Goal: Task Accomplishment & Management: Complete application form

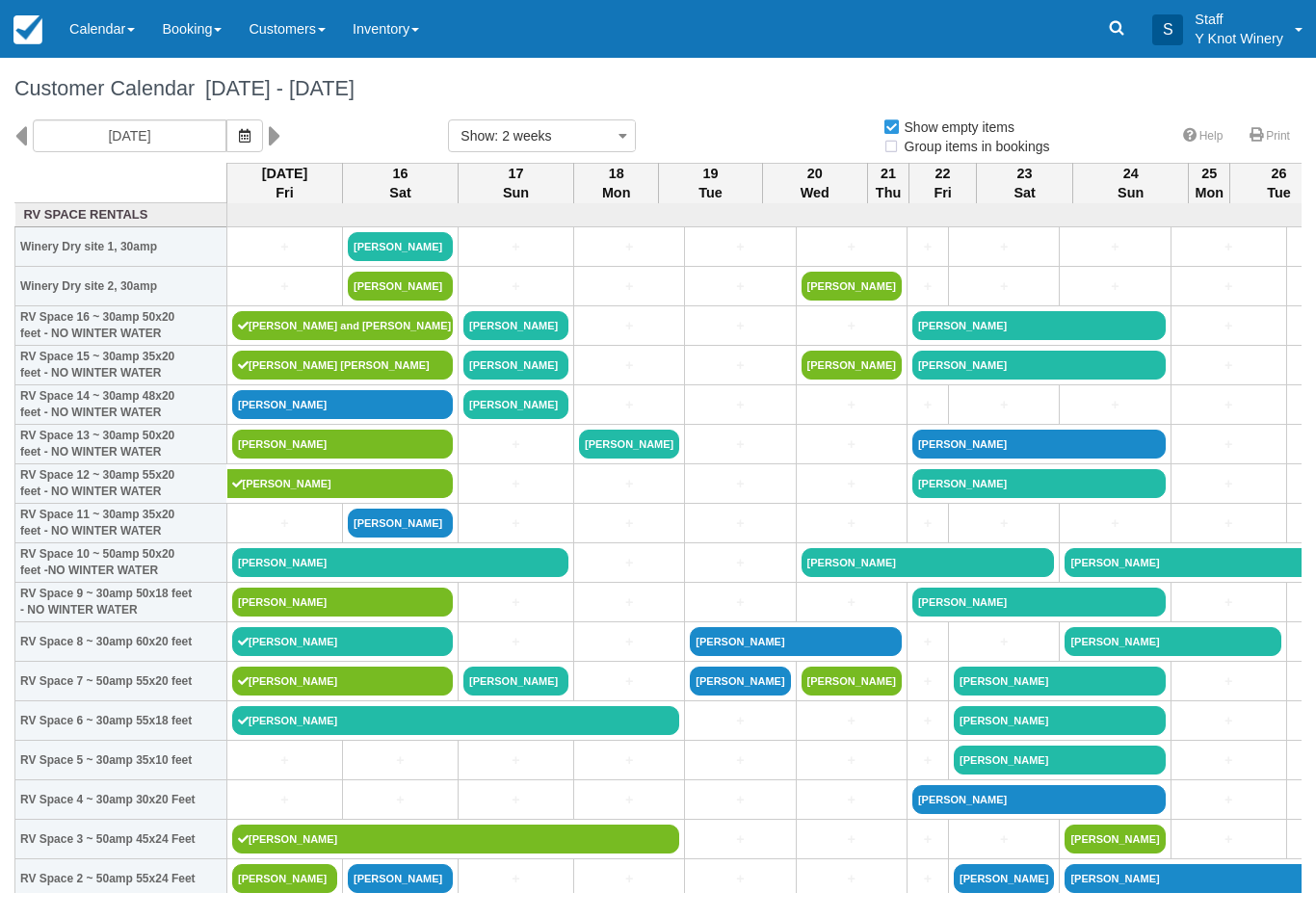
select select
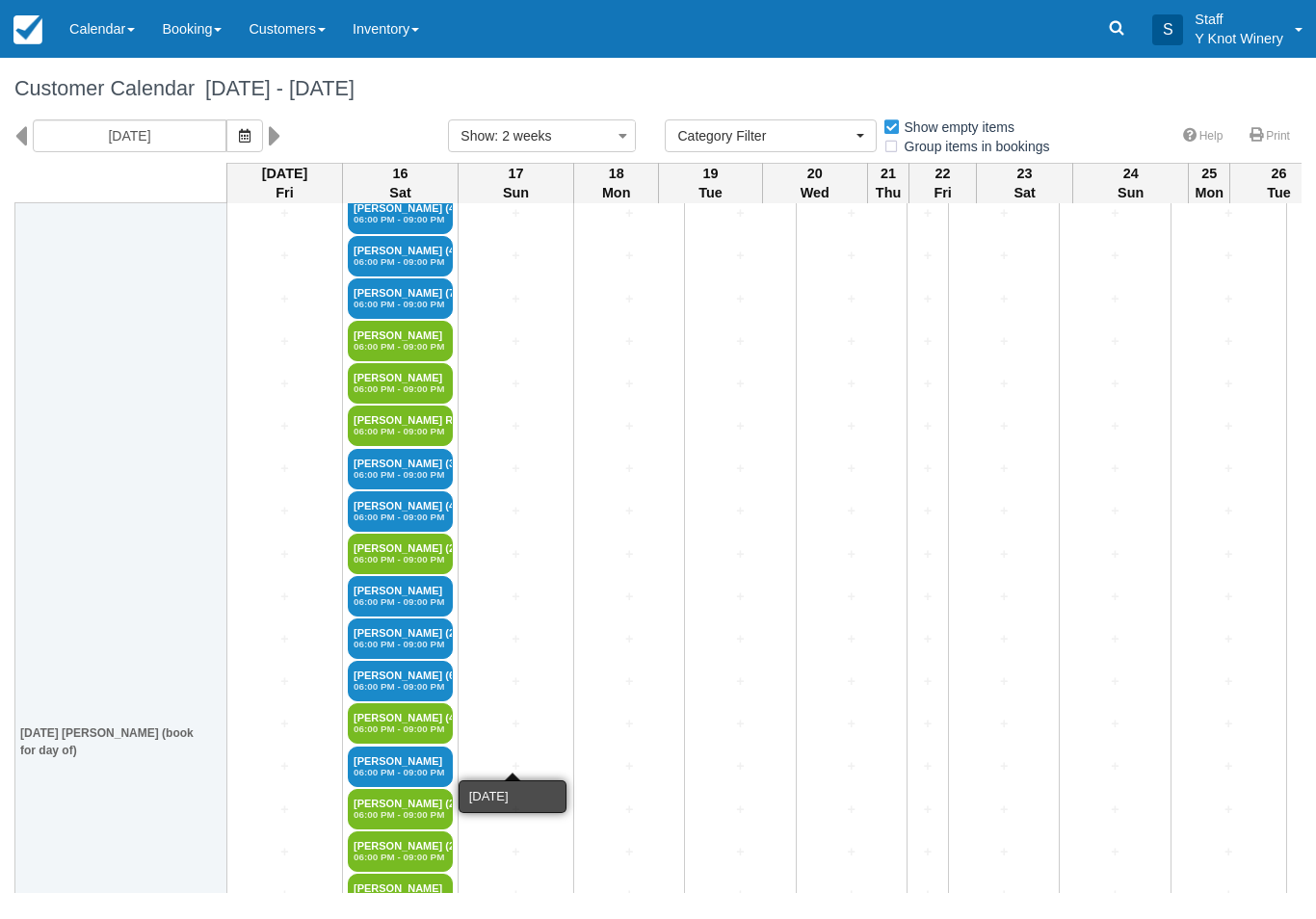
scroll to position [2952, 0]
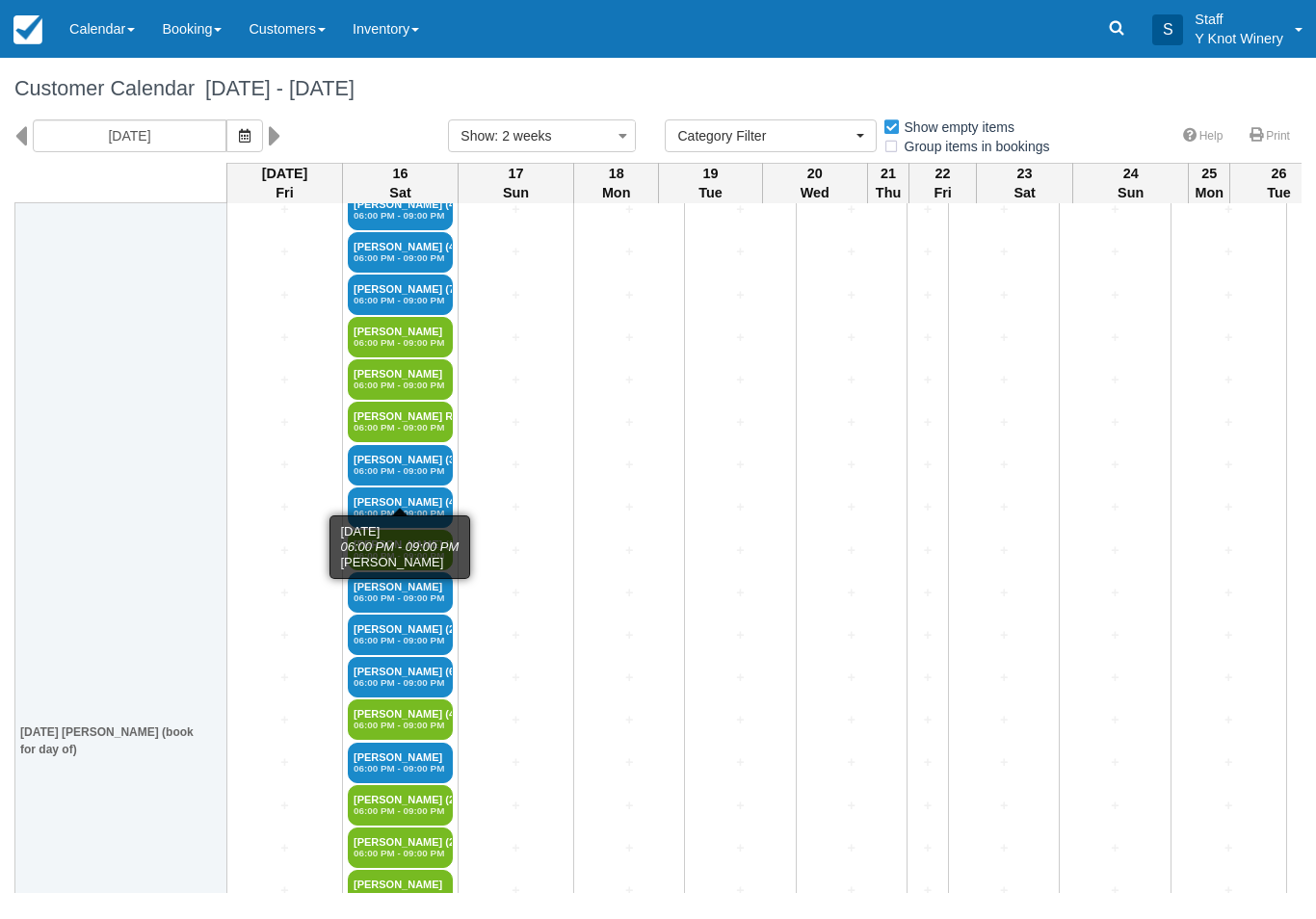
click at [411, 477] on em "06:00 PM - 09:00 PM" at bounding box center [400, 471] width 93 height 12
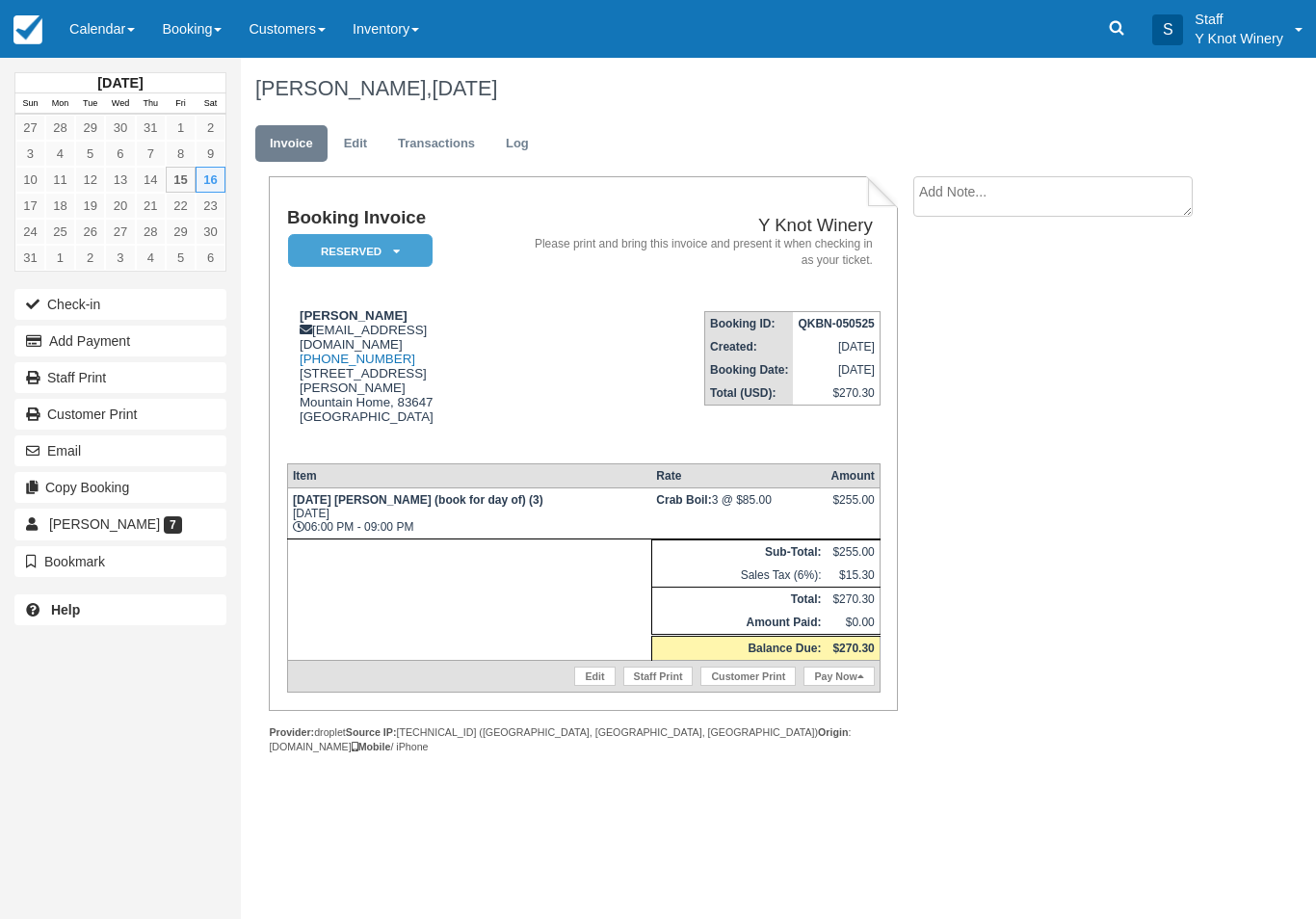
click at [589, 686] on link "Edit" at bounding box center [594, 676] width 40 height 20
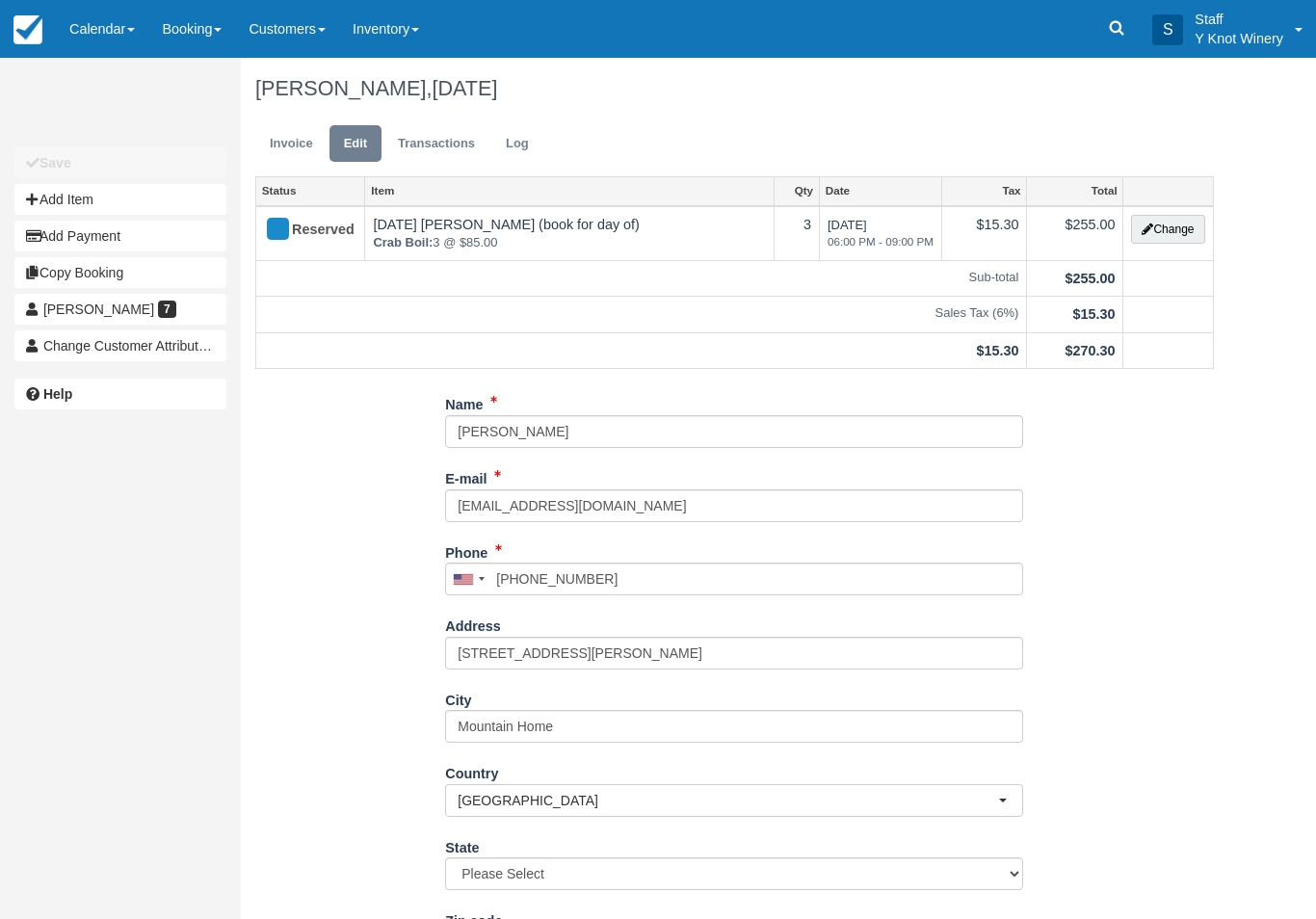
click at [1176, 222] on button "Change" at bounding box center [1167, 229] width 73 height 29
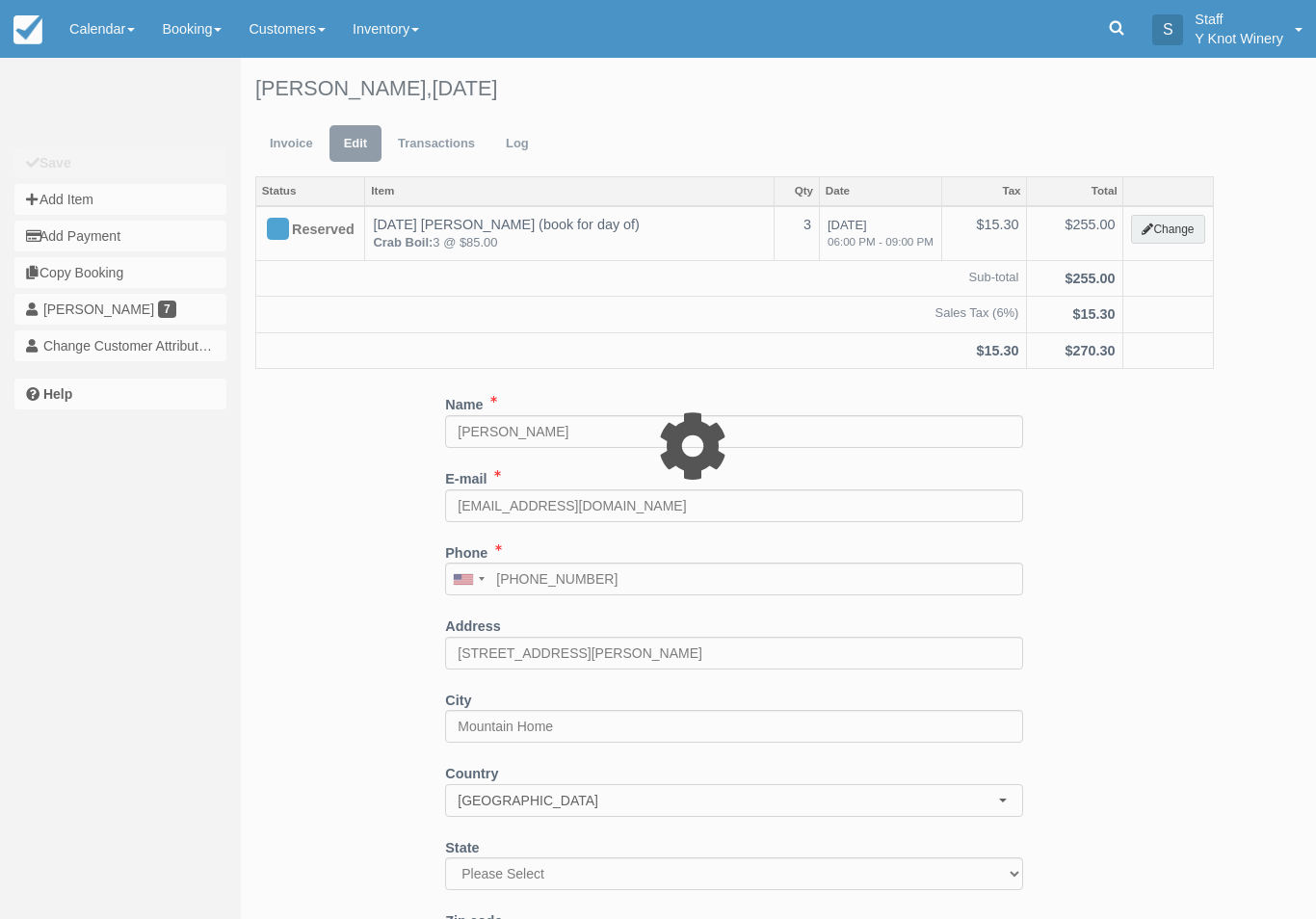
select select "8"
type input "255.00"
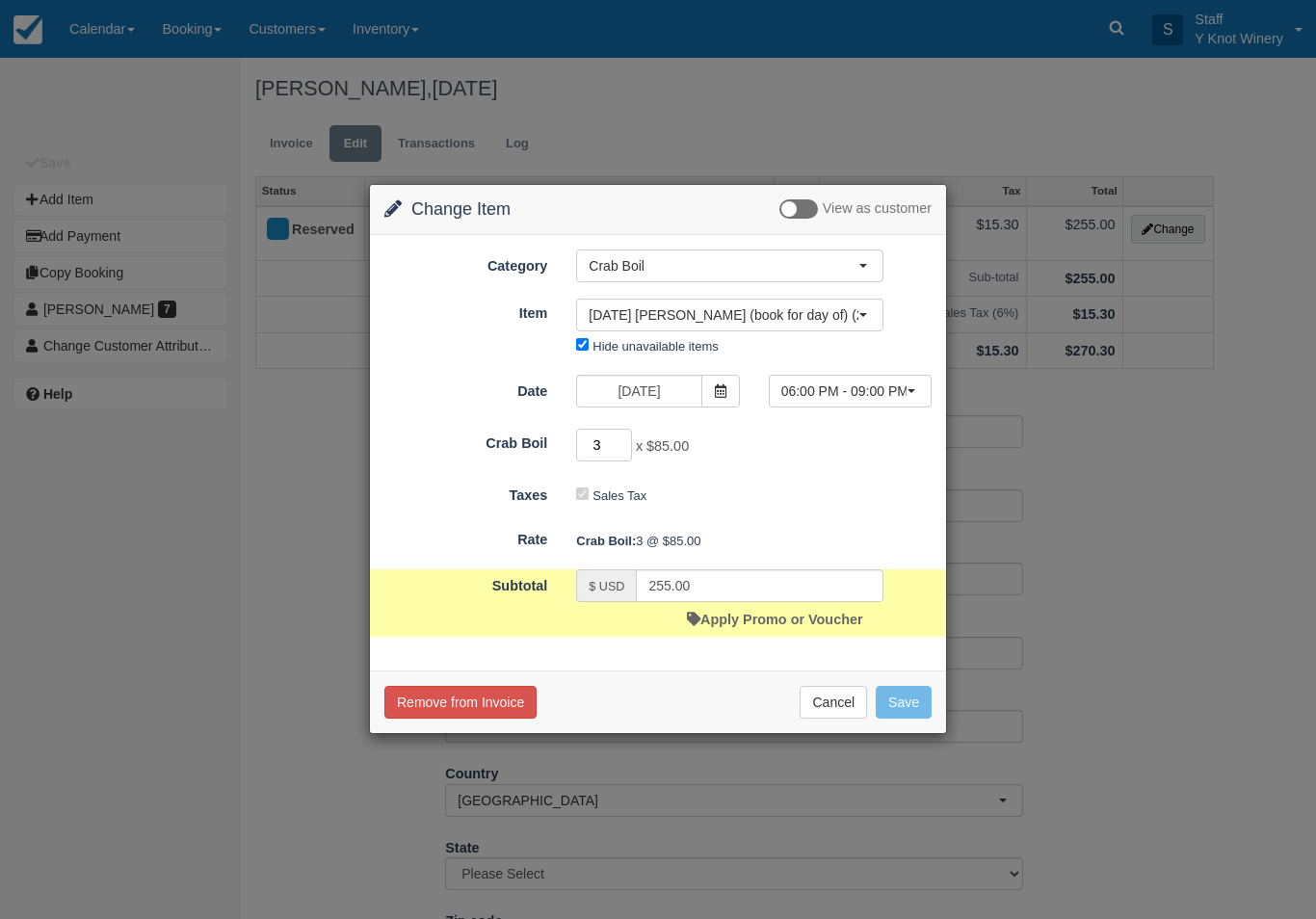
click at [619, 445] on input "3" at bounding box center [604, 444] width 56 height 32
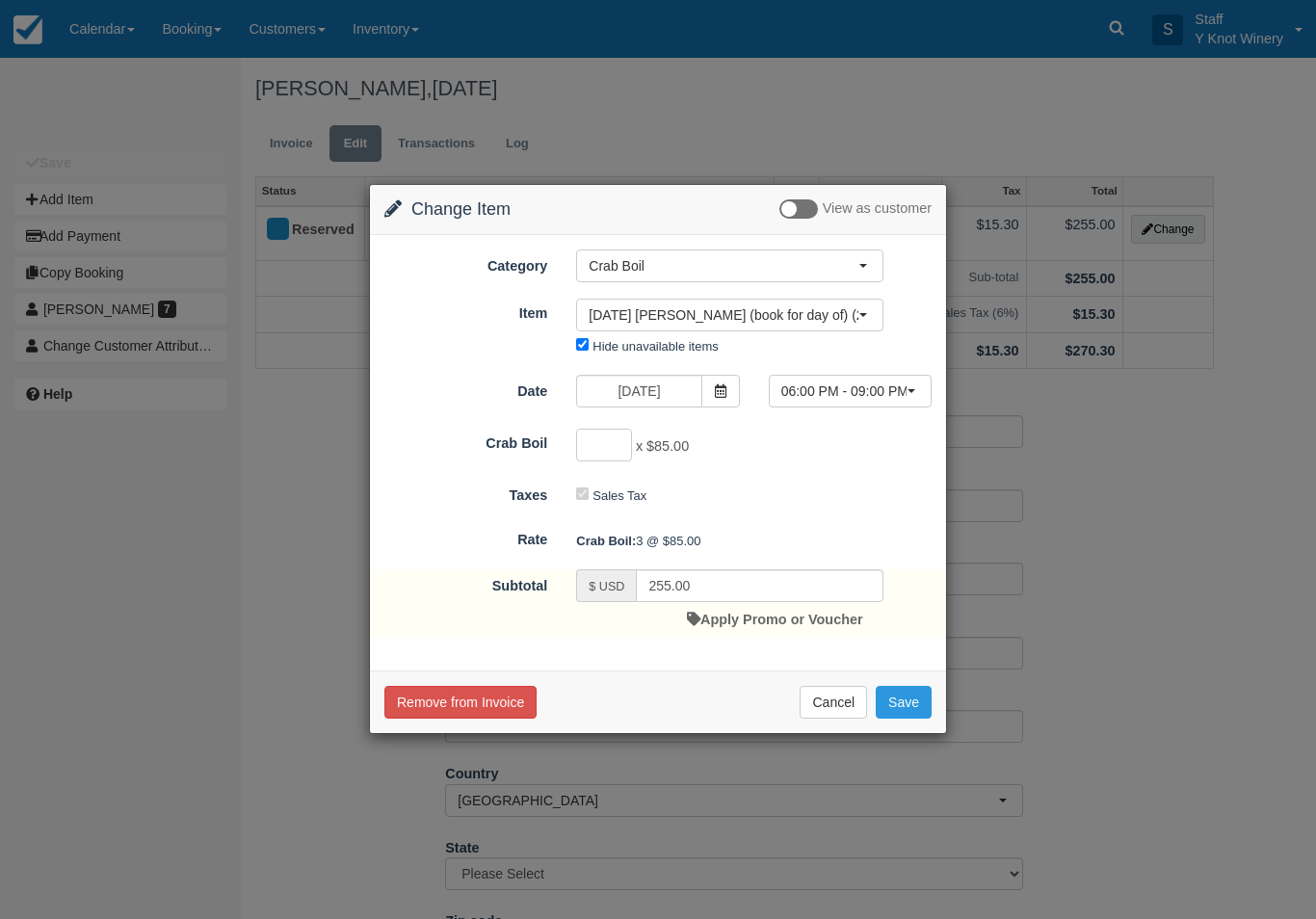
type input "5"
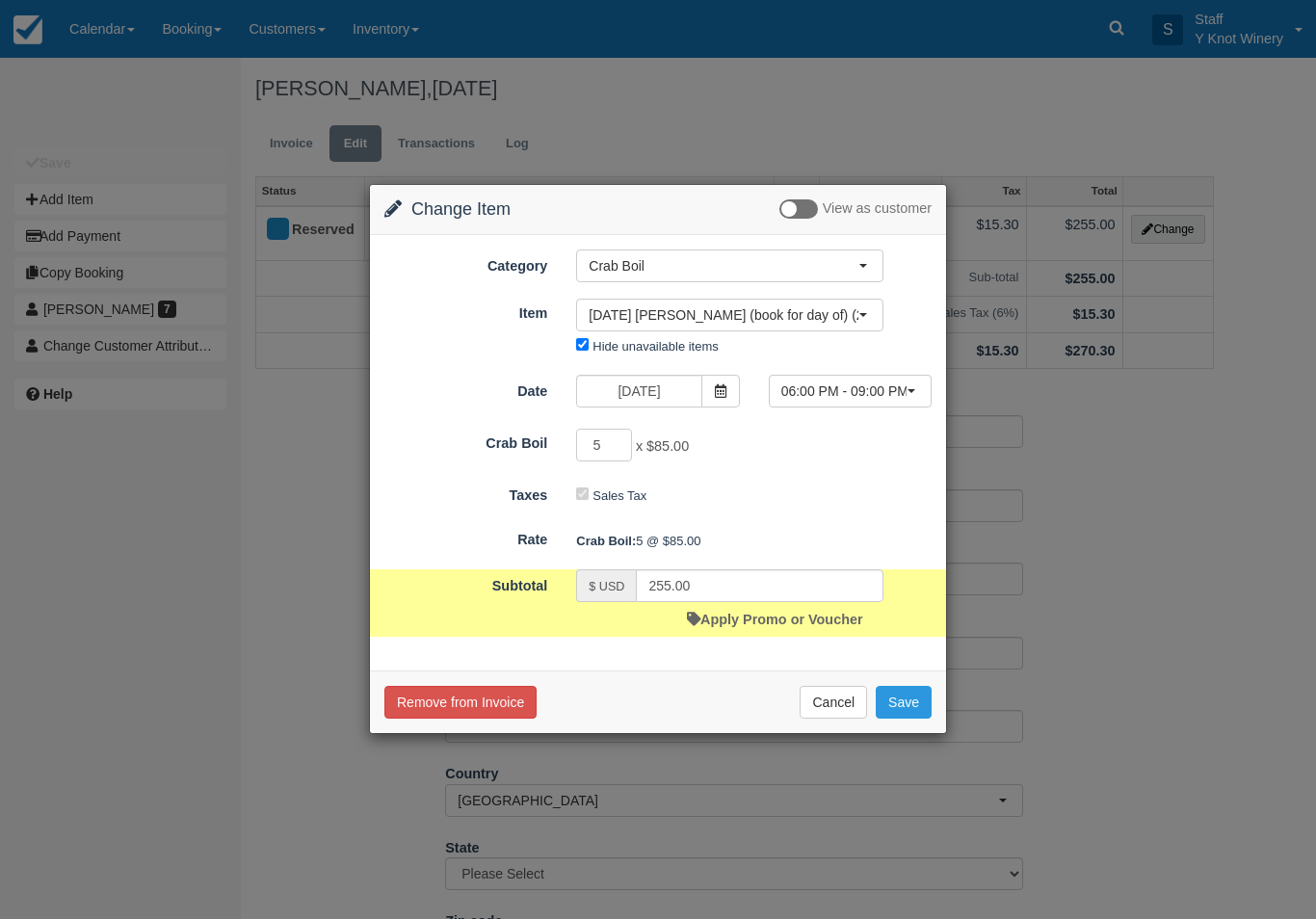
type input "425.00"
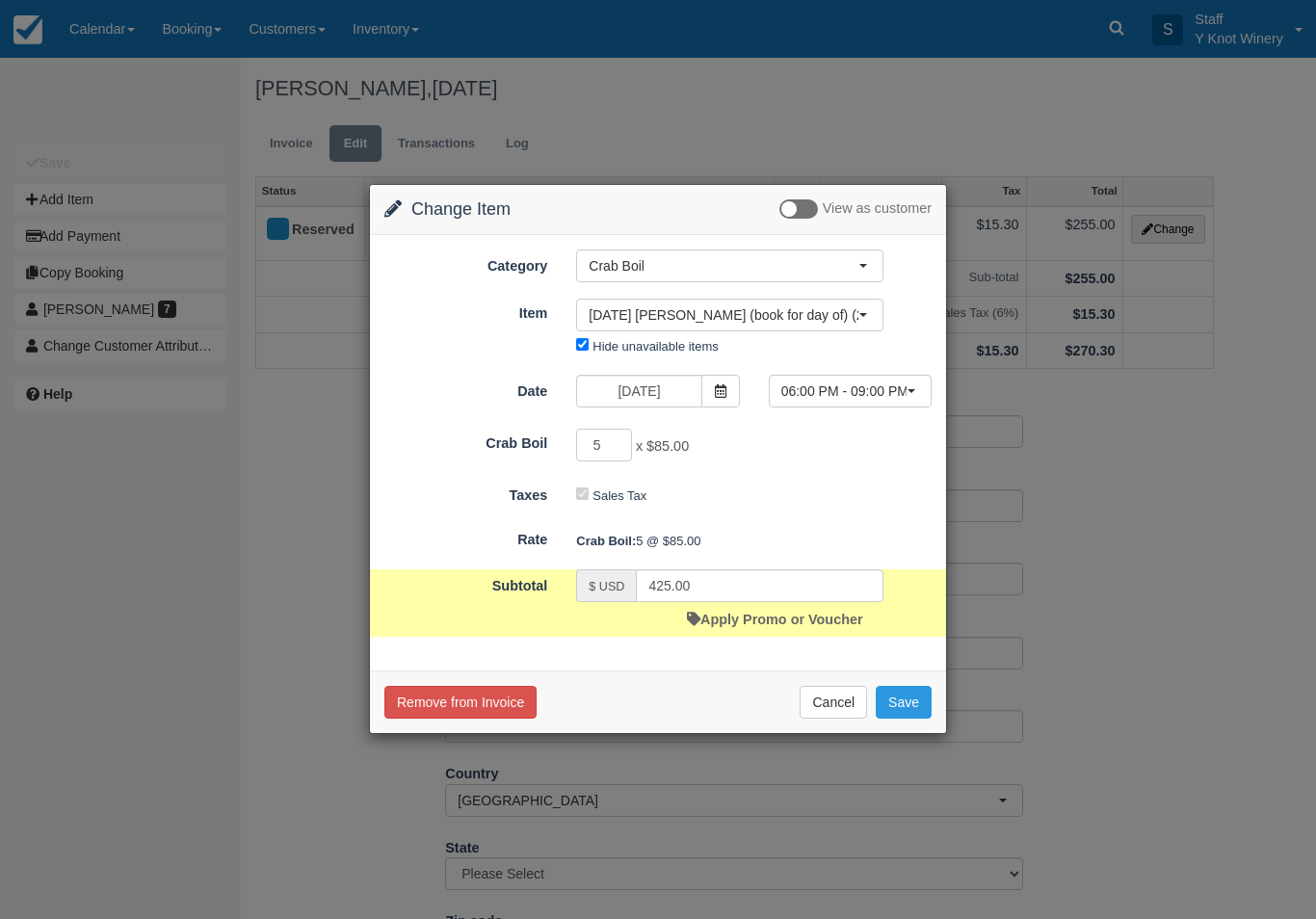
click at [900, 708] on button "Save" at bounding box center [904, 702] width 56 height 32
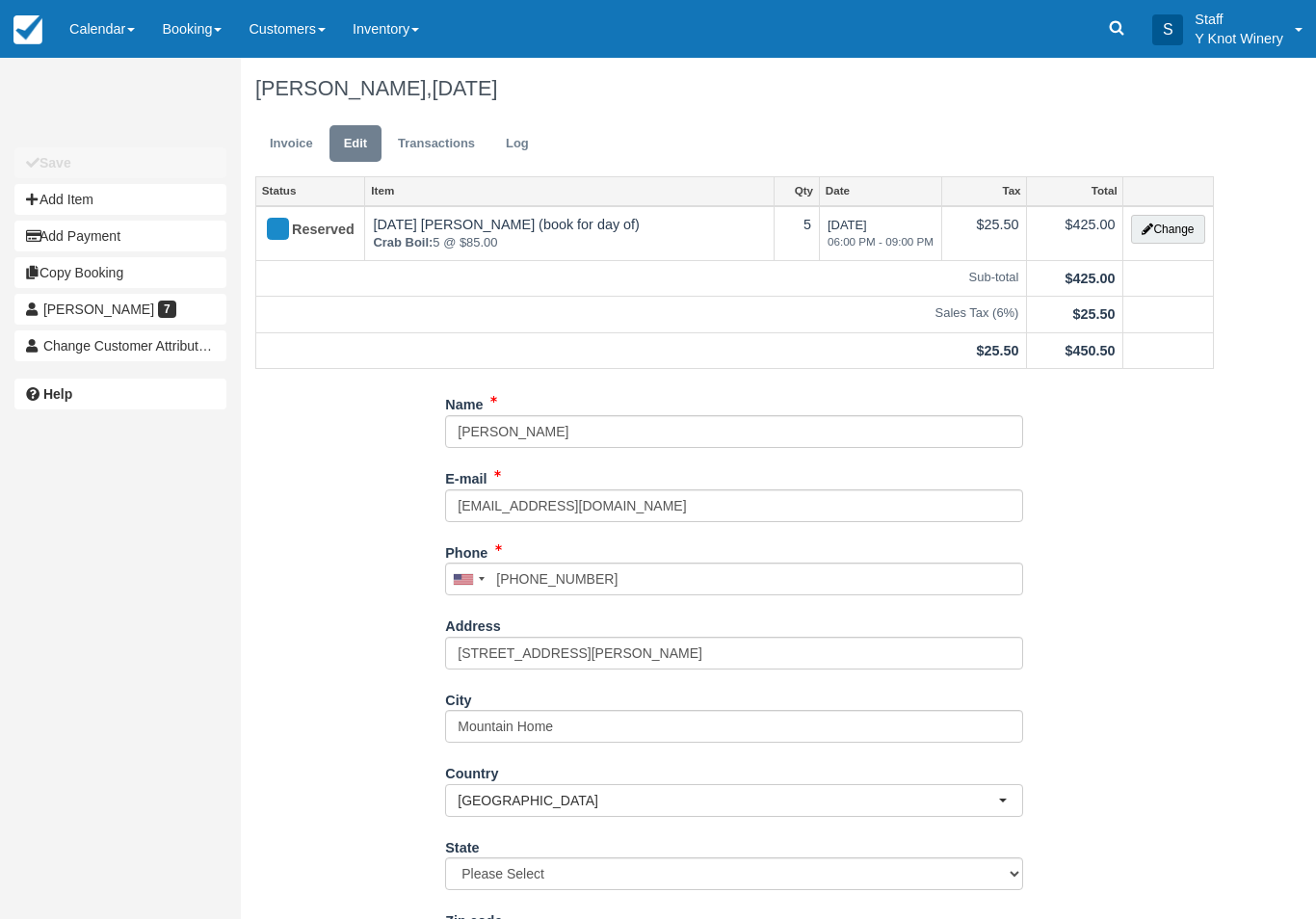
click at [309, 151] on link "Invoice" at bounding box center [292, 144] width 72 height 37
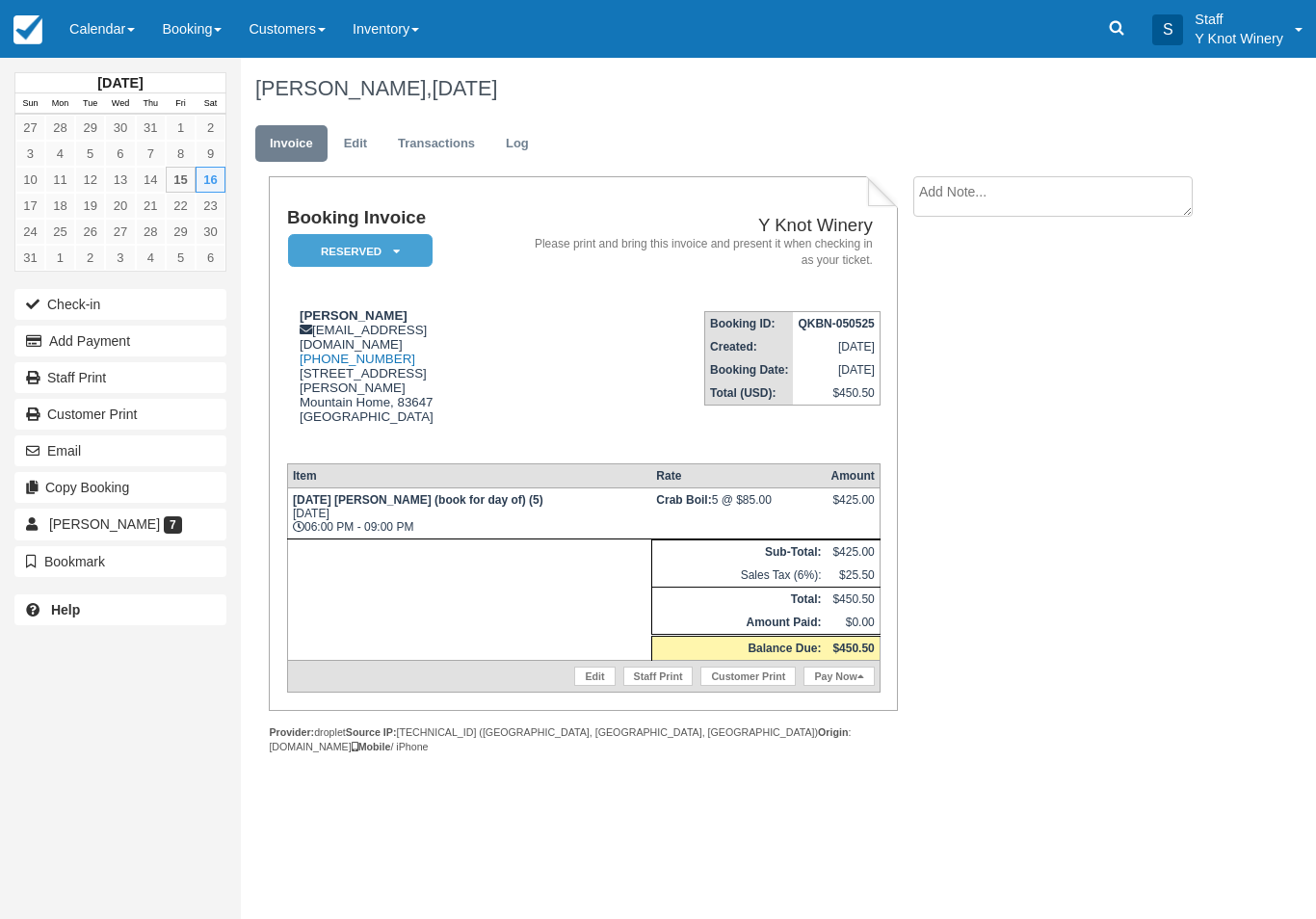
click at [91, 23] on link "Calendar" at bounding box center [102, 28] width 92 height 58
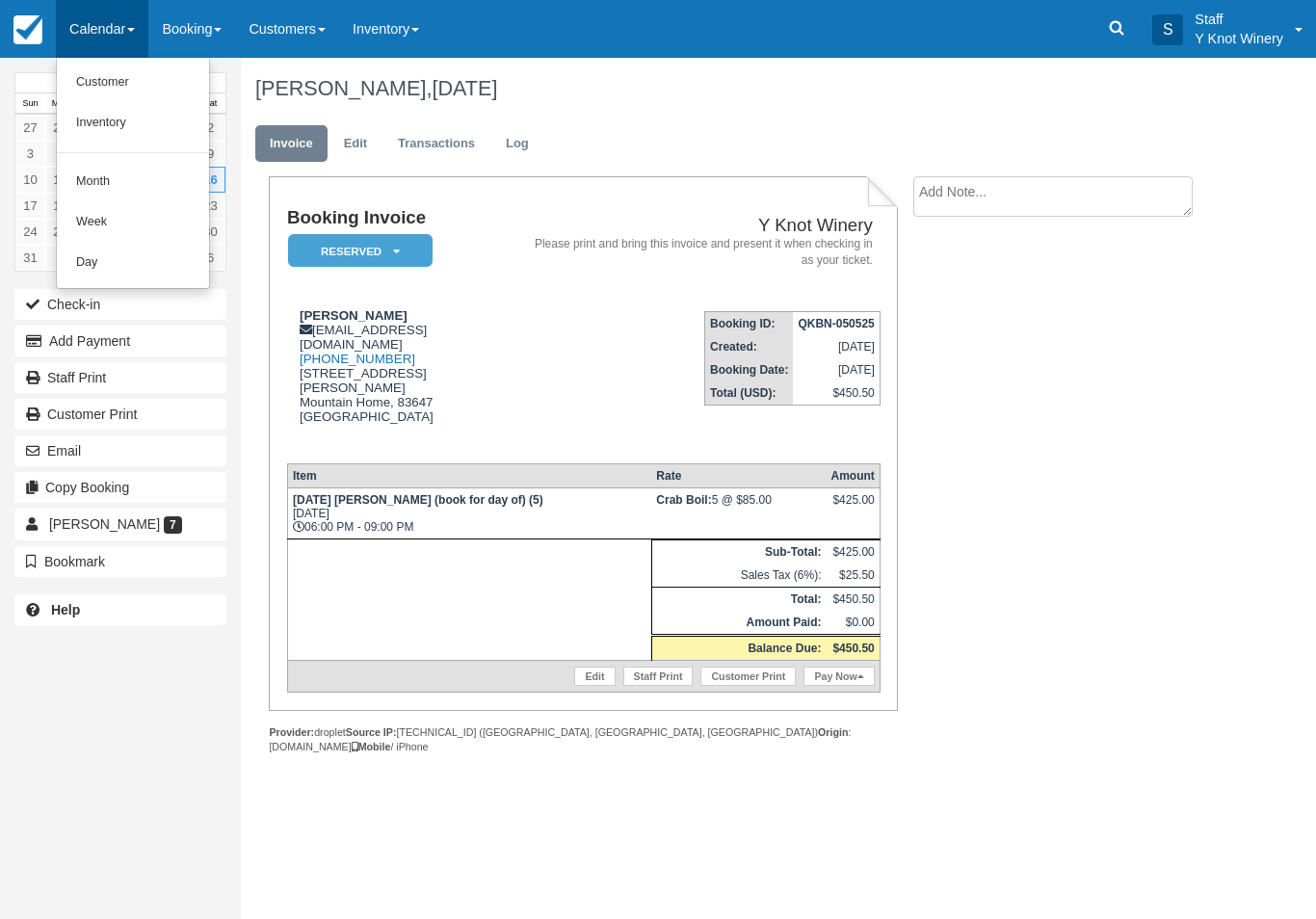
click at [101, 85] on link "Customer" at bounding box center [132, 82] width 152 height 40
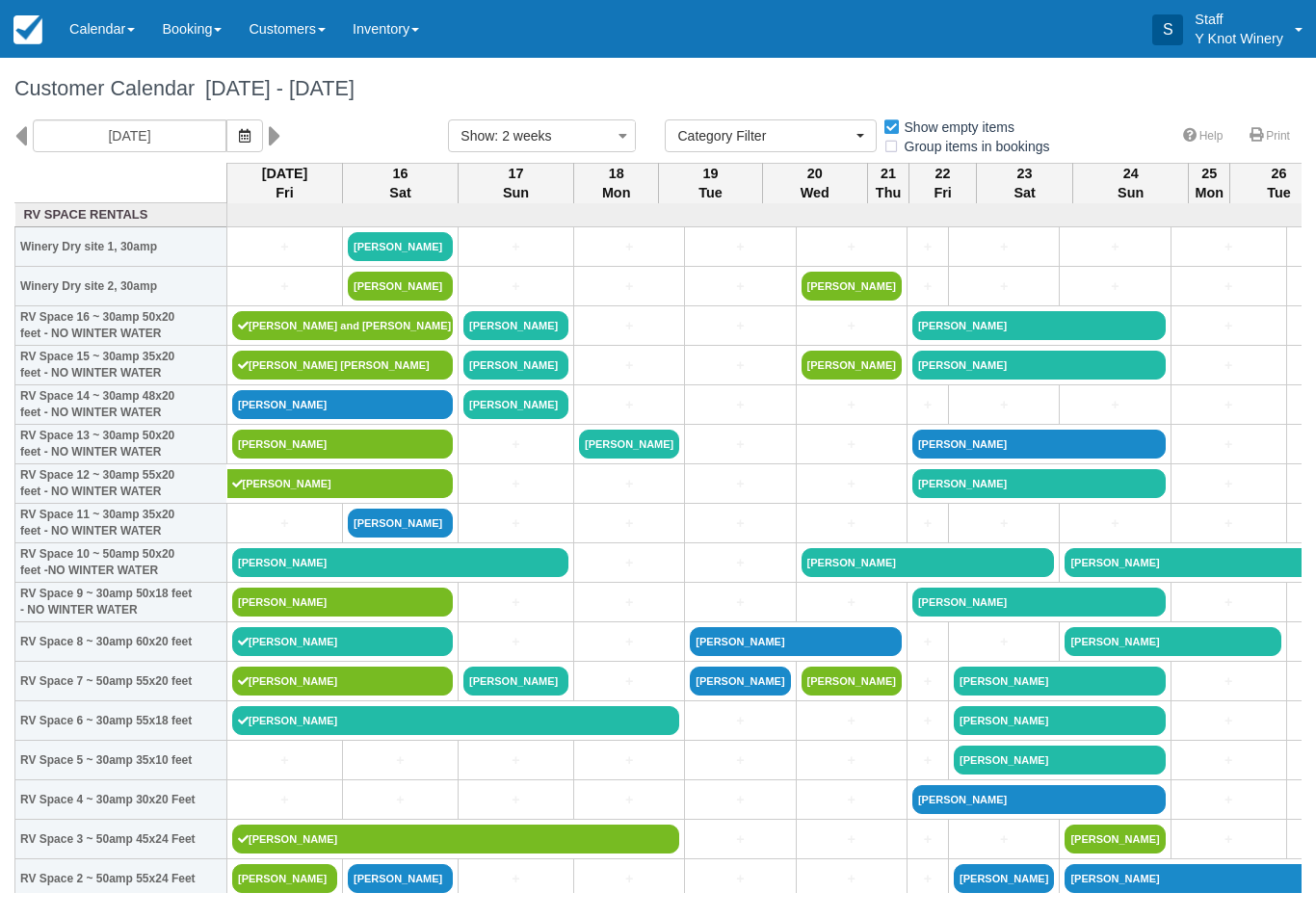
select select
click at [96, 45] on link "Calendar" at bounding box center [102, 28] width 92 height 58
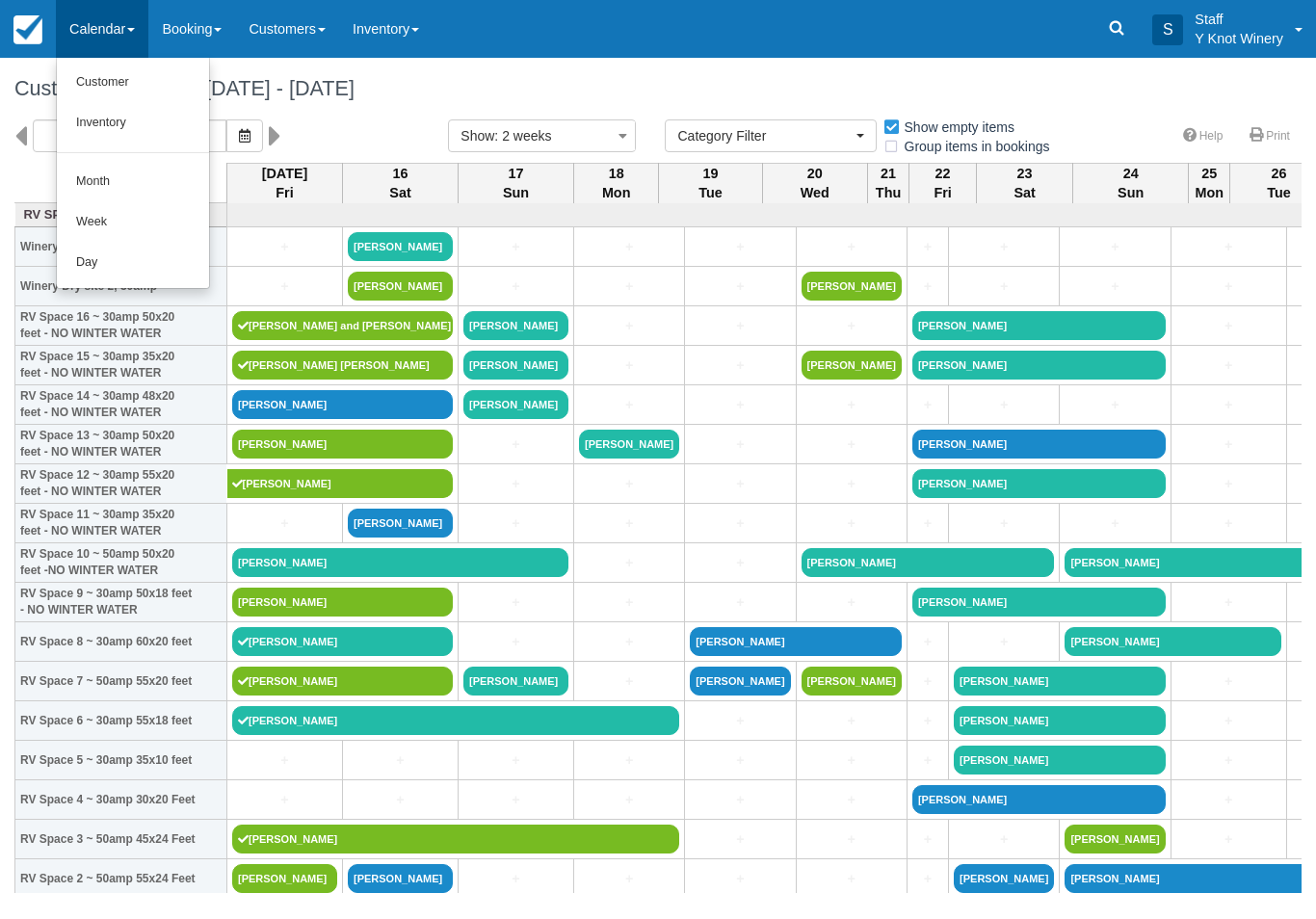
click at [106, 96] on link "Customer" at bounding box center [132, 82] width 152 height 40
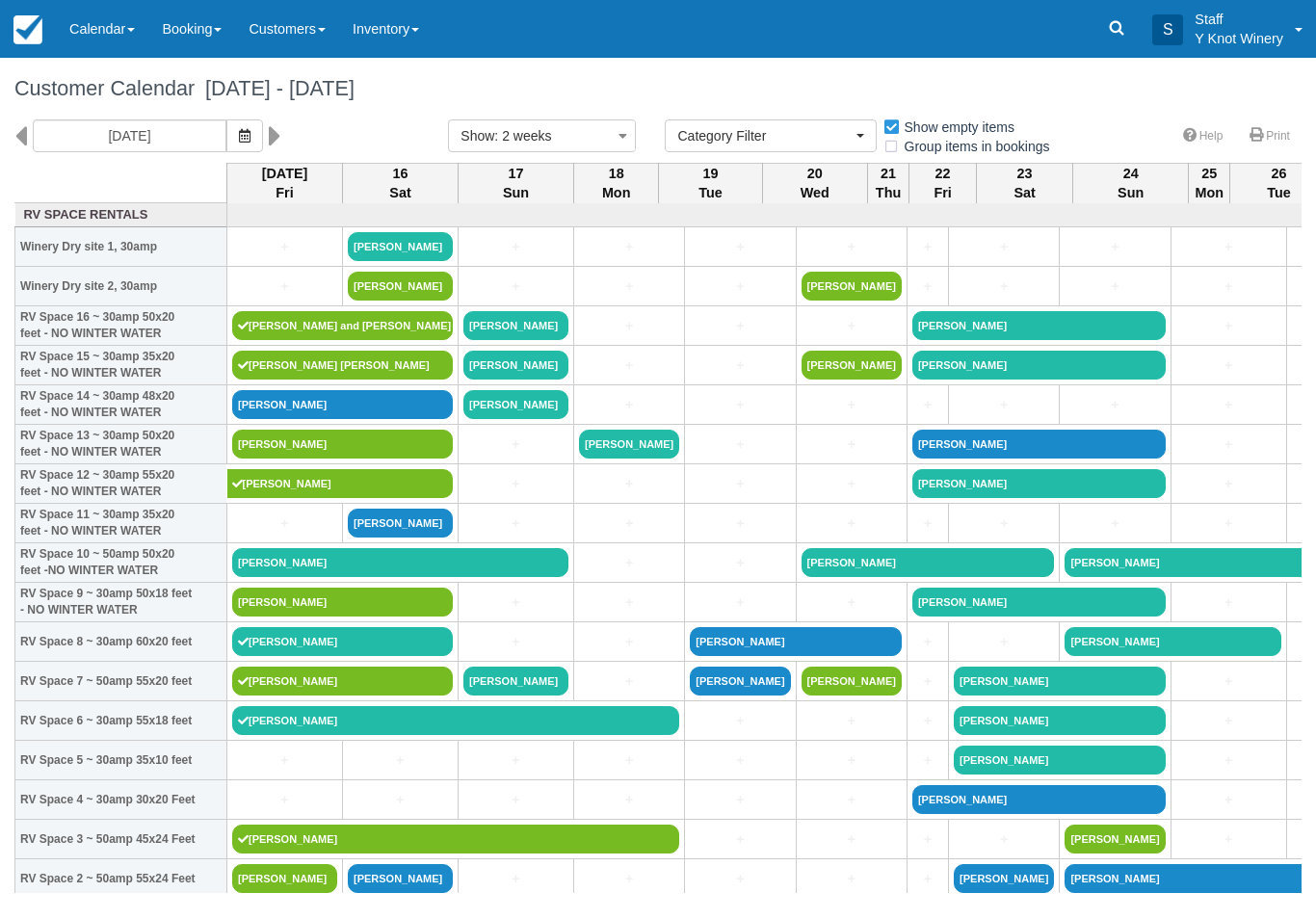
select select
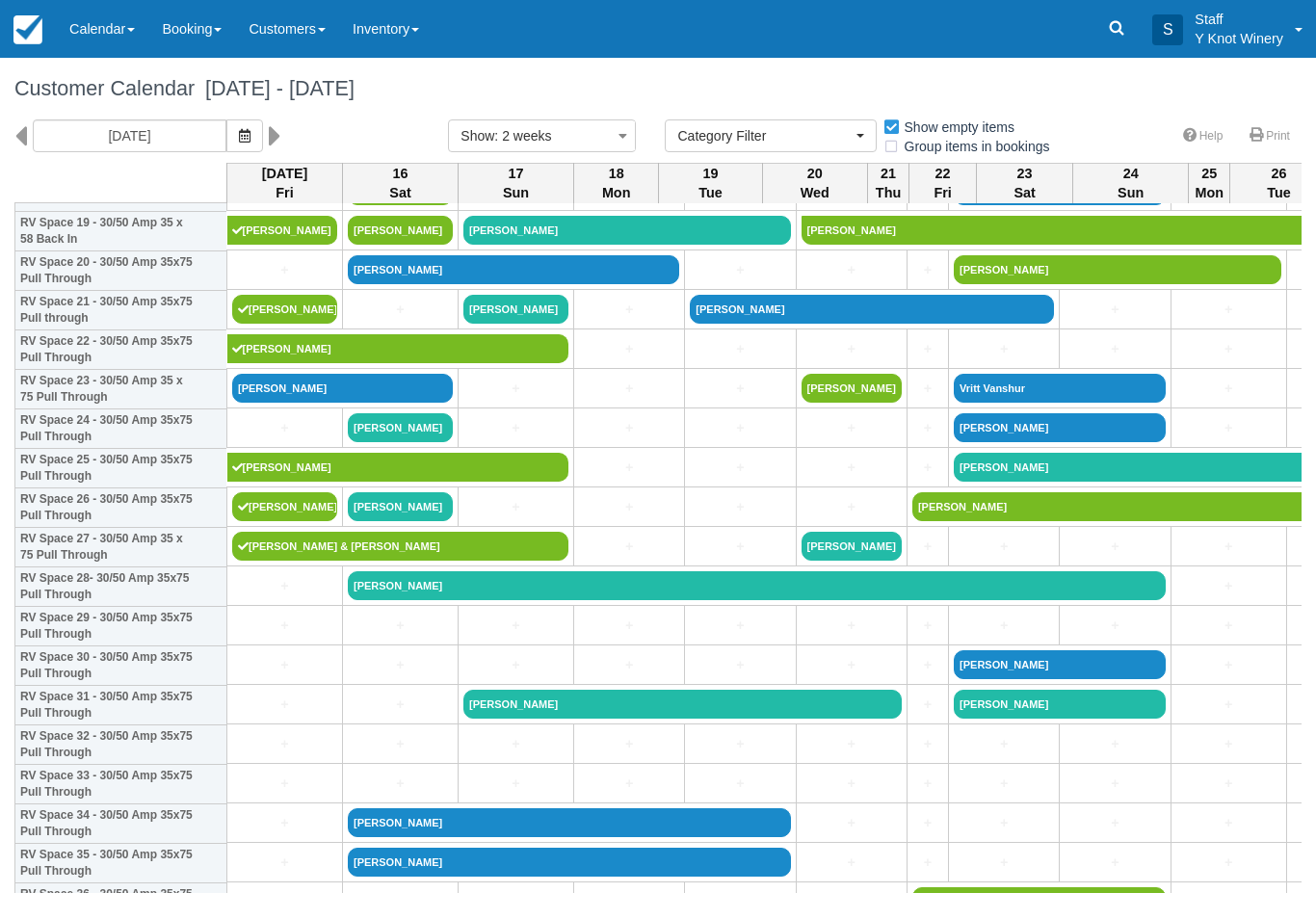
scroll to position [805, 0]
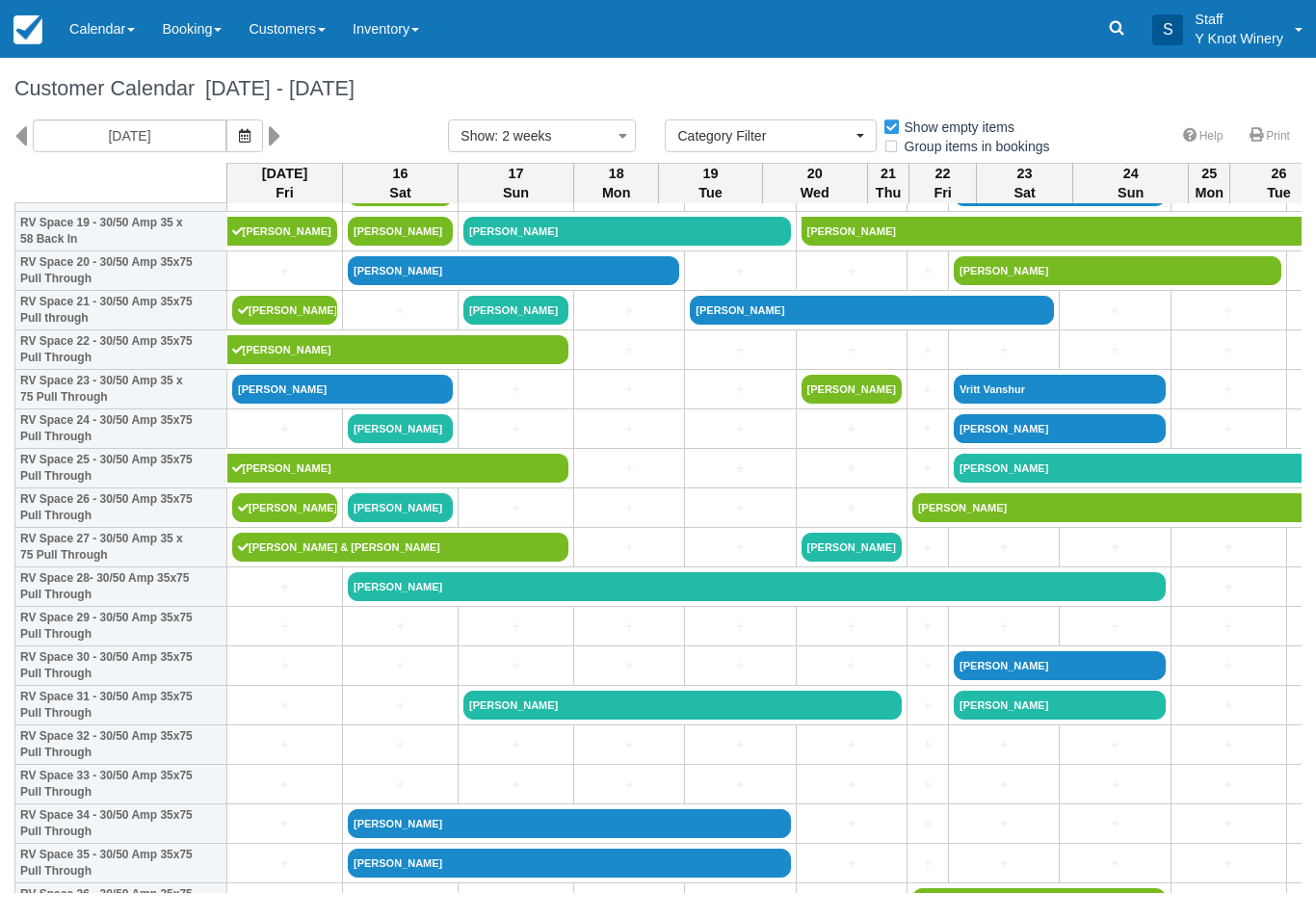
click at [295, 324] on link "[PERSON_NAME]" at bounding box center [284, 310] width 105 height 29
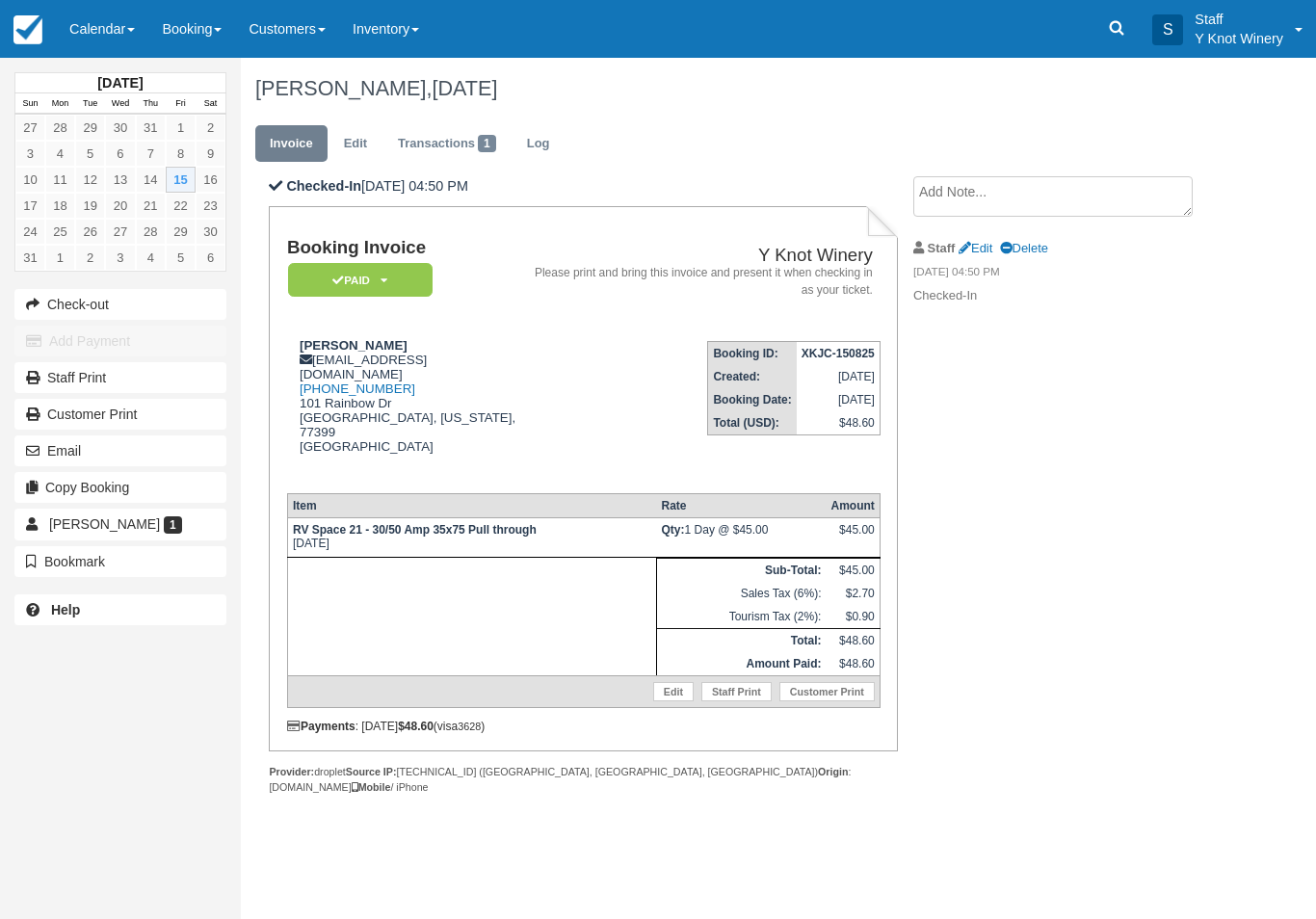
click at [661, 682] on link "Edit" at bounding box center [673, 692] width 40 height 20
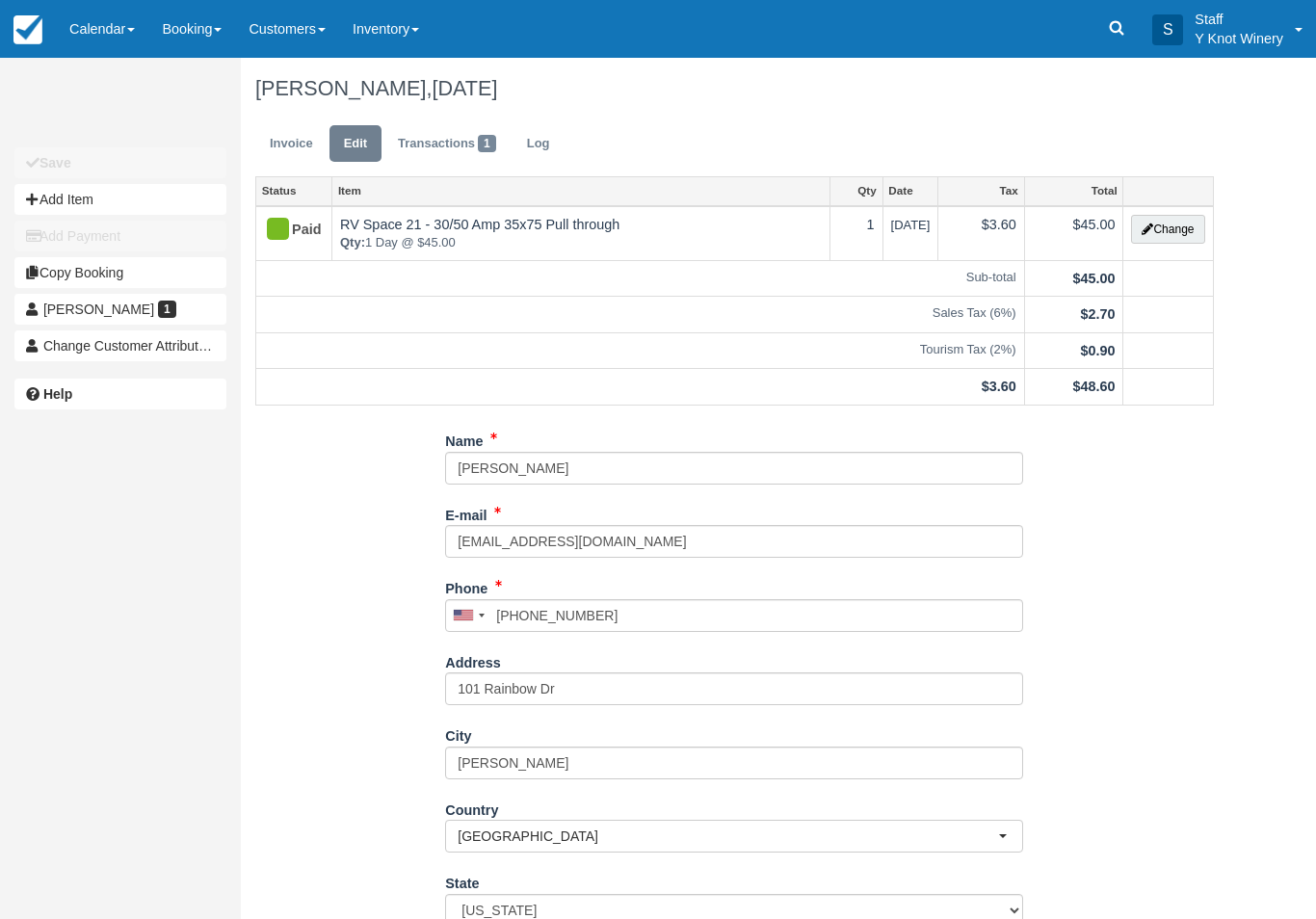
click at [1165, 222] on button "Change" at bounding box center [1167, 229] width 73 height 29
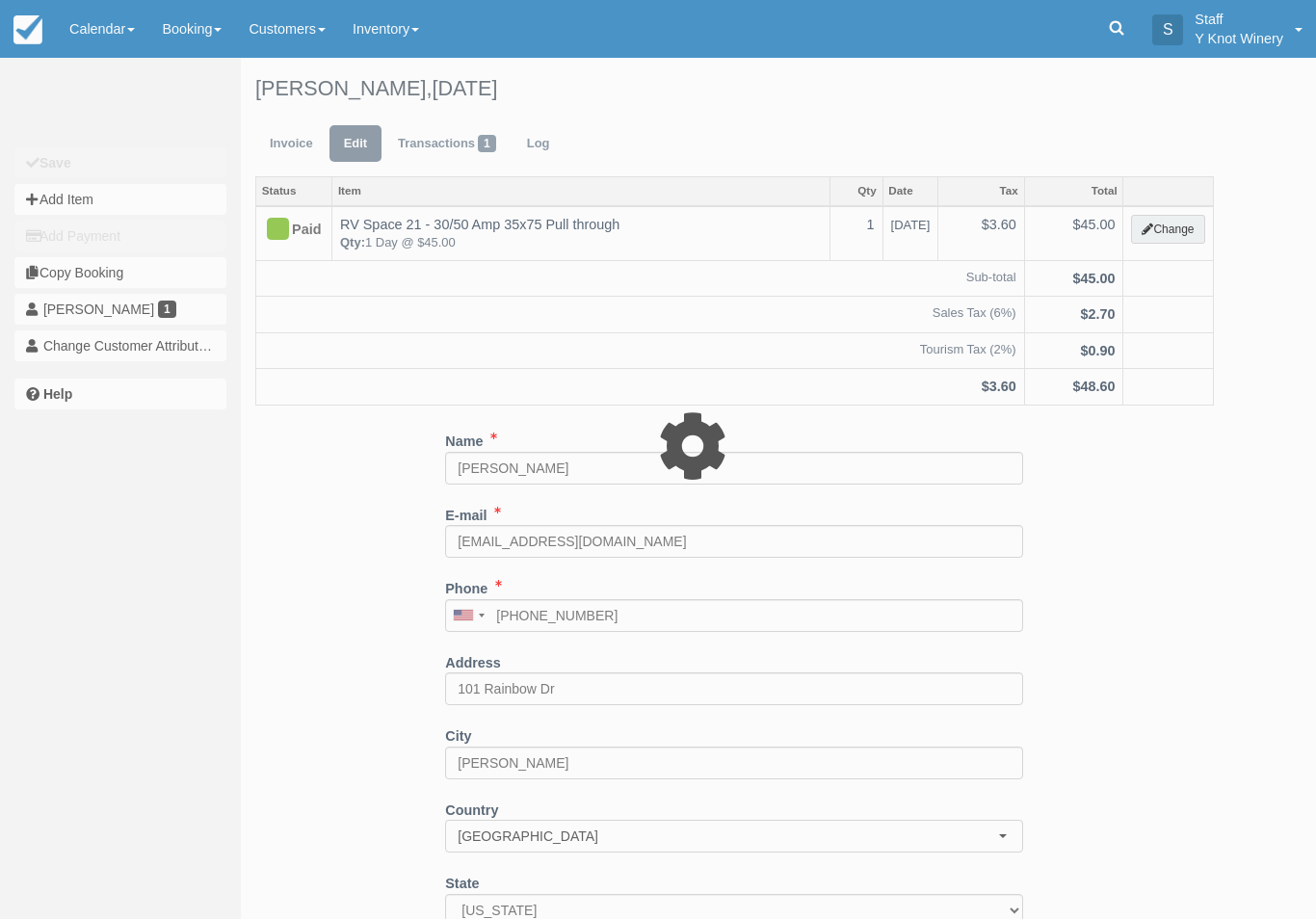
type input "45.00"
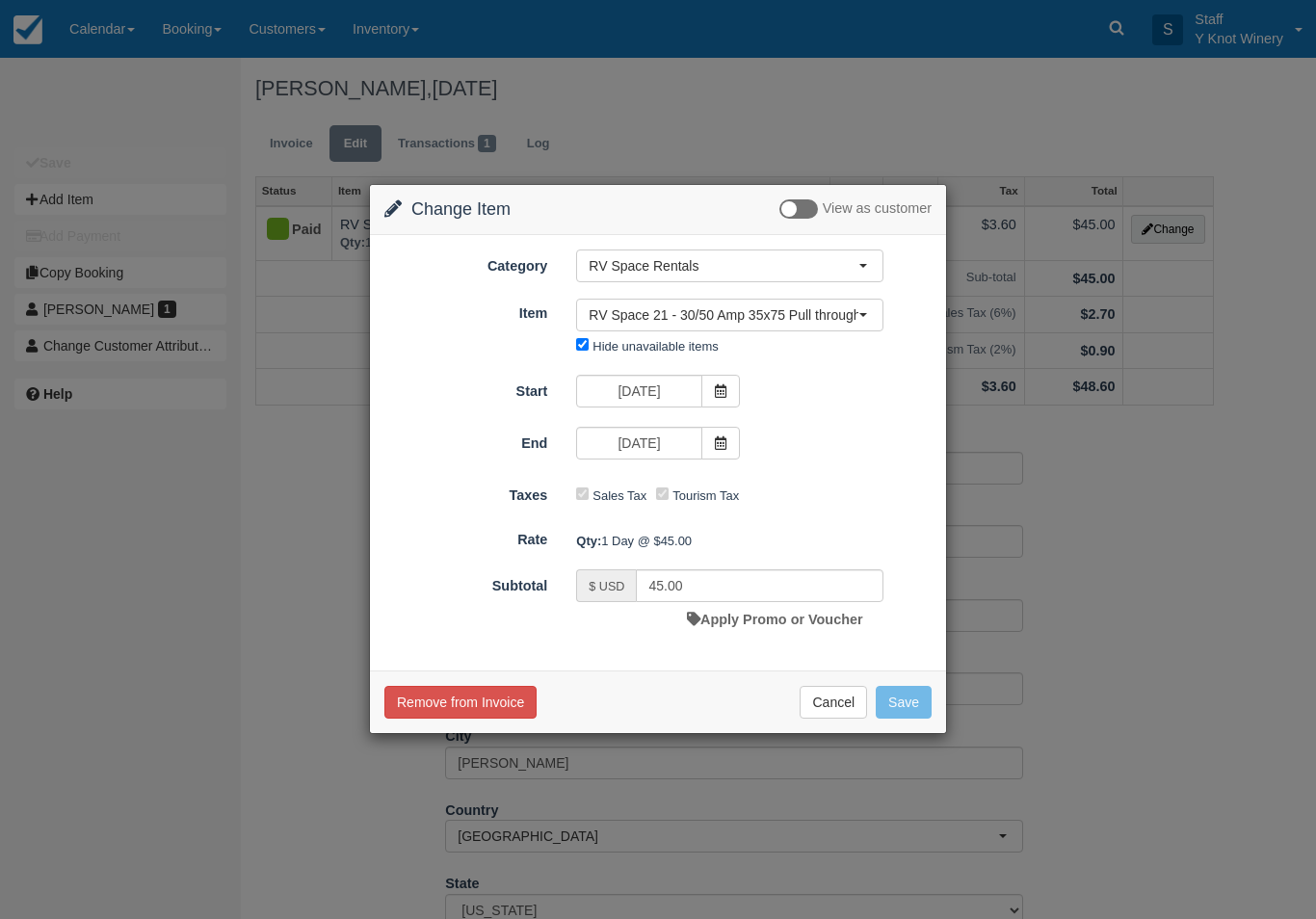
click at [840, 316] on span "RV Space 21 - 30/50 Amp 35x75 Pull through" at bounding box center [724, 315] width 270 height 20
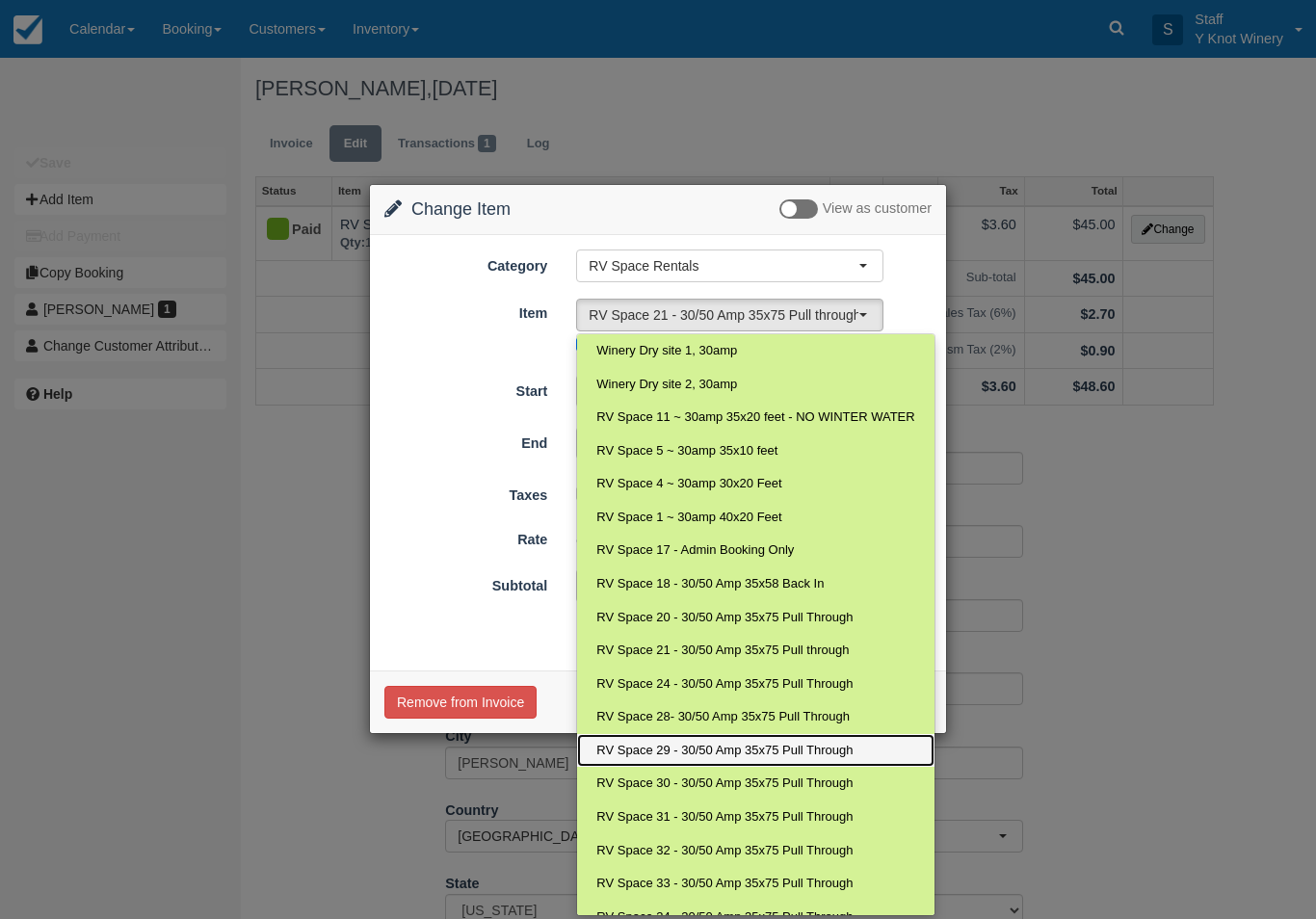
click at [688, 745] on span "RV Space 29 - 30/50 Amp 35x75 Pull Through" at bounding box center [725, 751] width 257 height 19
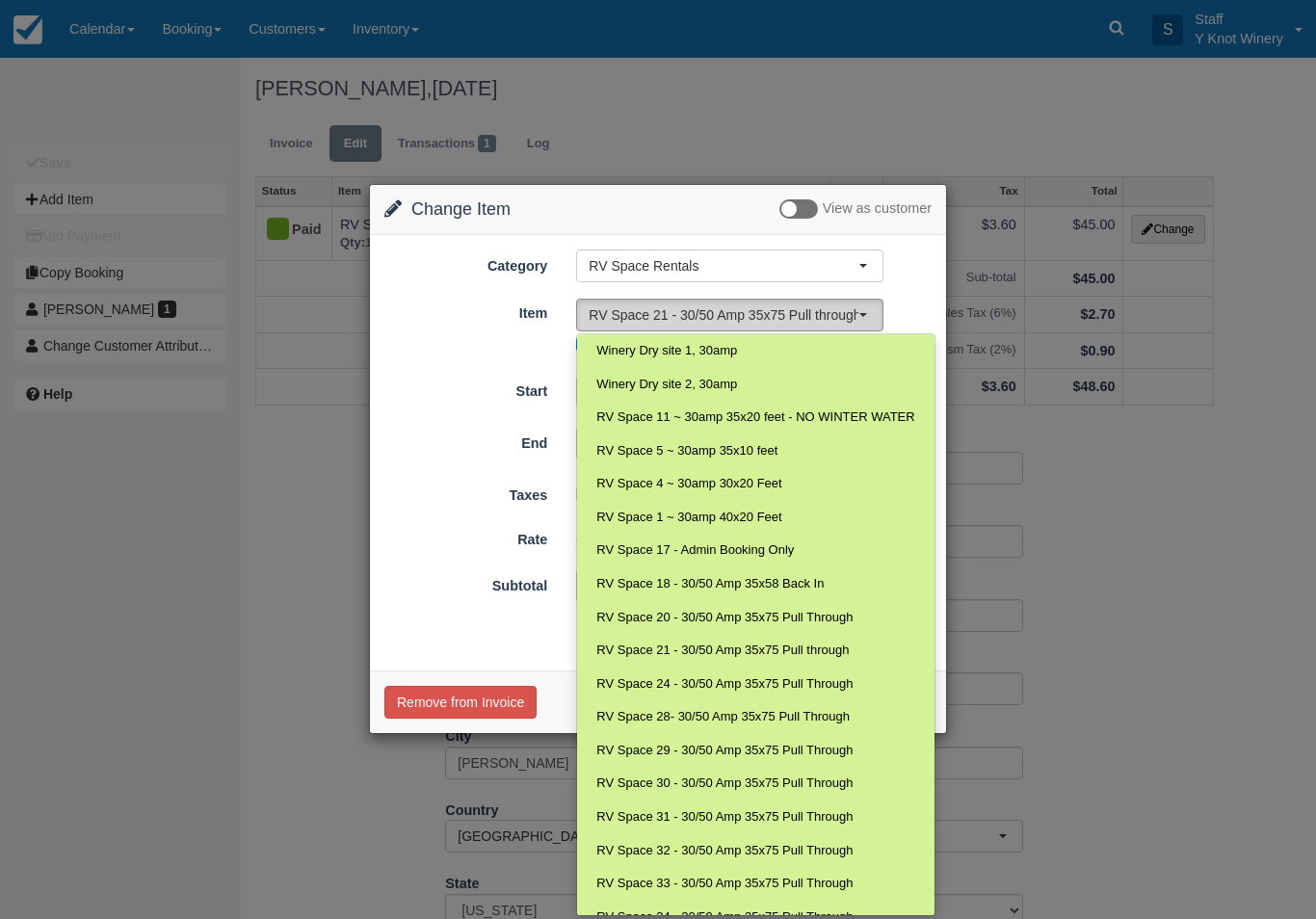
select select "81"
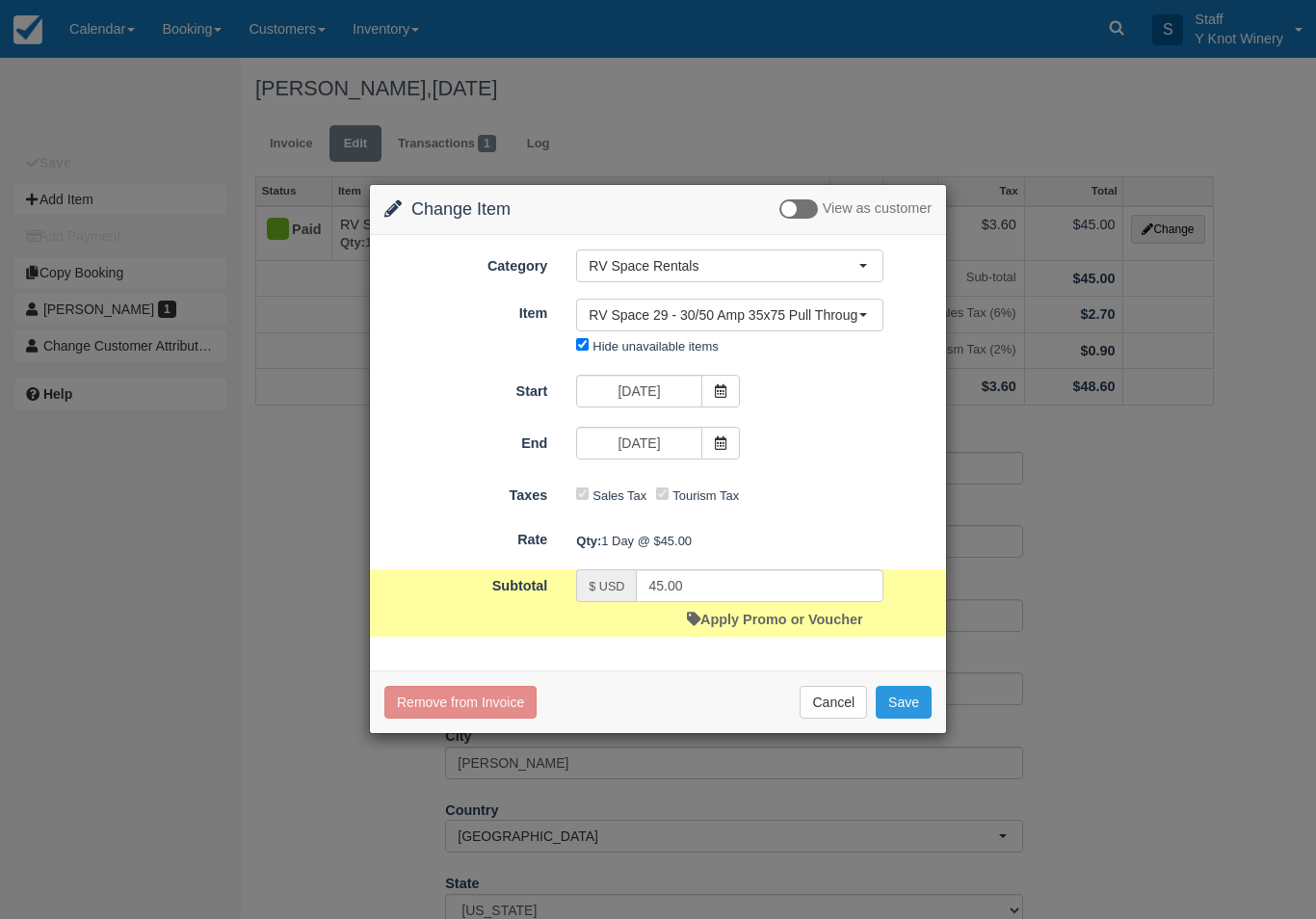
click at [908, 690] on button "Save" at bounding box center [904, 702] width 56 height 32
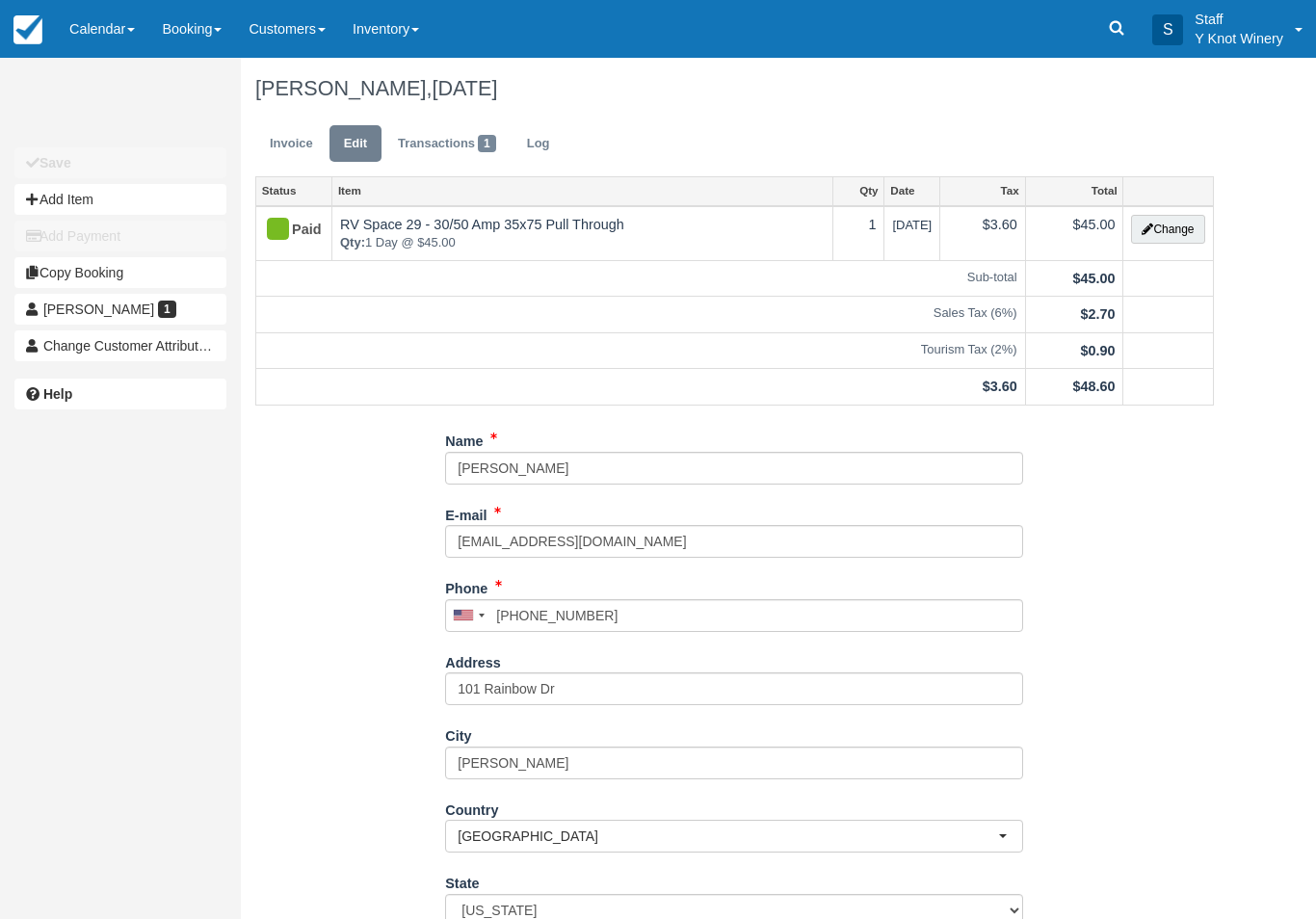
click at [269, 129] on link "Invoice" at bounding box center [292, 144] width 72 height 37
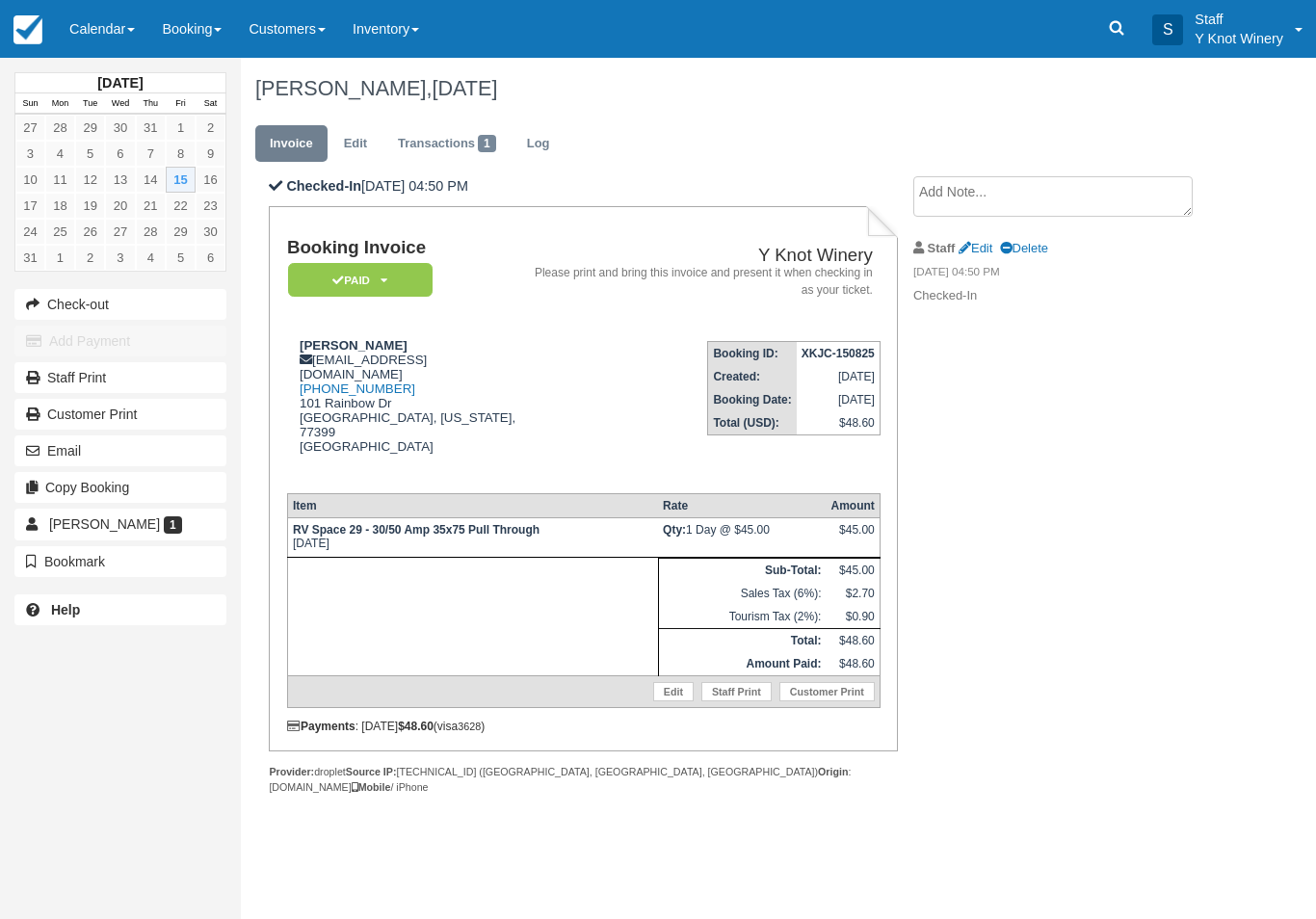
click at [100, 31] on link "Calendar" at bounding box center [102, 28] width 92 height 58
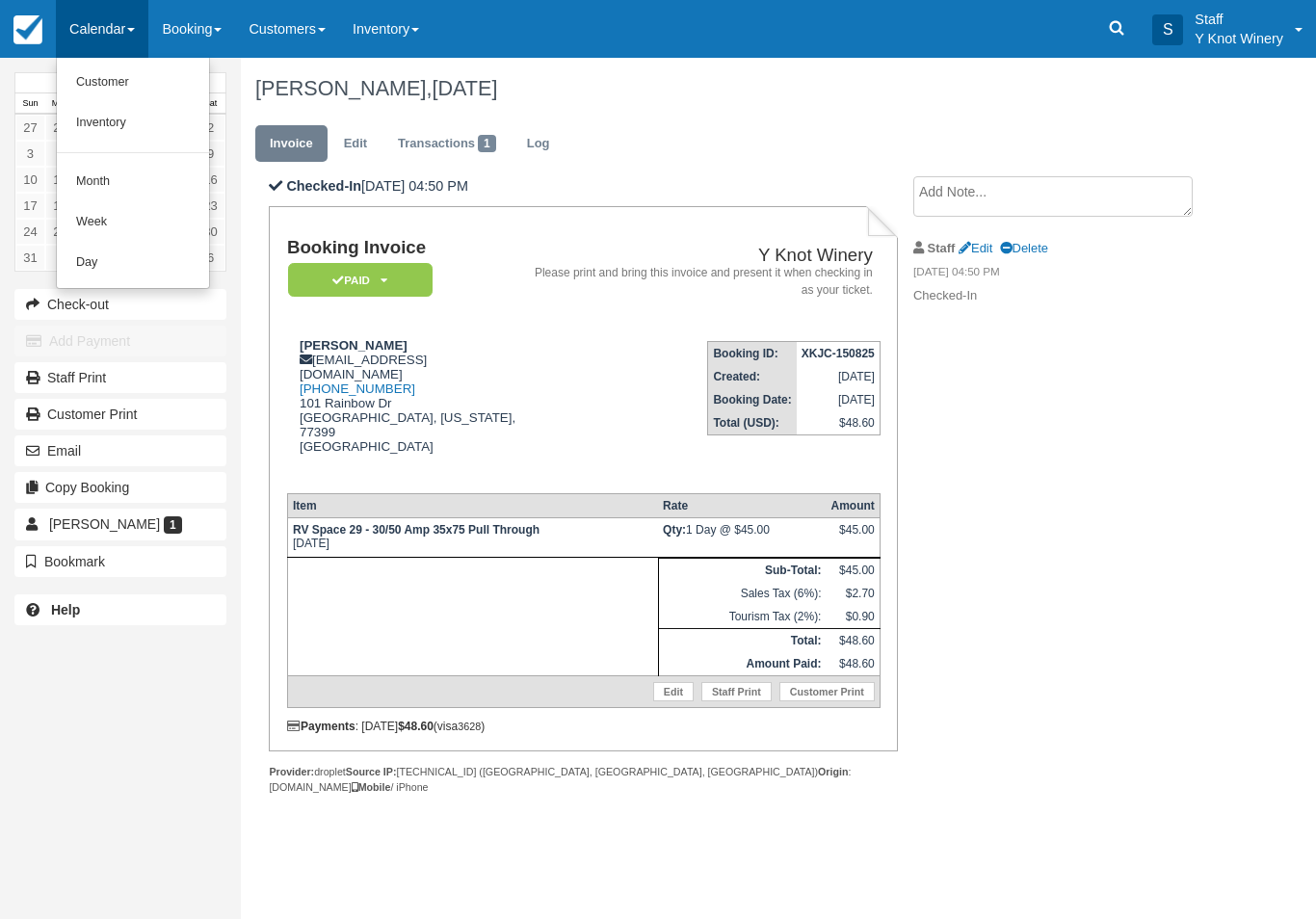
click at [109, 88] on link "Customer" at bounding box center [132, 82] width 152 height 40
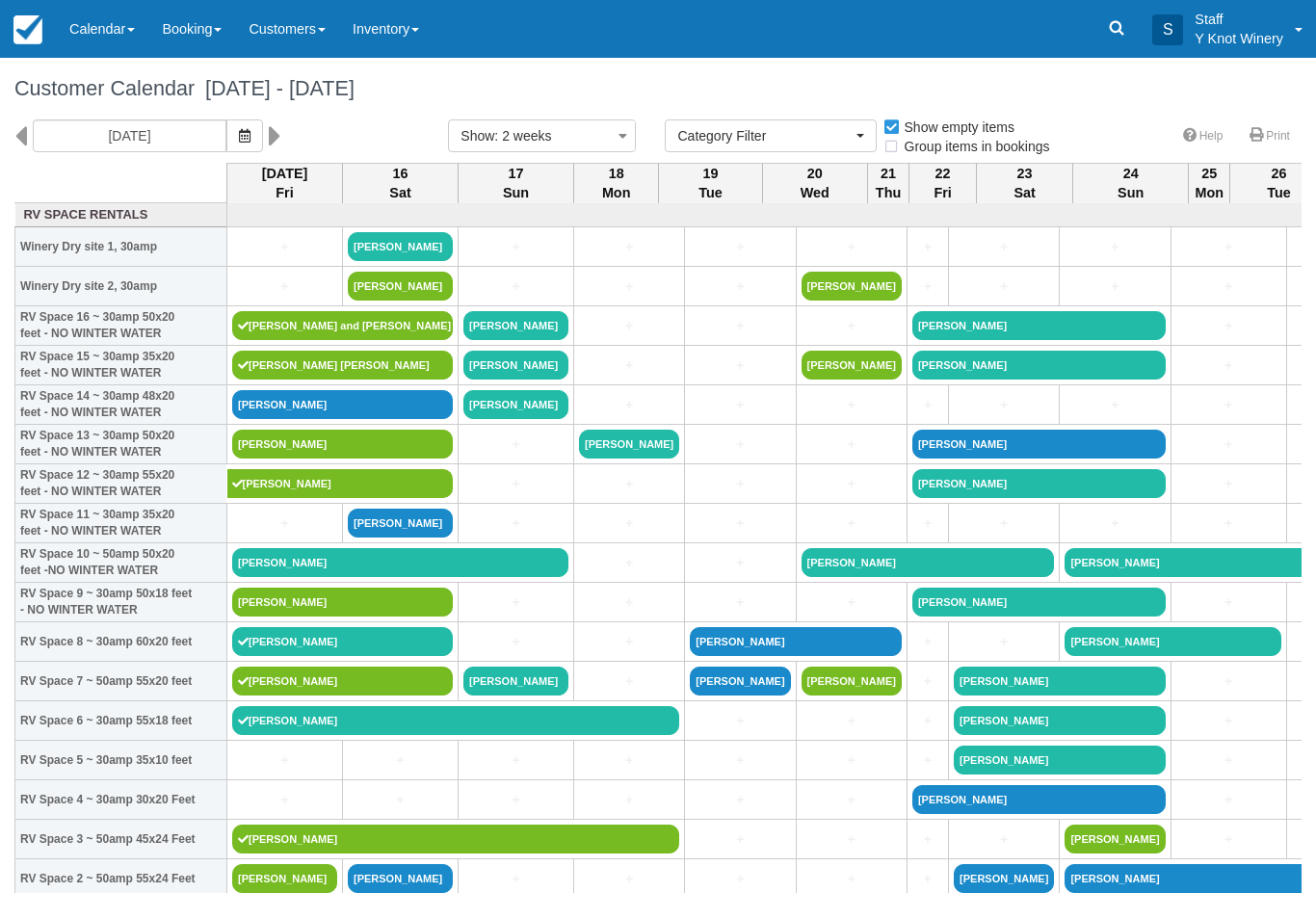
select select
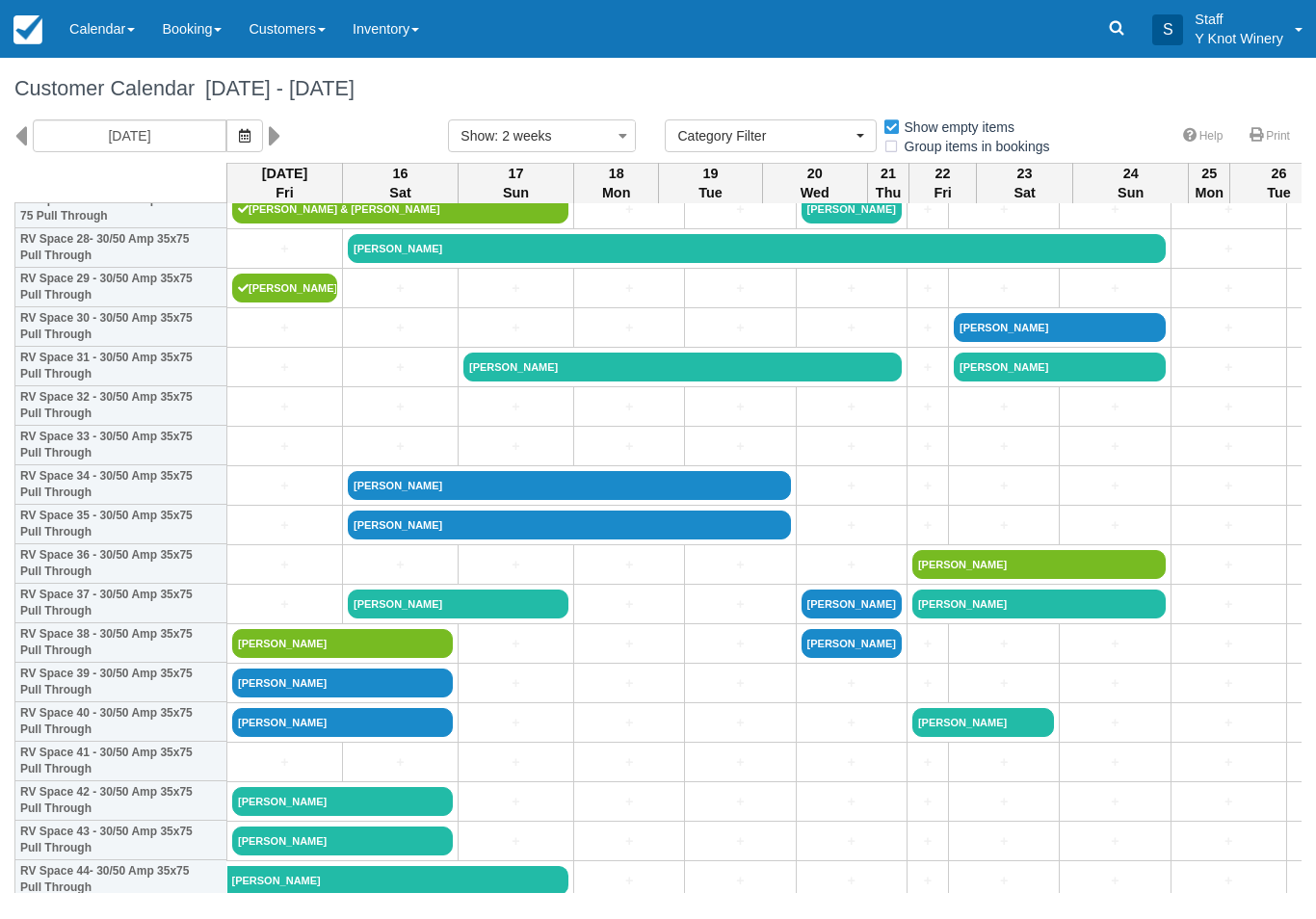
scroll to position [1144, 0]
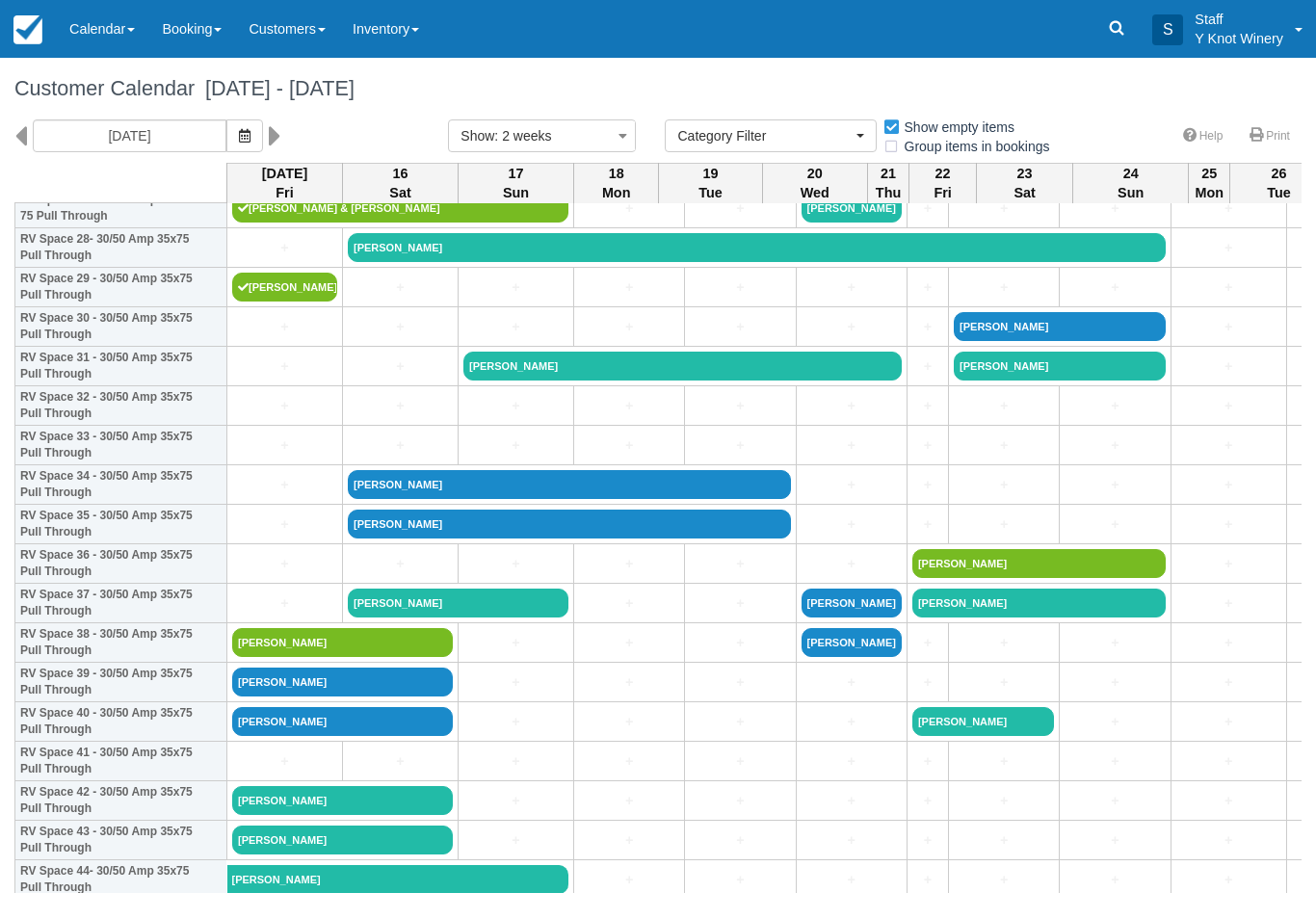
click at [323, 736] on link "[PERSON_NAME]" at bounding box center [342, 721] width 220 height 29
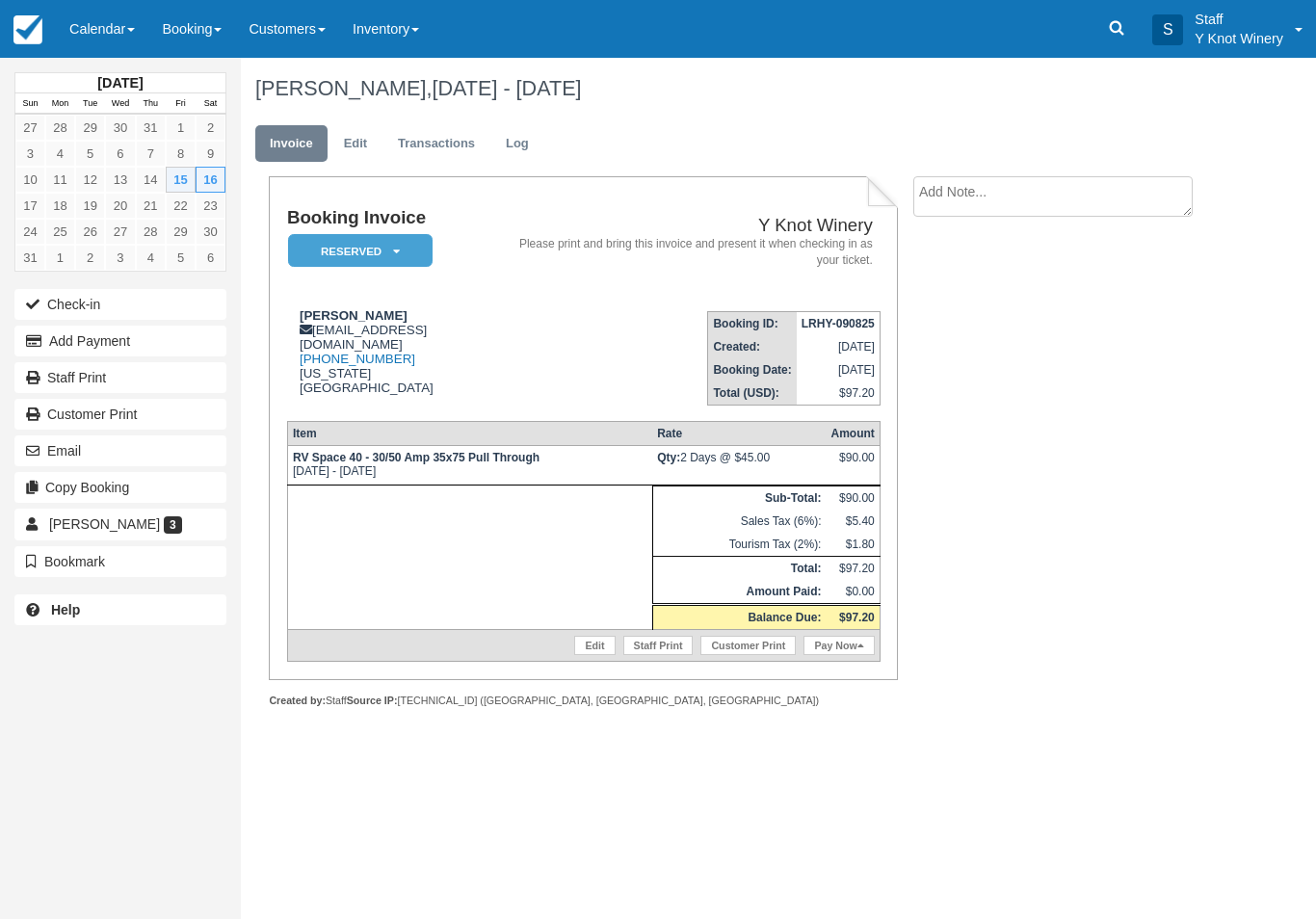
click at [78, 304] on button "Check-in" at bounding box center [120, 303] width 212 height 30
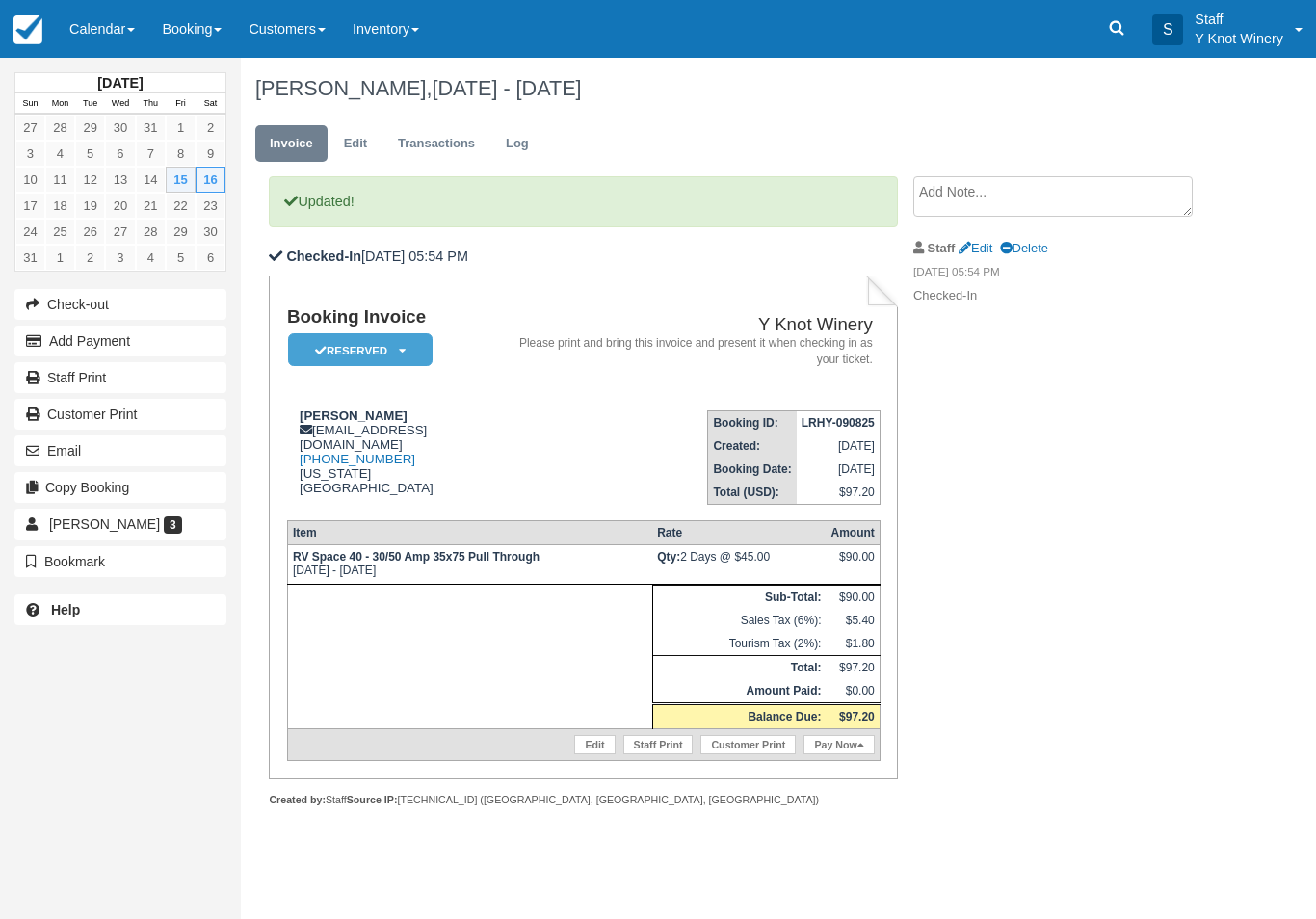
click at [101, 30] on link "Calendar" at bounding box center [102, 28] width 92 height 58
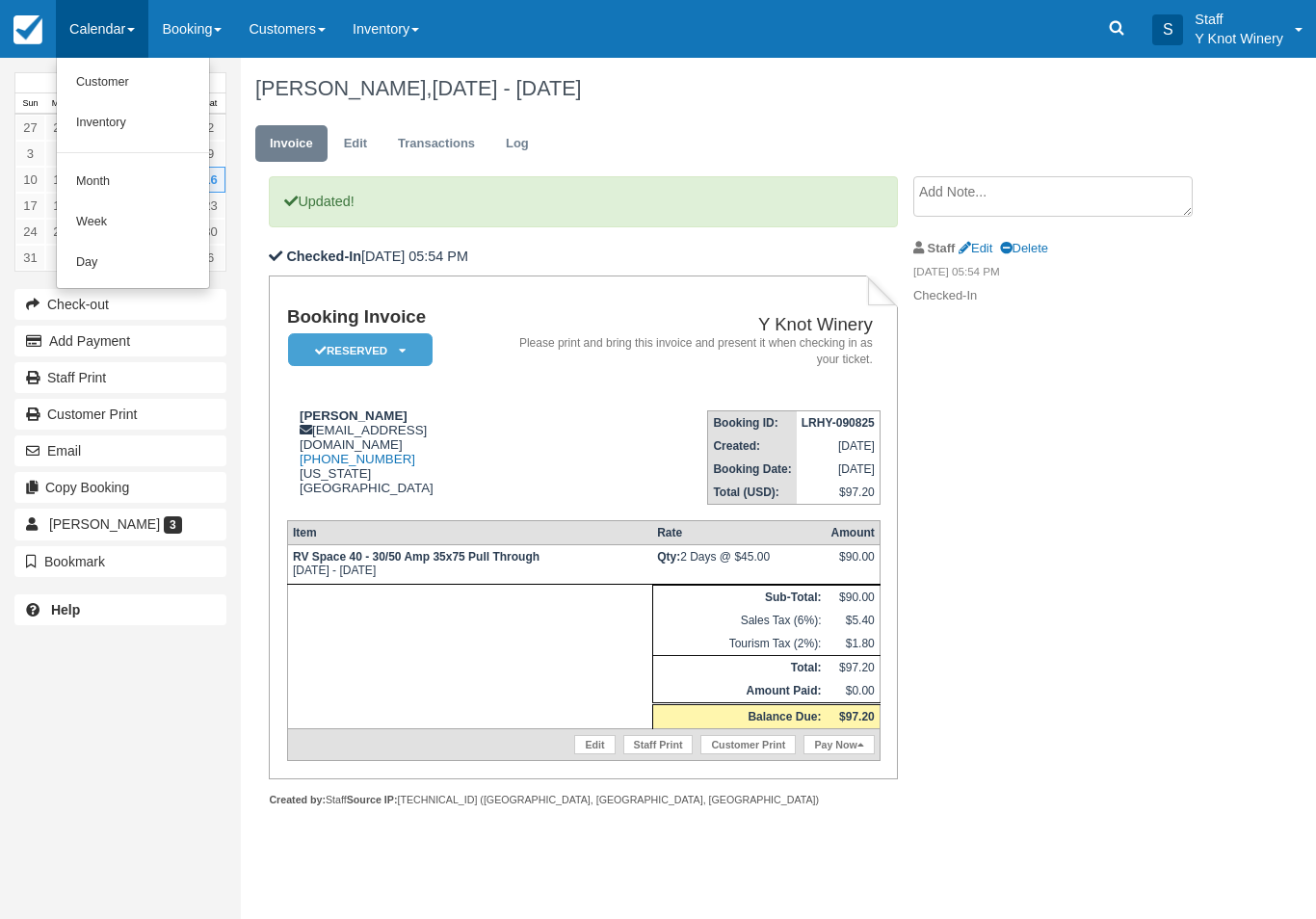
click at [102, 86] on link "Customer" at bounding box center [132, 82] width 152 height 40
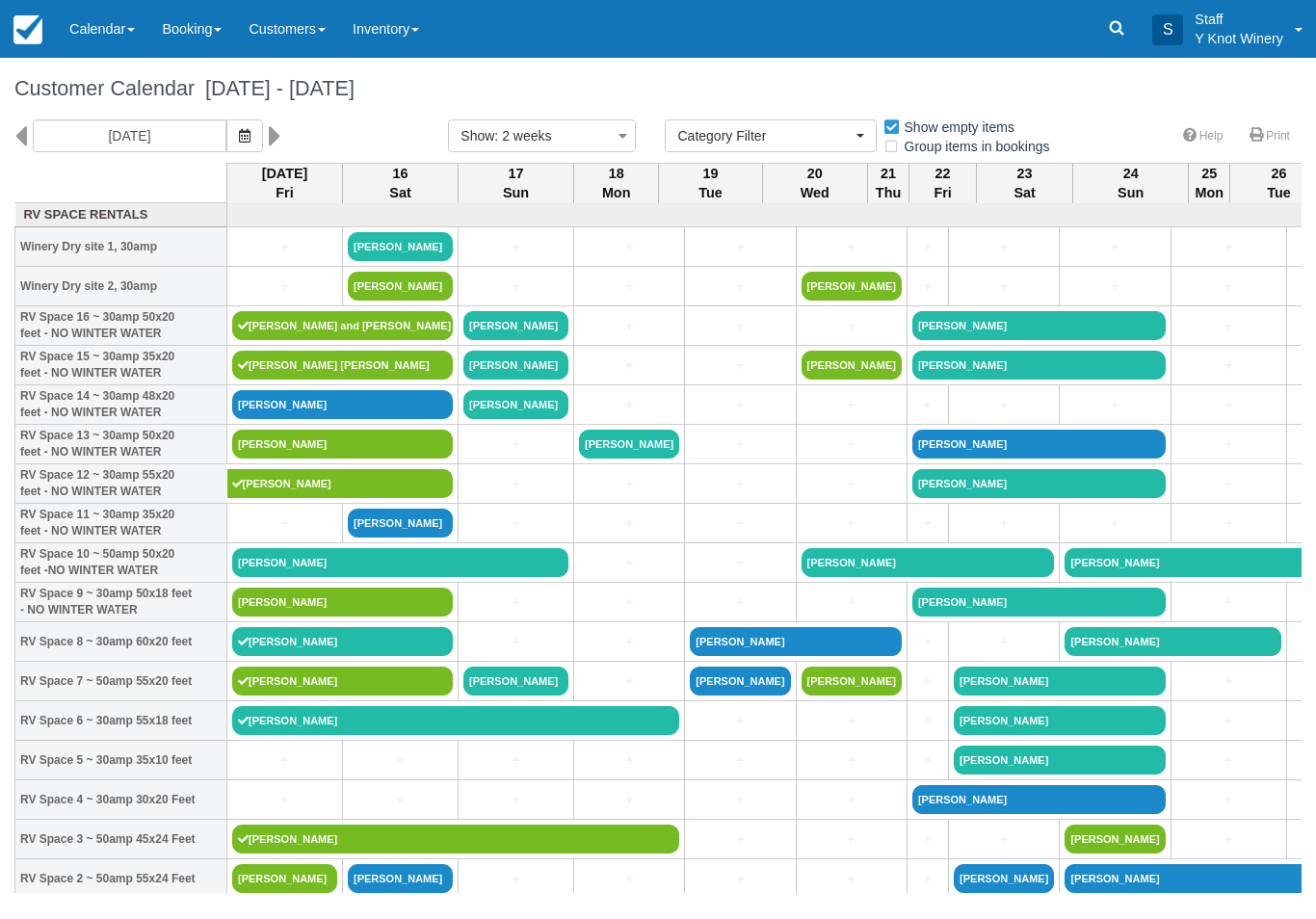
select select
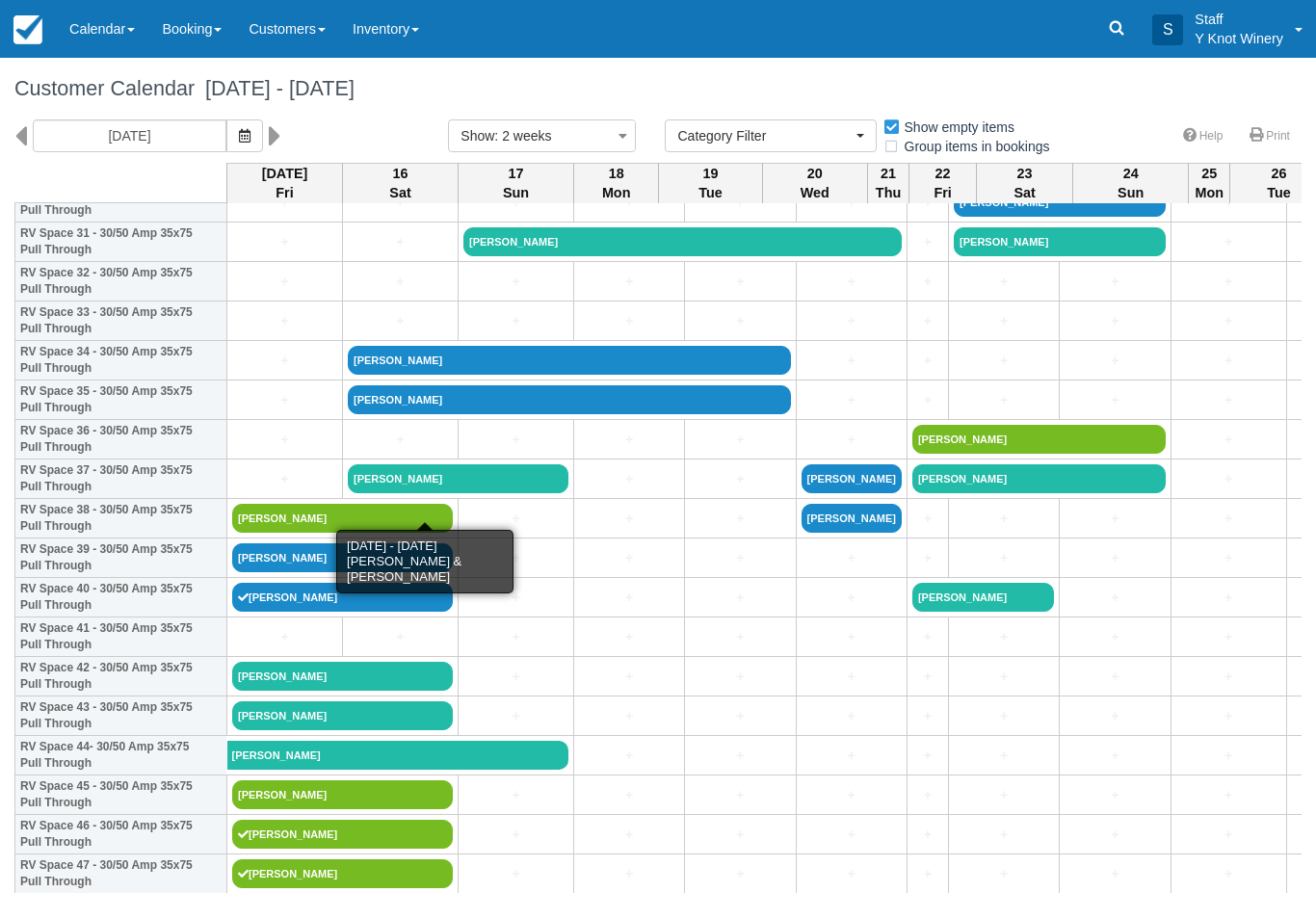
scroll to position [1267, 0]
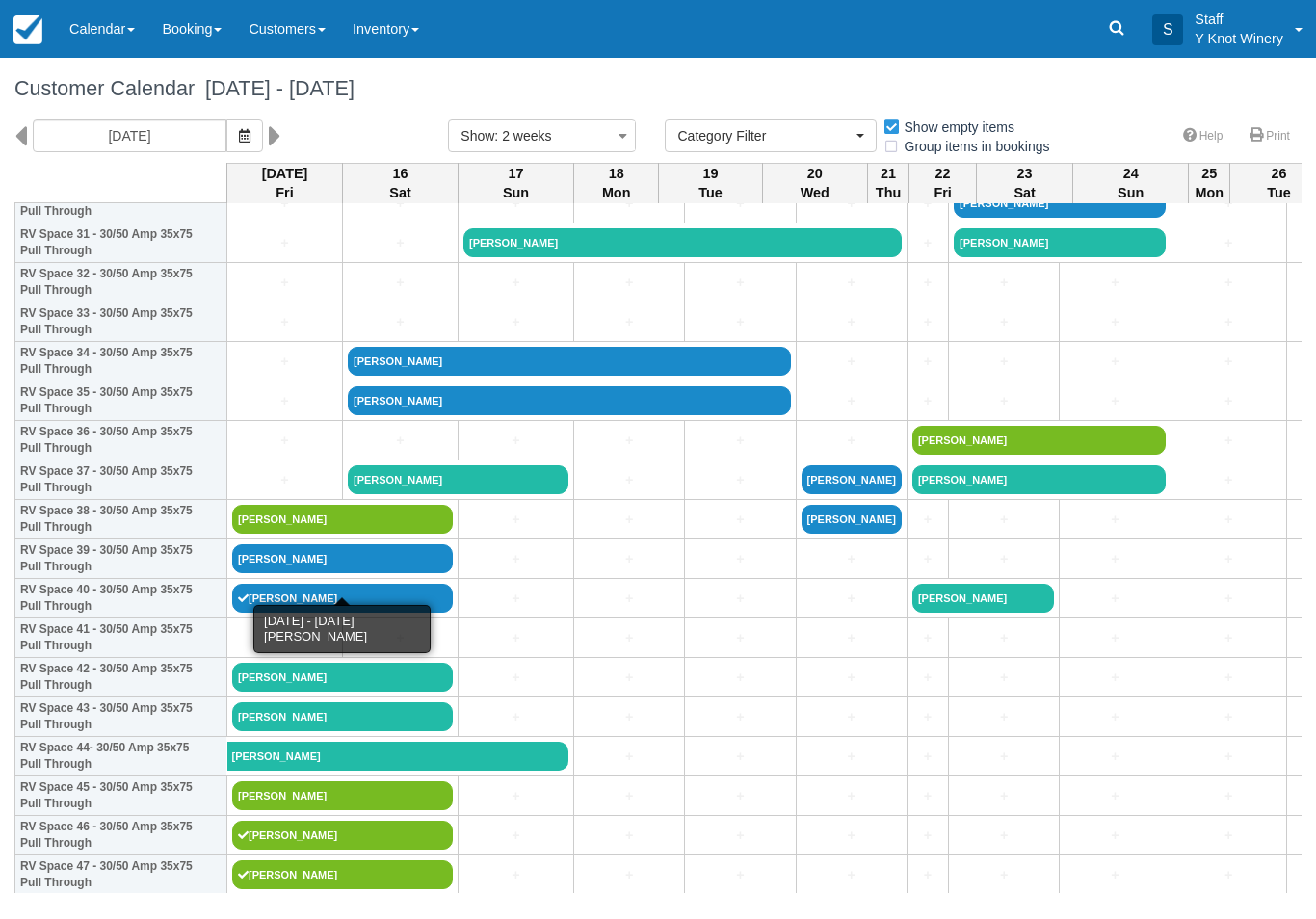
click at [276, 574] on link "[PERSON_NAME]" at bounding box center [342, 559] width 220 height 29
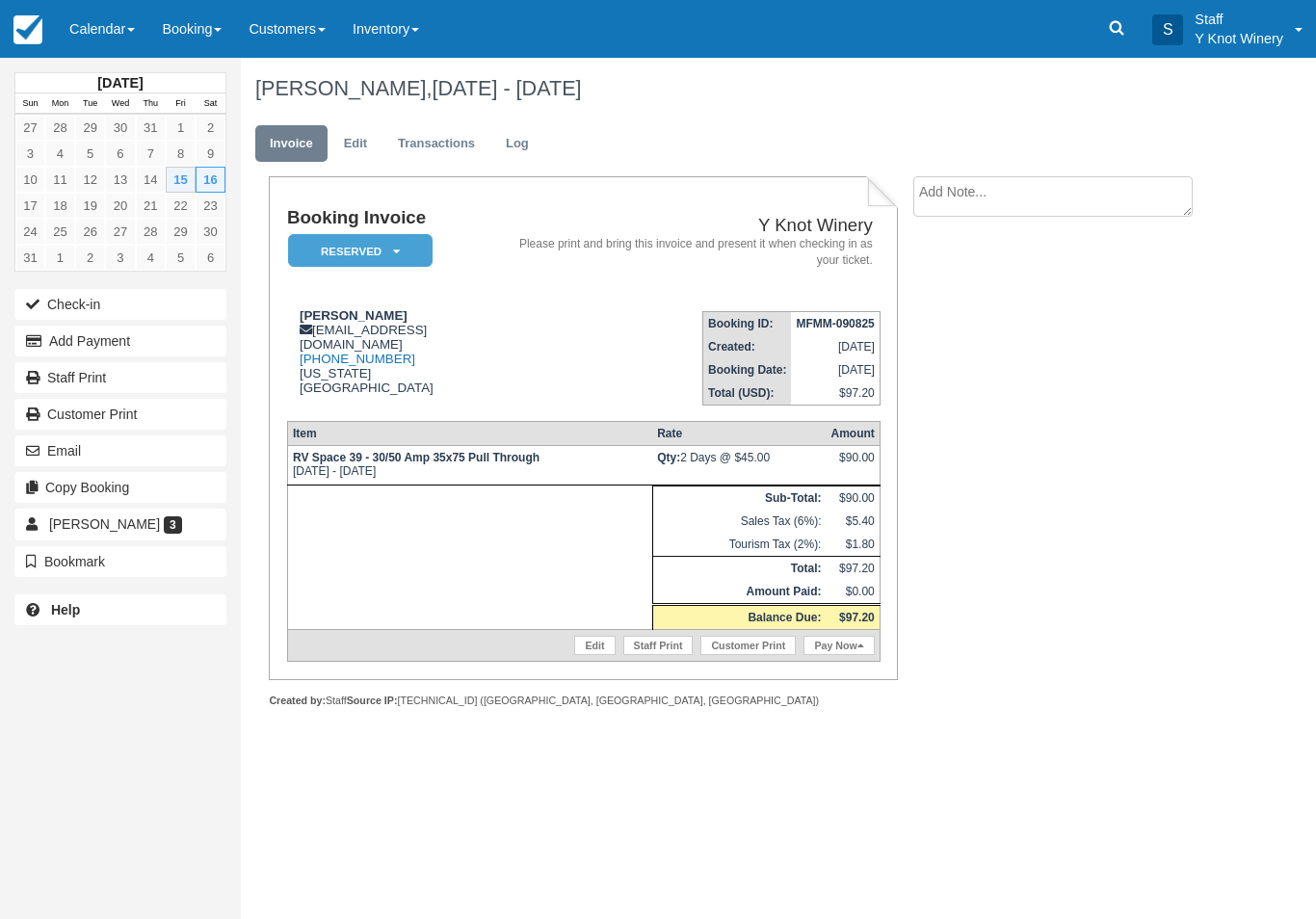
click at [68, 305] on button "Check-in" at bounding box center [120, 303] width 212 height 30
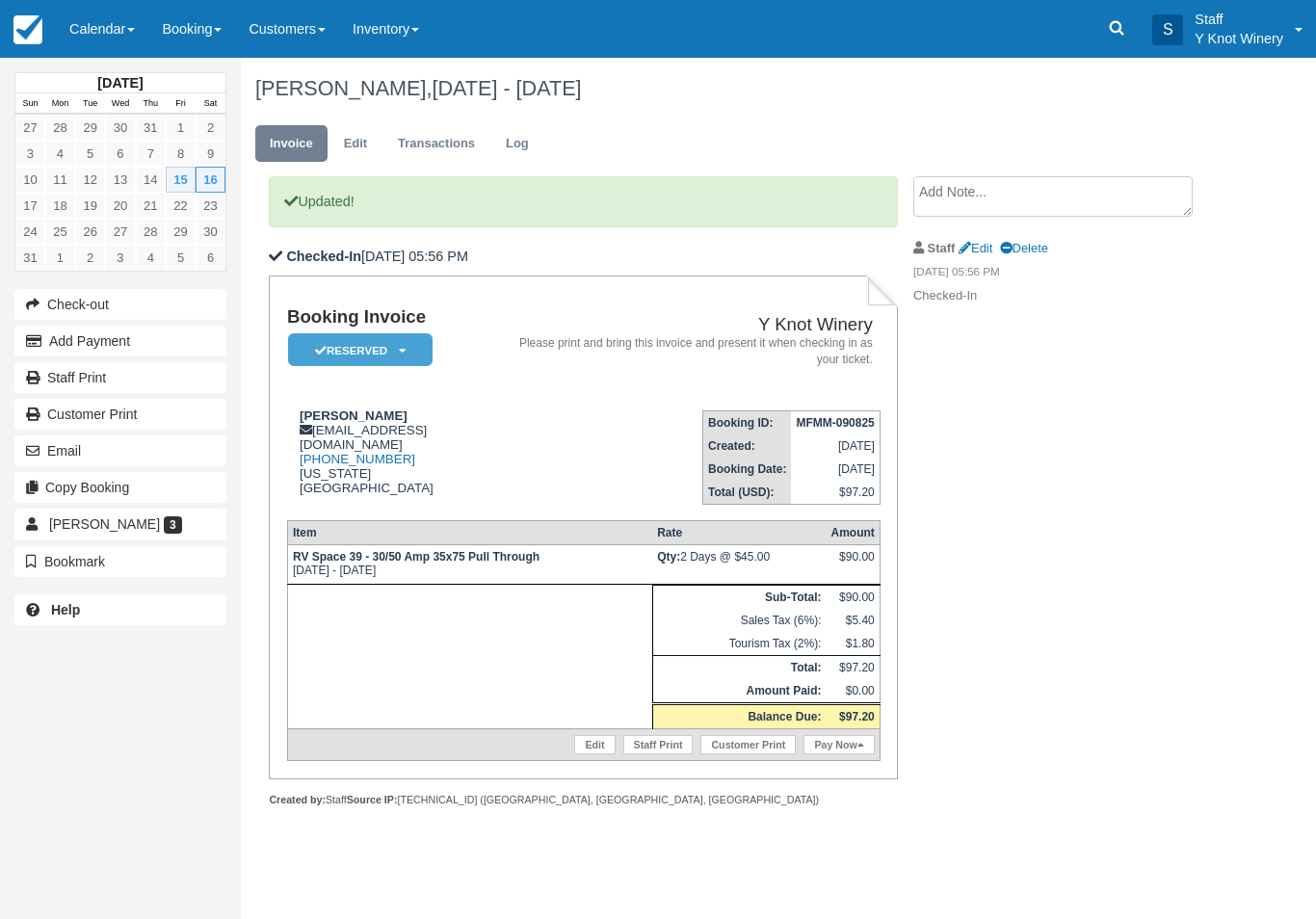
click at [855, 755] on link "Pay Now" at bounding box center [839, 745] width 70 height 20
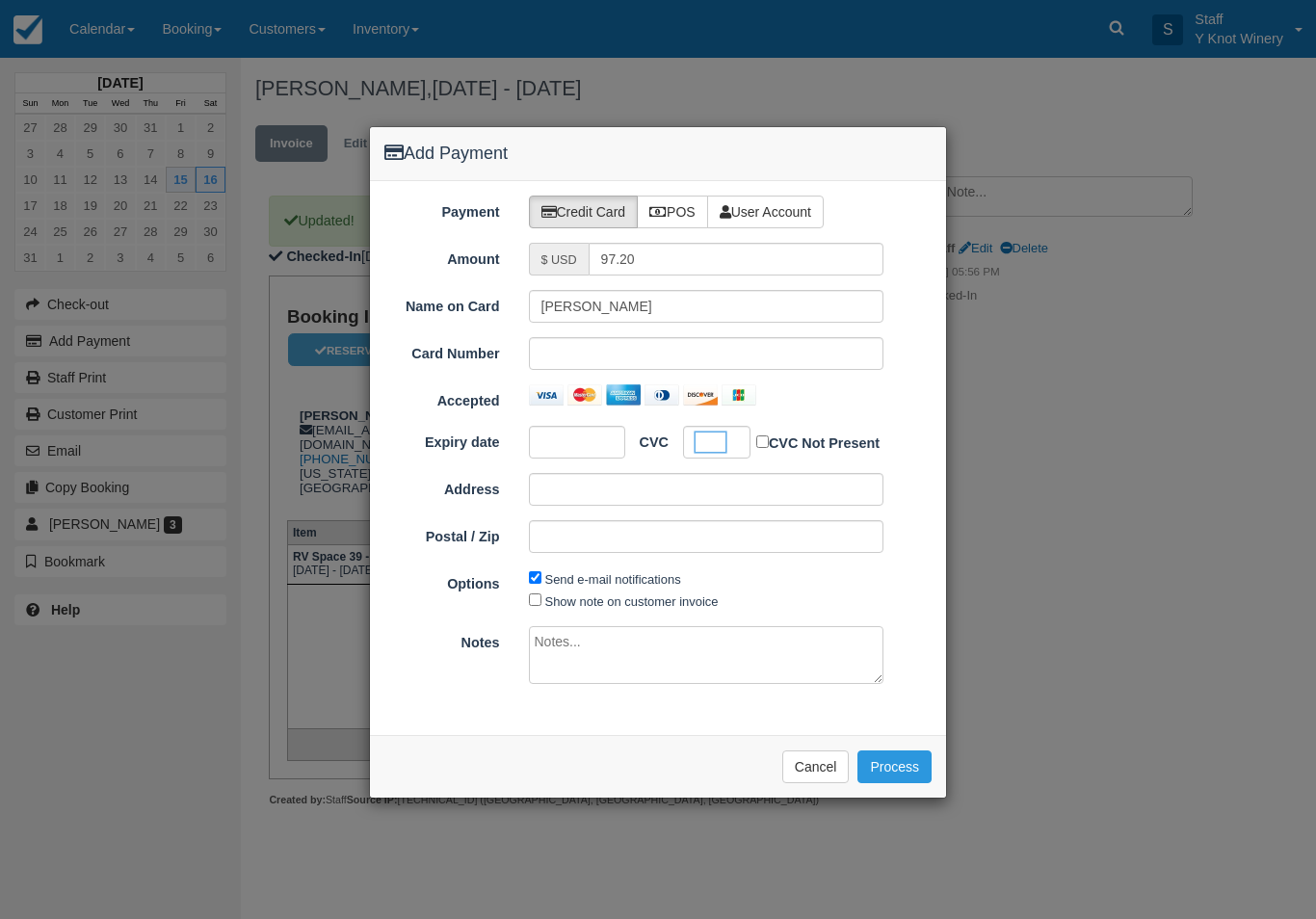
click at [623, 594] on label "Show note on customer invoice" at bounding box center [632, 601] width 173 height 15
click at [541, 593] on input "Show note on customer invoice" at bounding box center [535, 599] width 13 height 13
checkbox input "true"
click at [896, 766] on button "Process" at bounding box center [895, 766] width 74 height 32
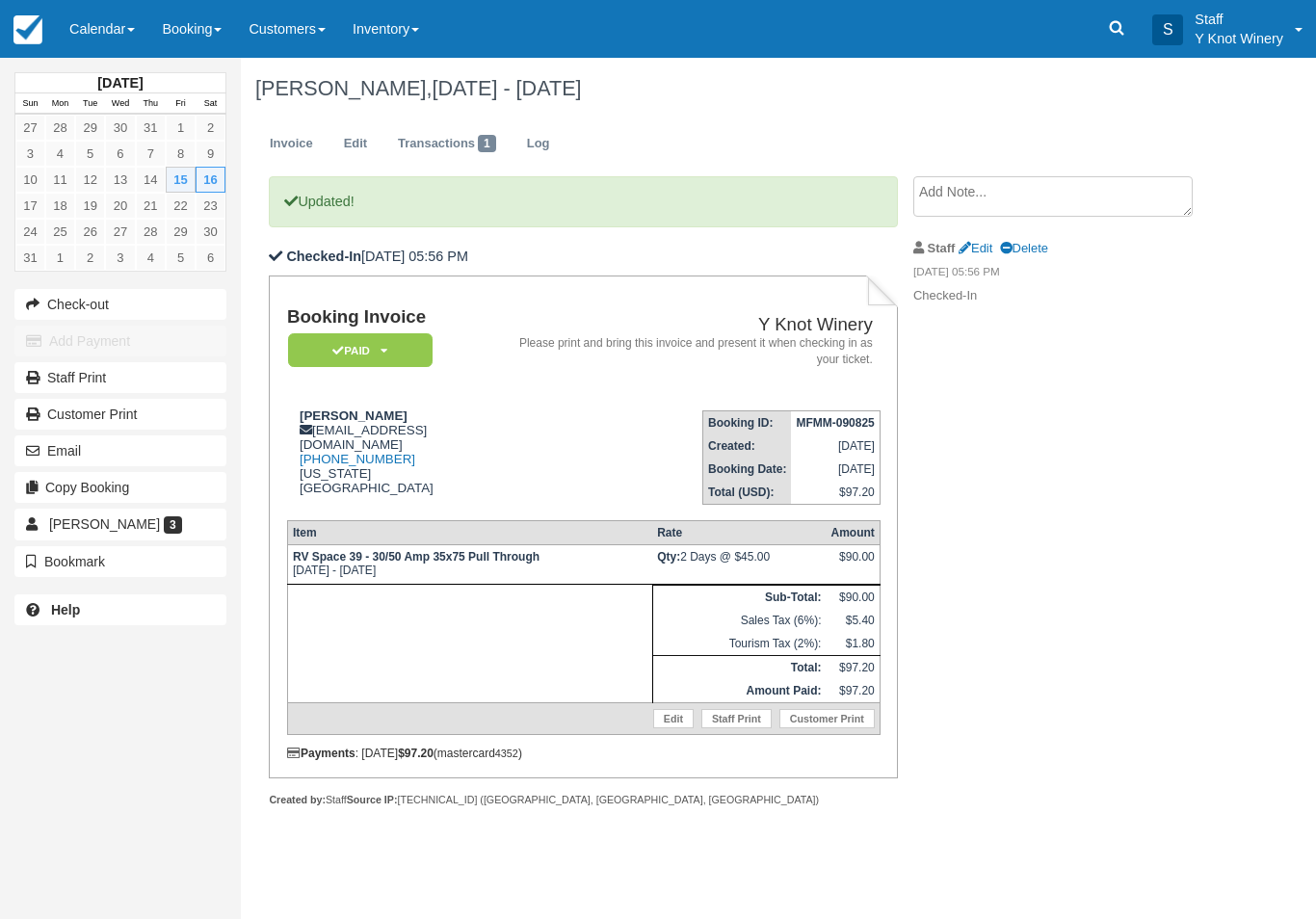
click at [99, 21] on link "Calendar" at bounding box center [102, 28] width 92 height 58
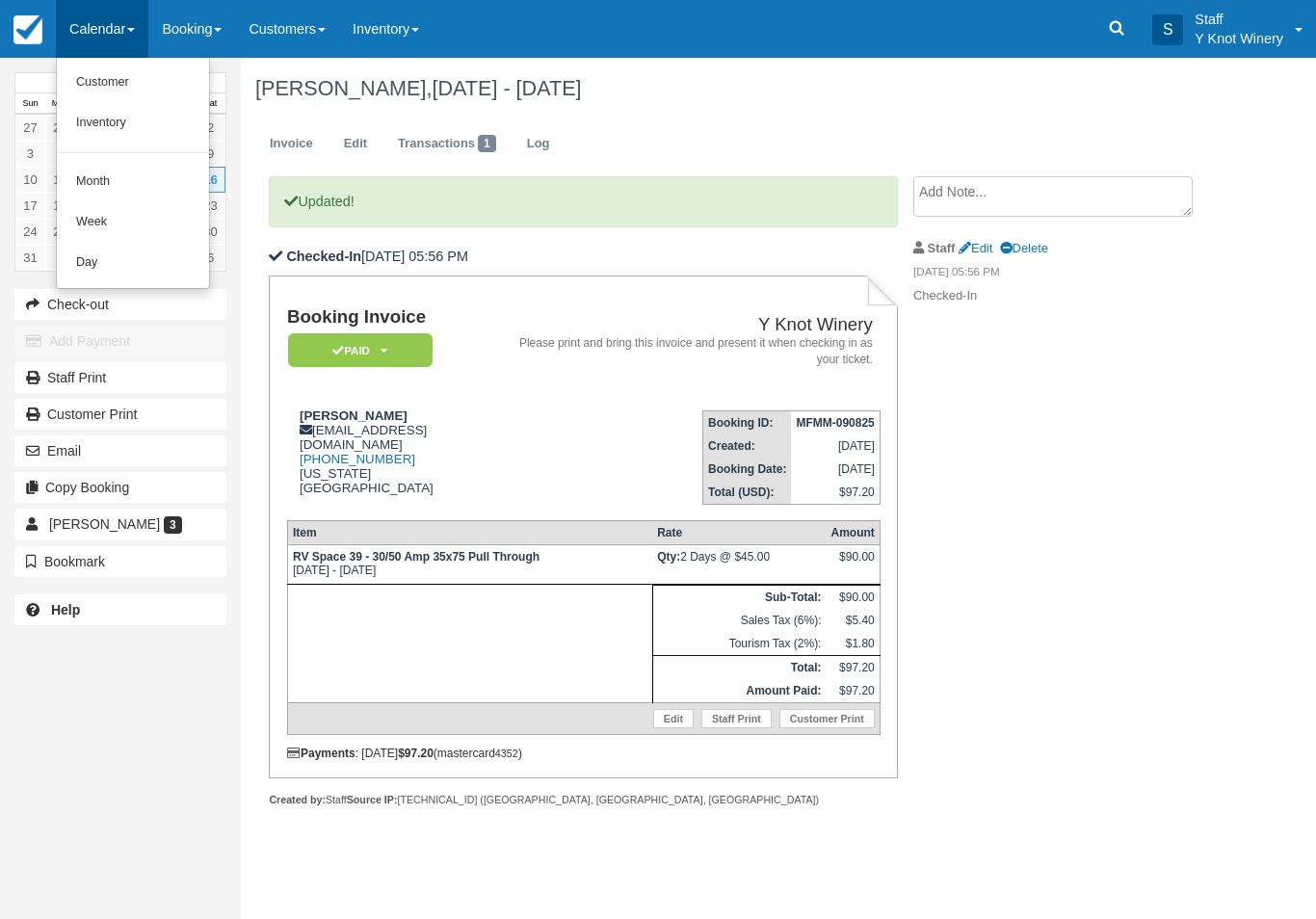
click at [129, 81] on link "Customer" at bounding box center [132, 82] width 152 height 40
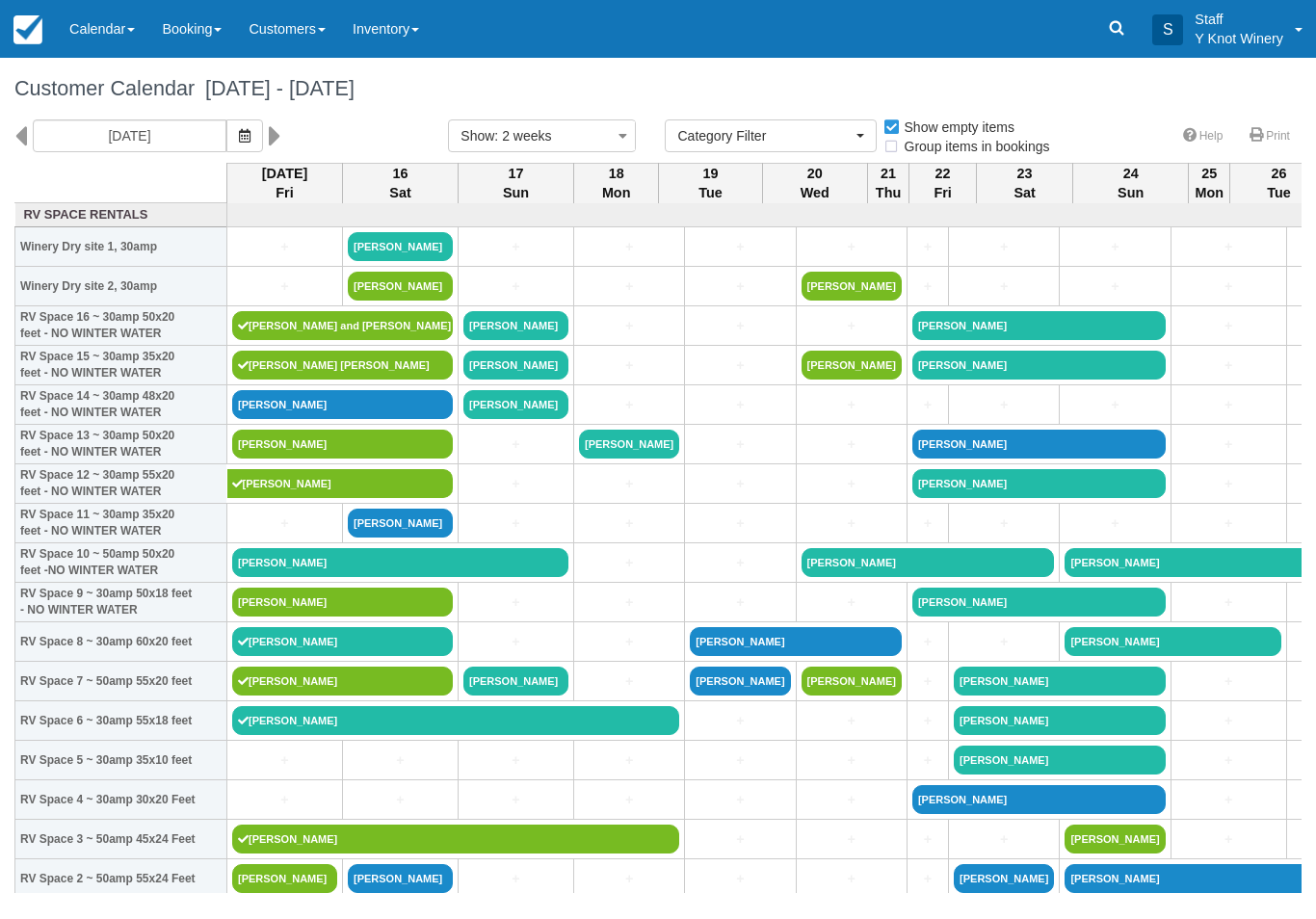
select select
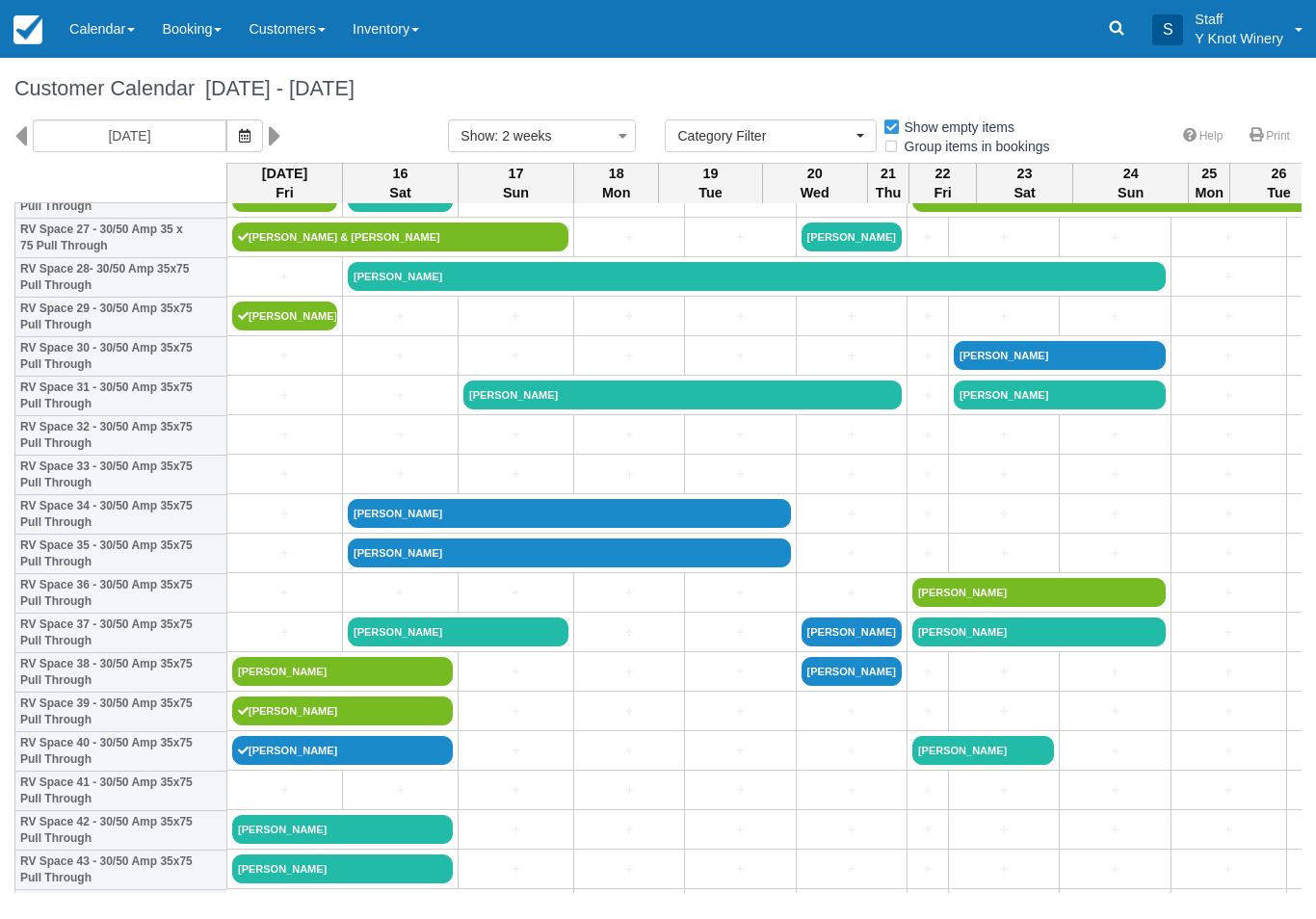
scroll to position [1115, 0]
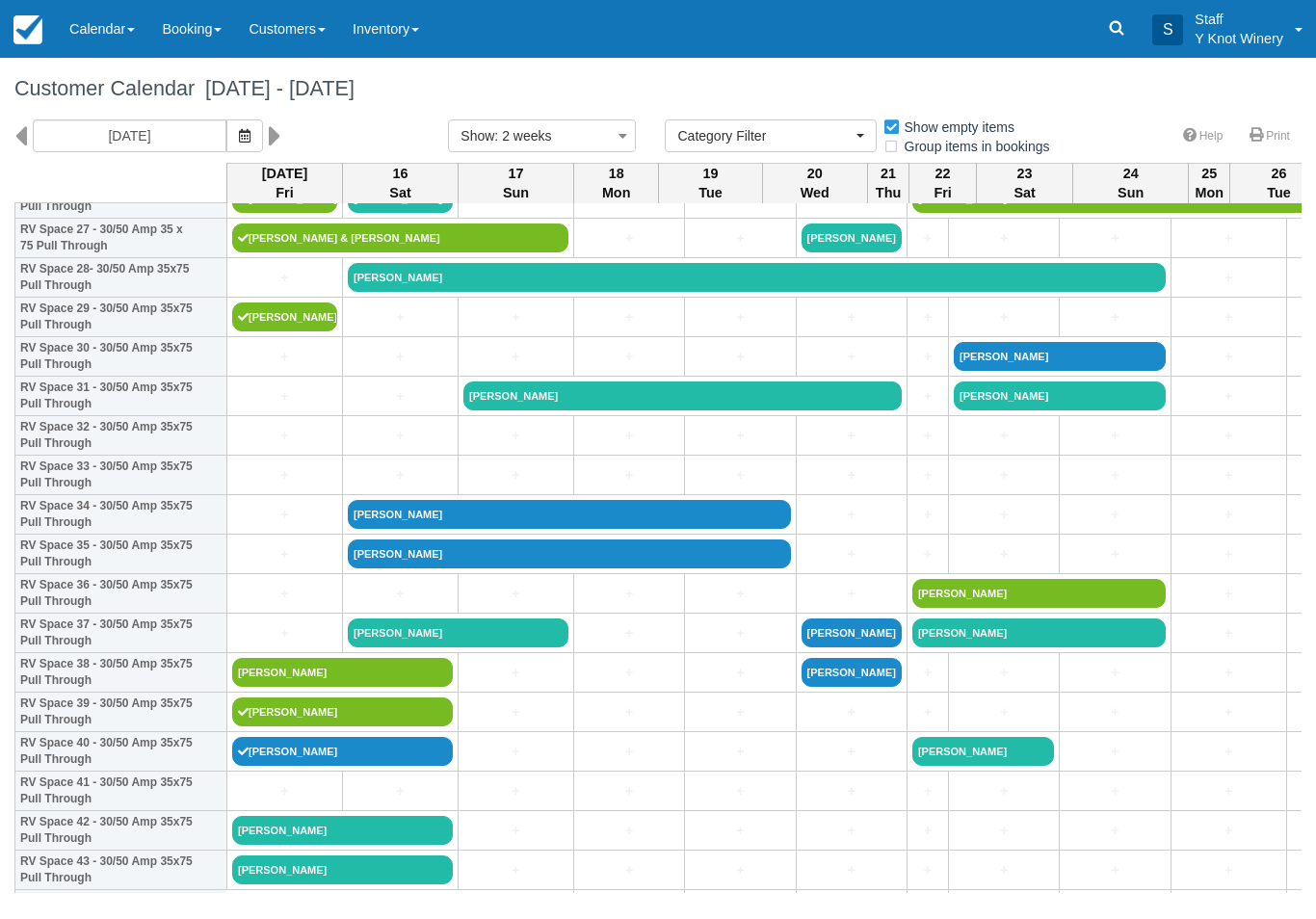
click at [288, 687] on link "[PERSON_NAME]" at bounding box center [342, 672] width 220 height 29
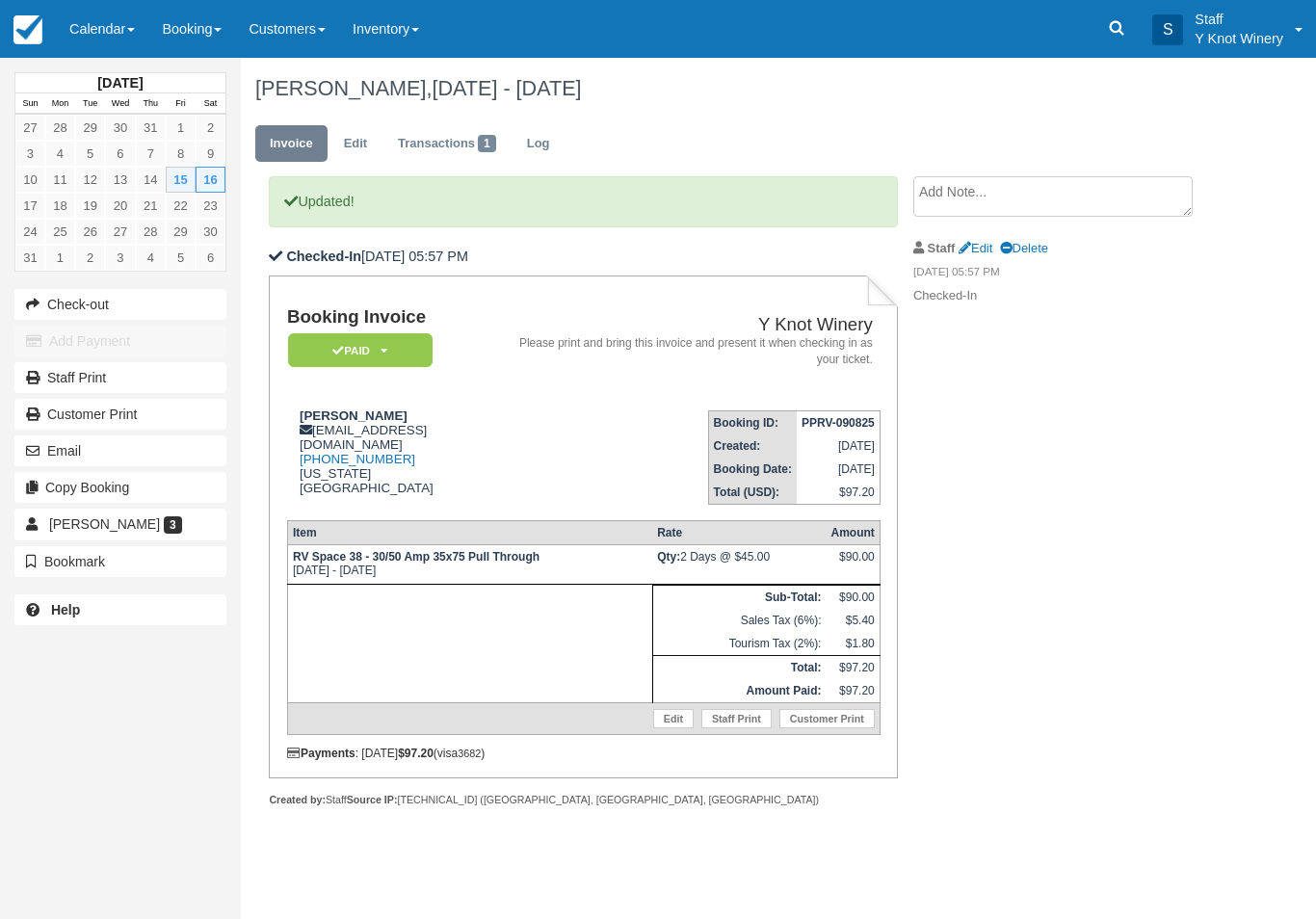
click at [91, 25] on link "Calendar" at bounding box center [102, 28] width 92 height 58
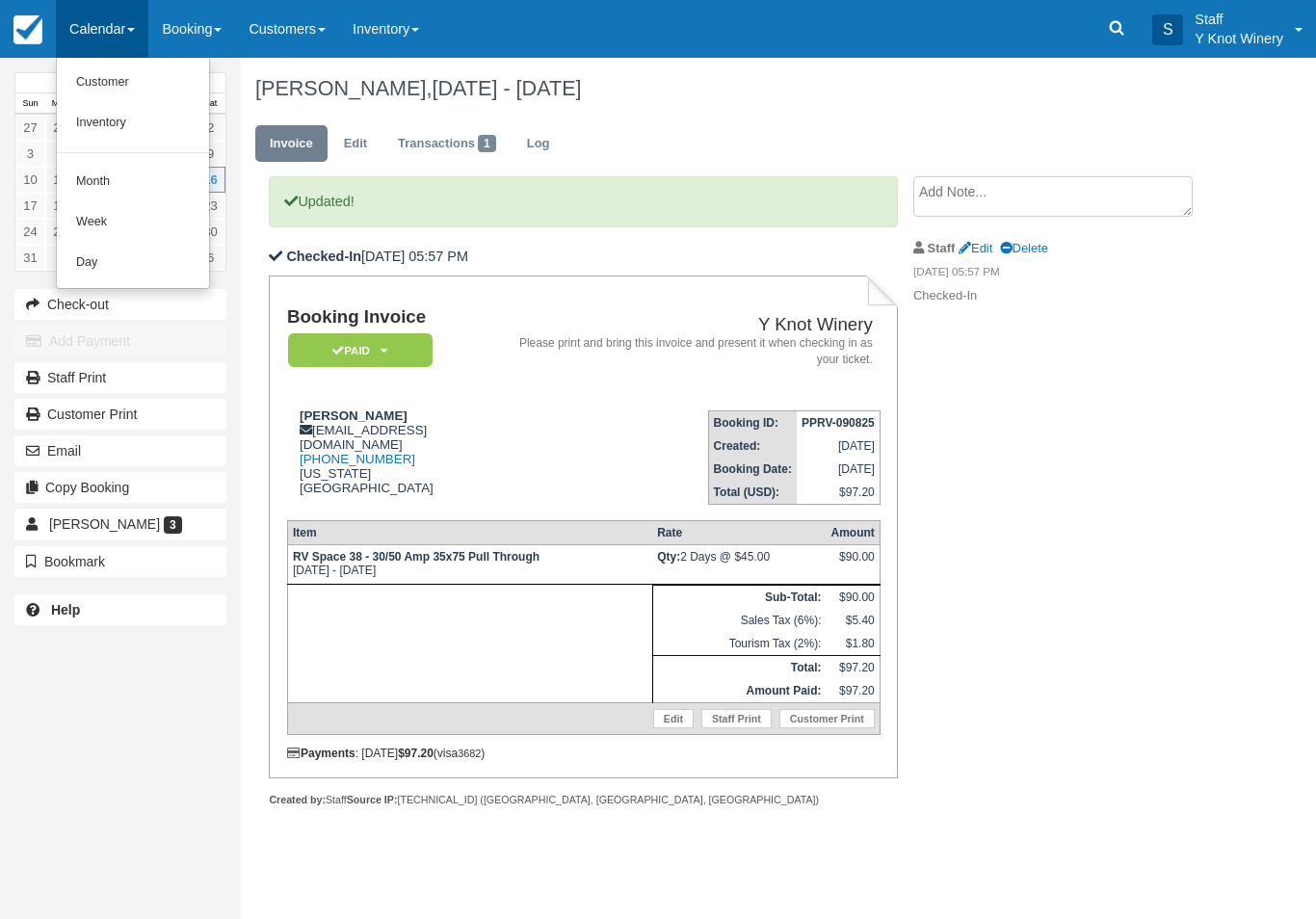
click at [109, 84] on link "Customer" at bounding box center [132, 82] width 152 height 40
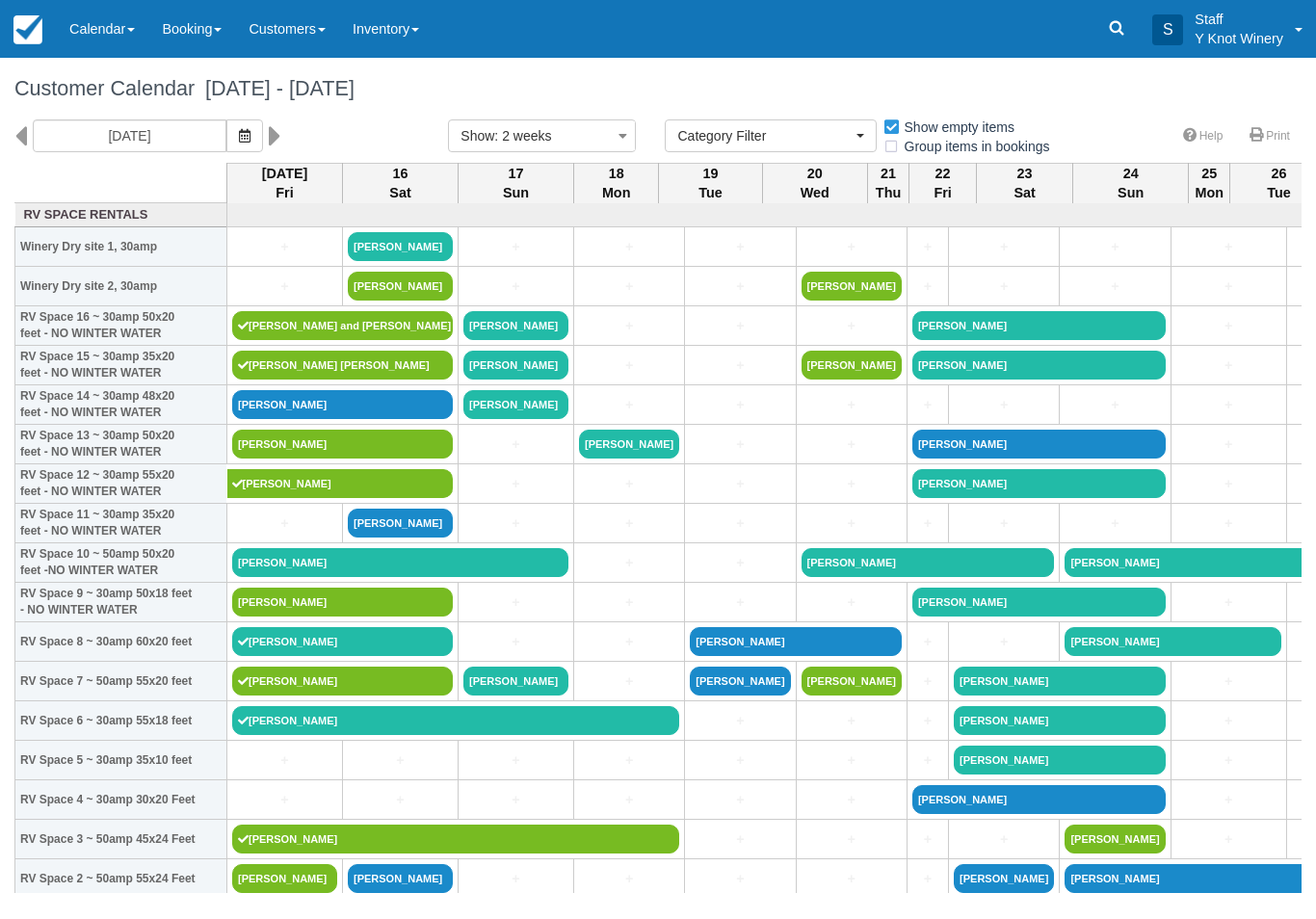
select select
click at [88, 37] on link "Calendar" at bounding box center [102, 28] width 92 height 58
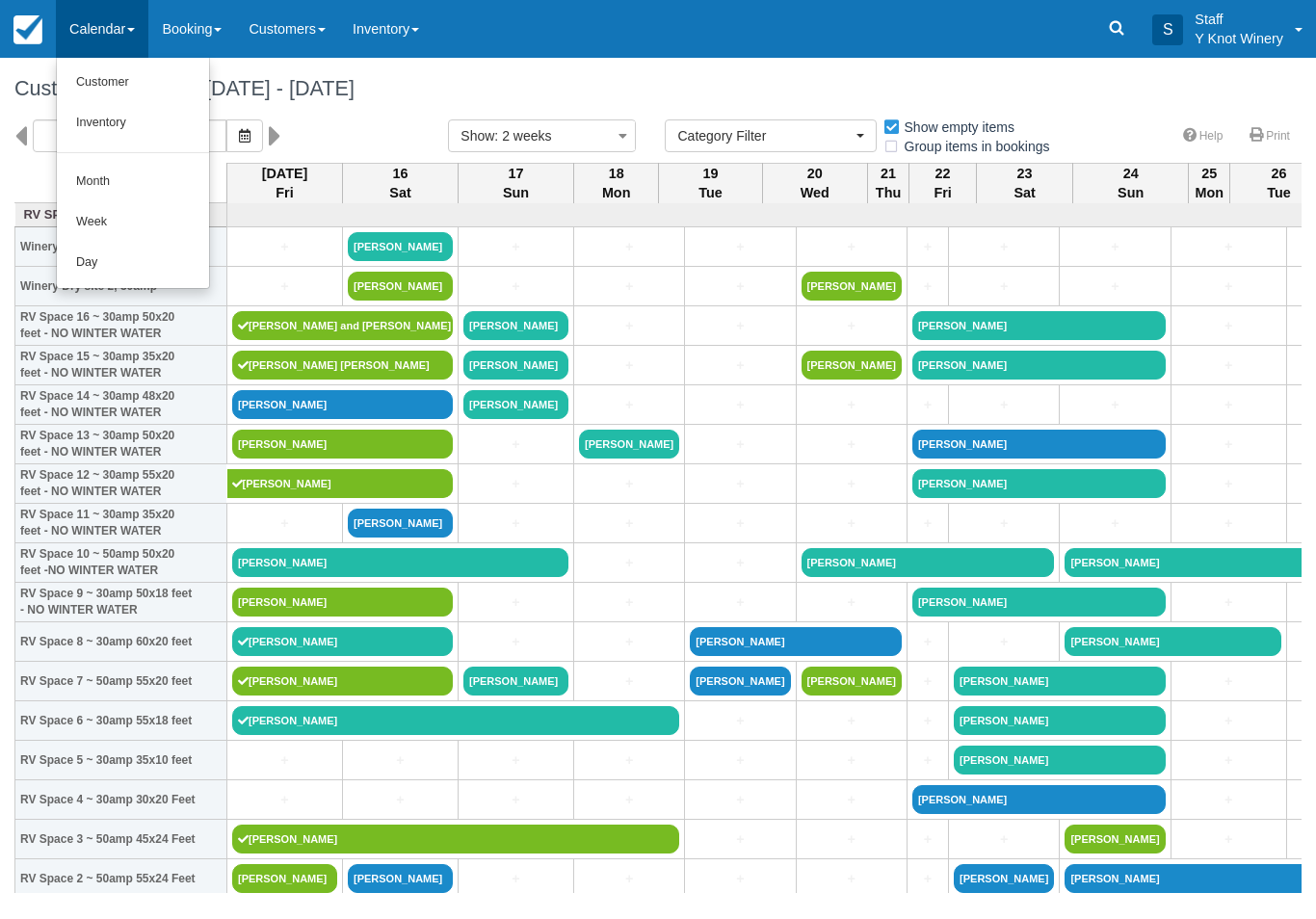
click at [120, 96] on link "Customer" at bounding box center [132, 82] width 152 height 40
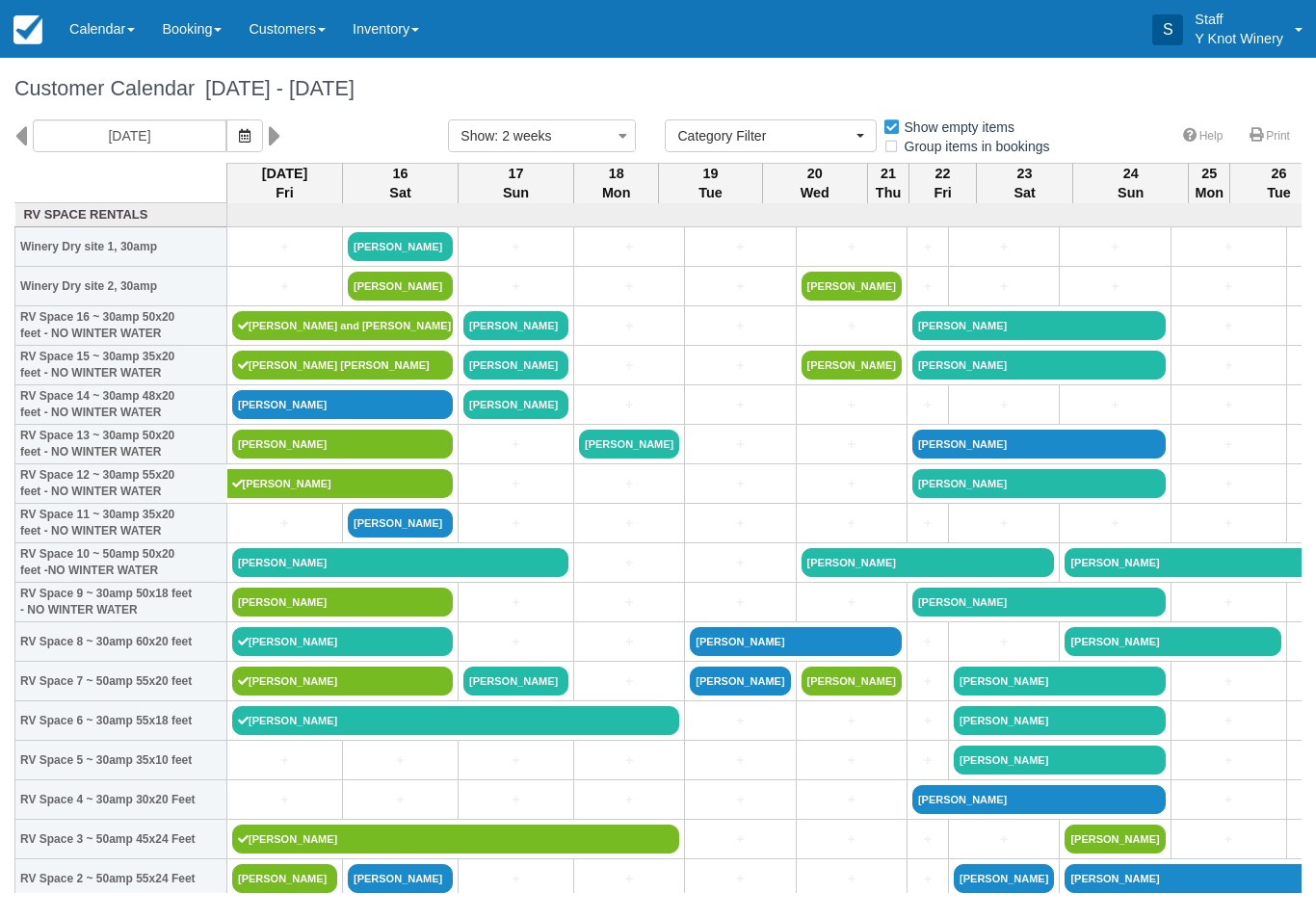
select select
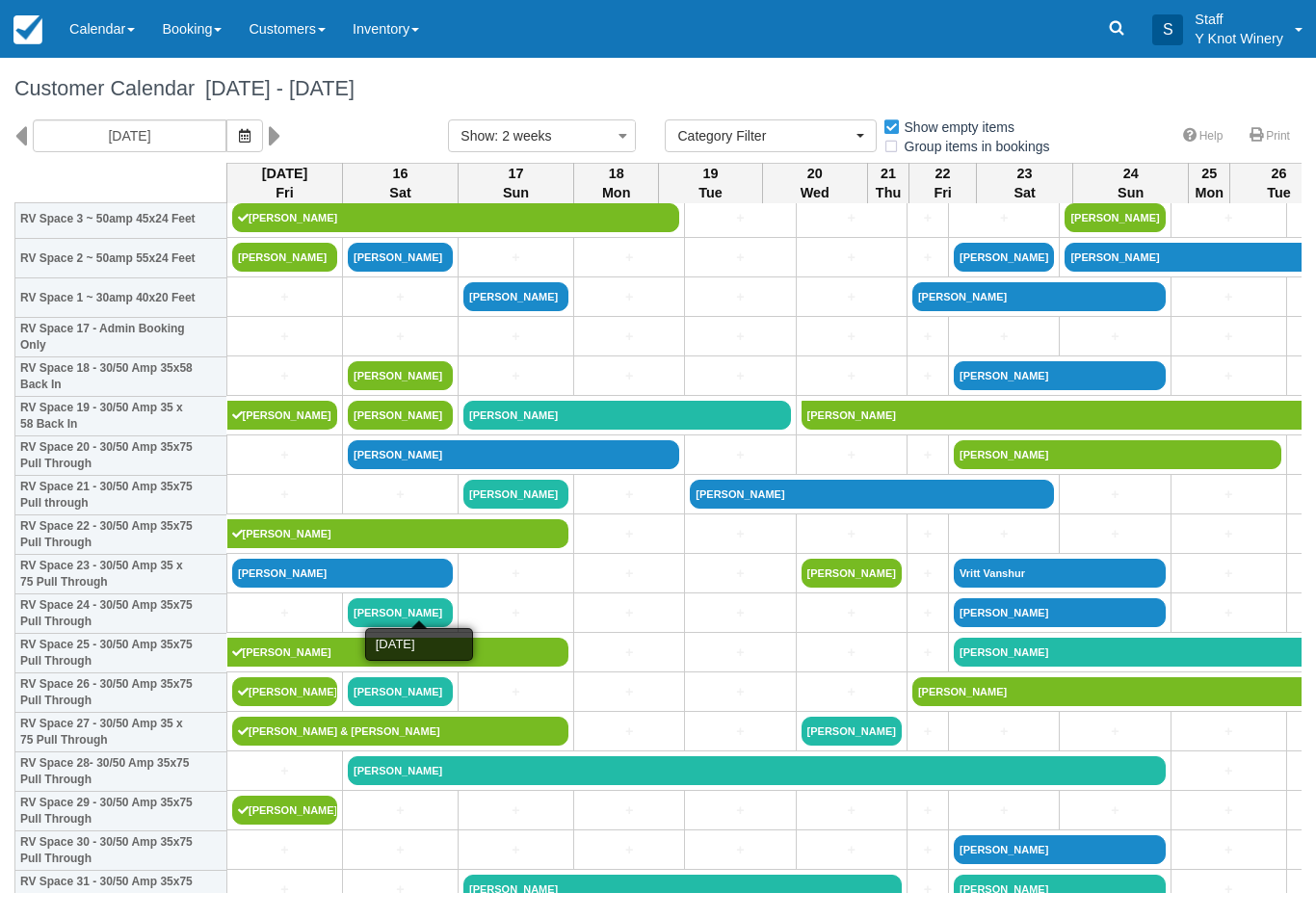
scroll to position [622, 0]
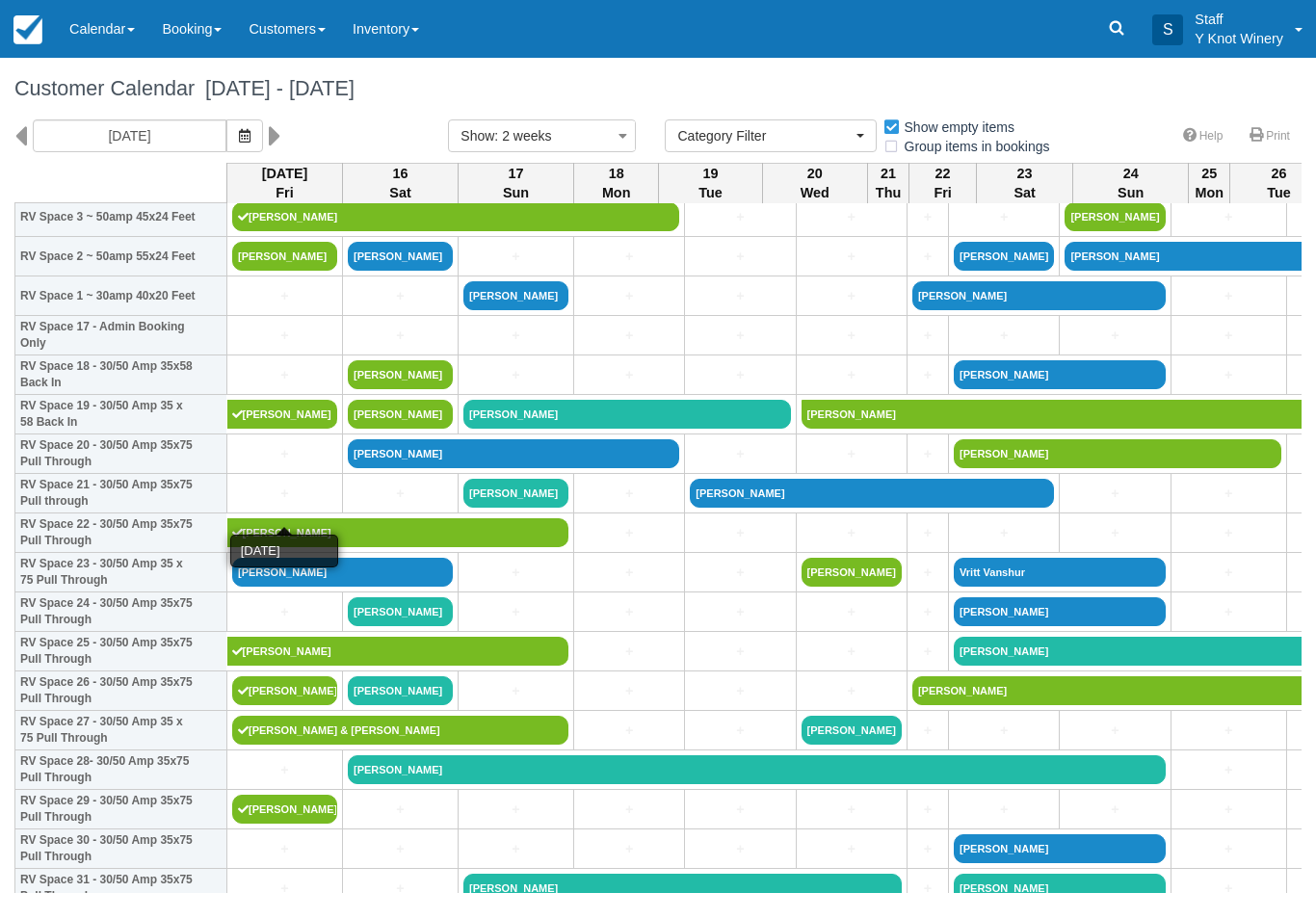
click at [292, 504] on link "+" at bounding box center [284, 493] width 105 height 21
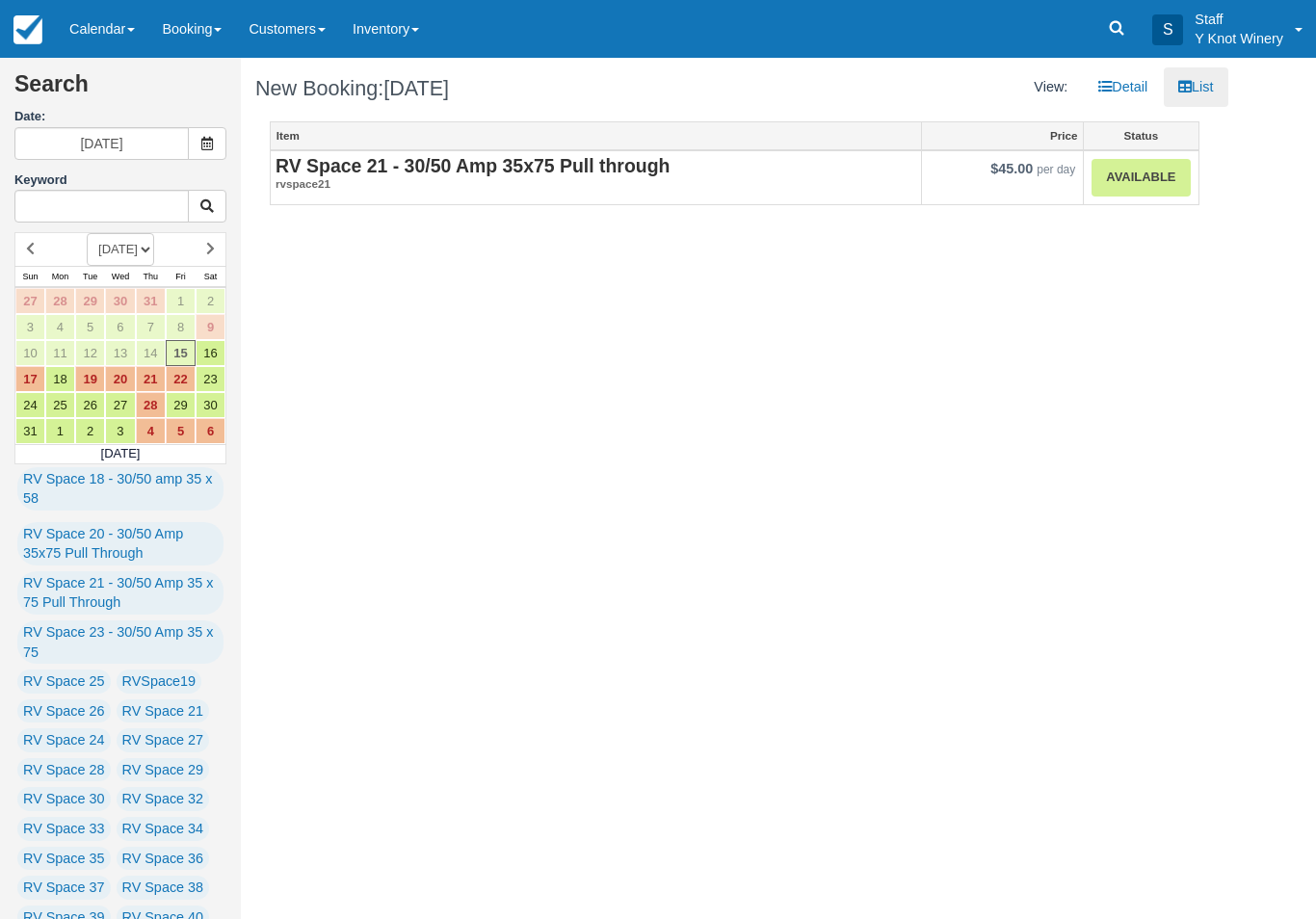
click at [1125, 172] on link "Available" at bounding box center [1141, 177] width 98 height 37
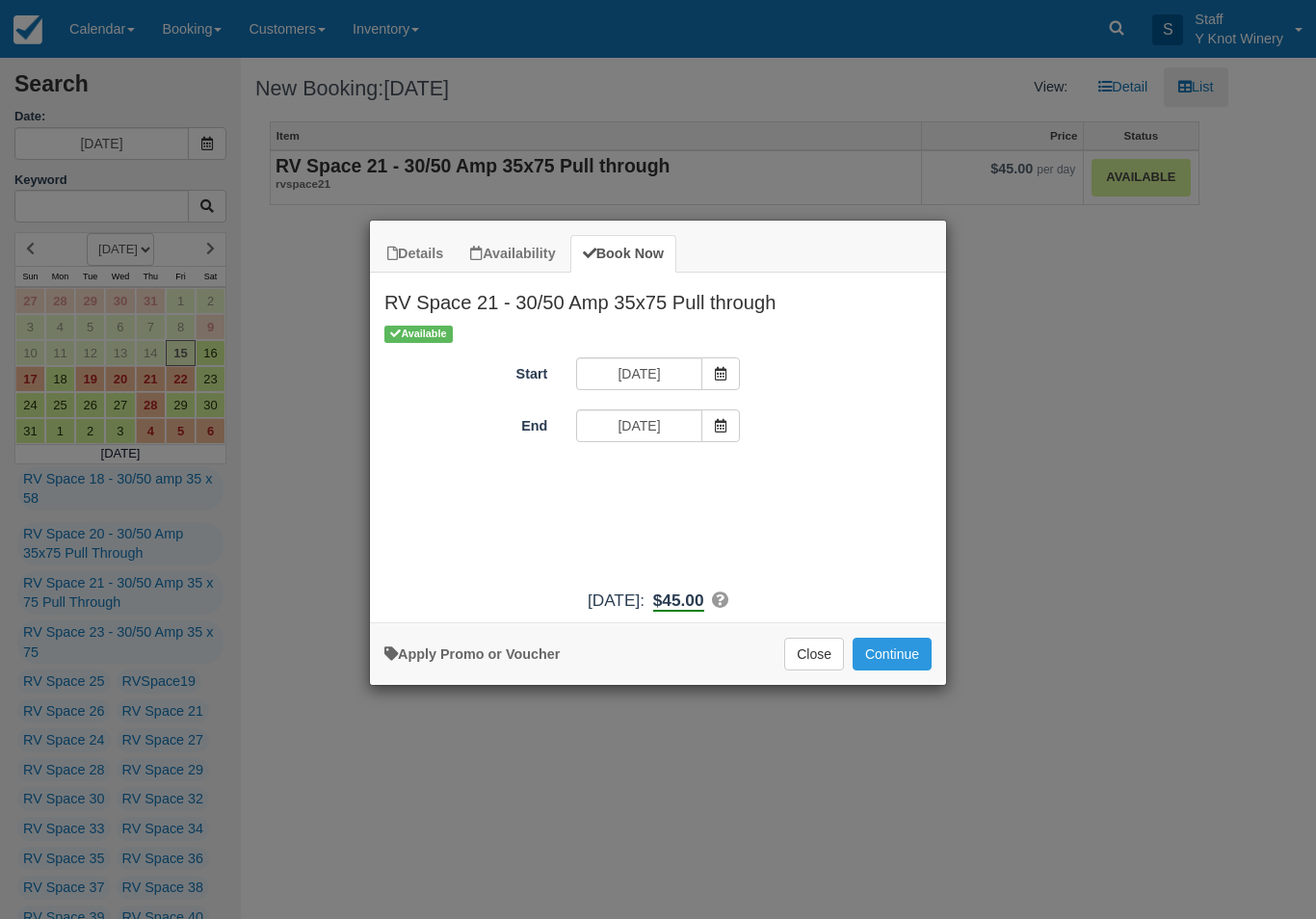
click at [719, 425] on icon "Item Modal" at bounding box center [721, 426] width 14 height 14
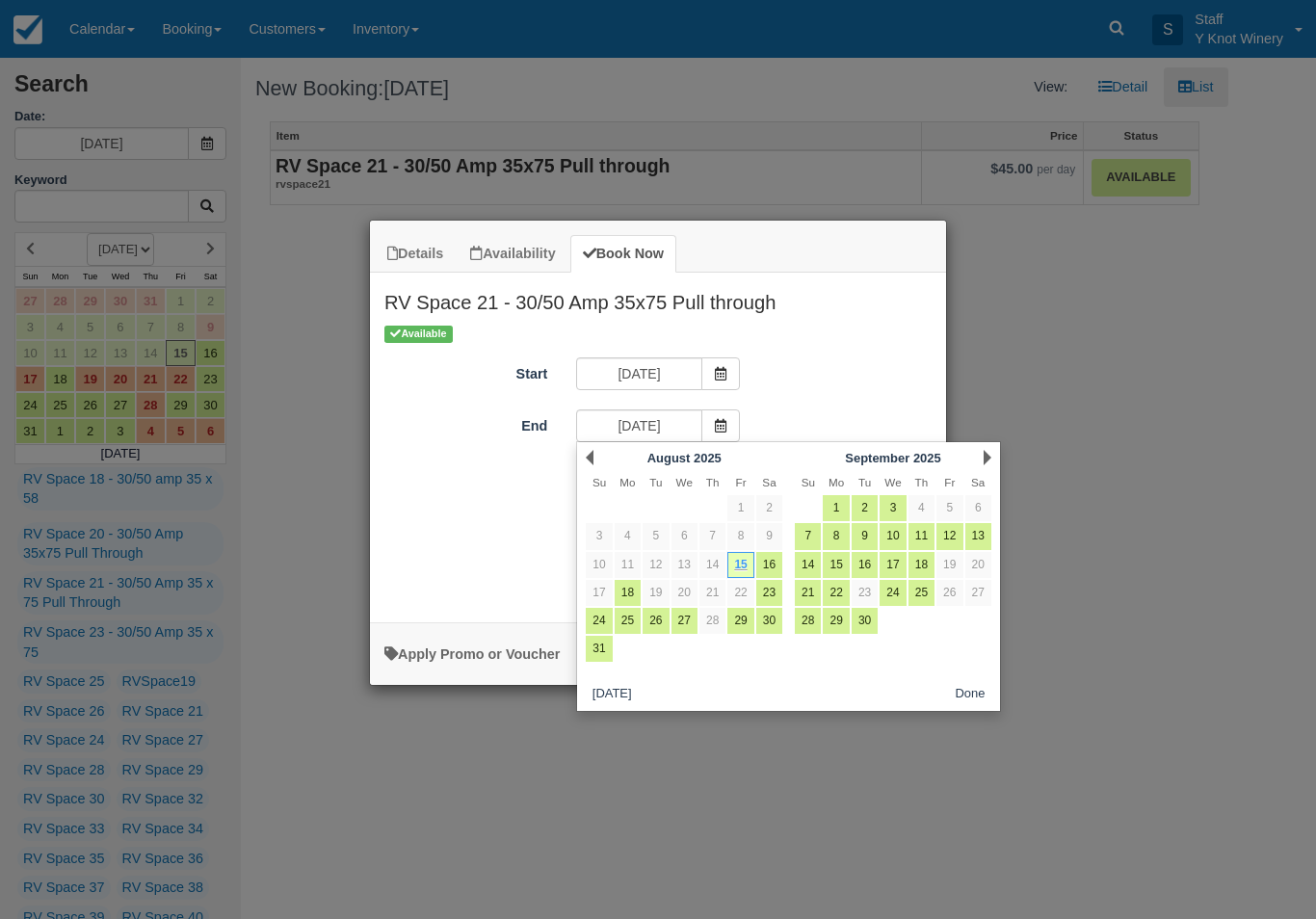
click at [775, 564] on link "16" at bounding box center [770, 565] width 26 height 26
type input "08/16/25"
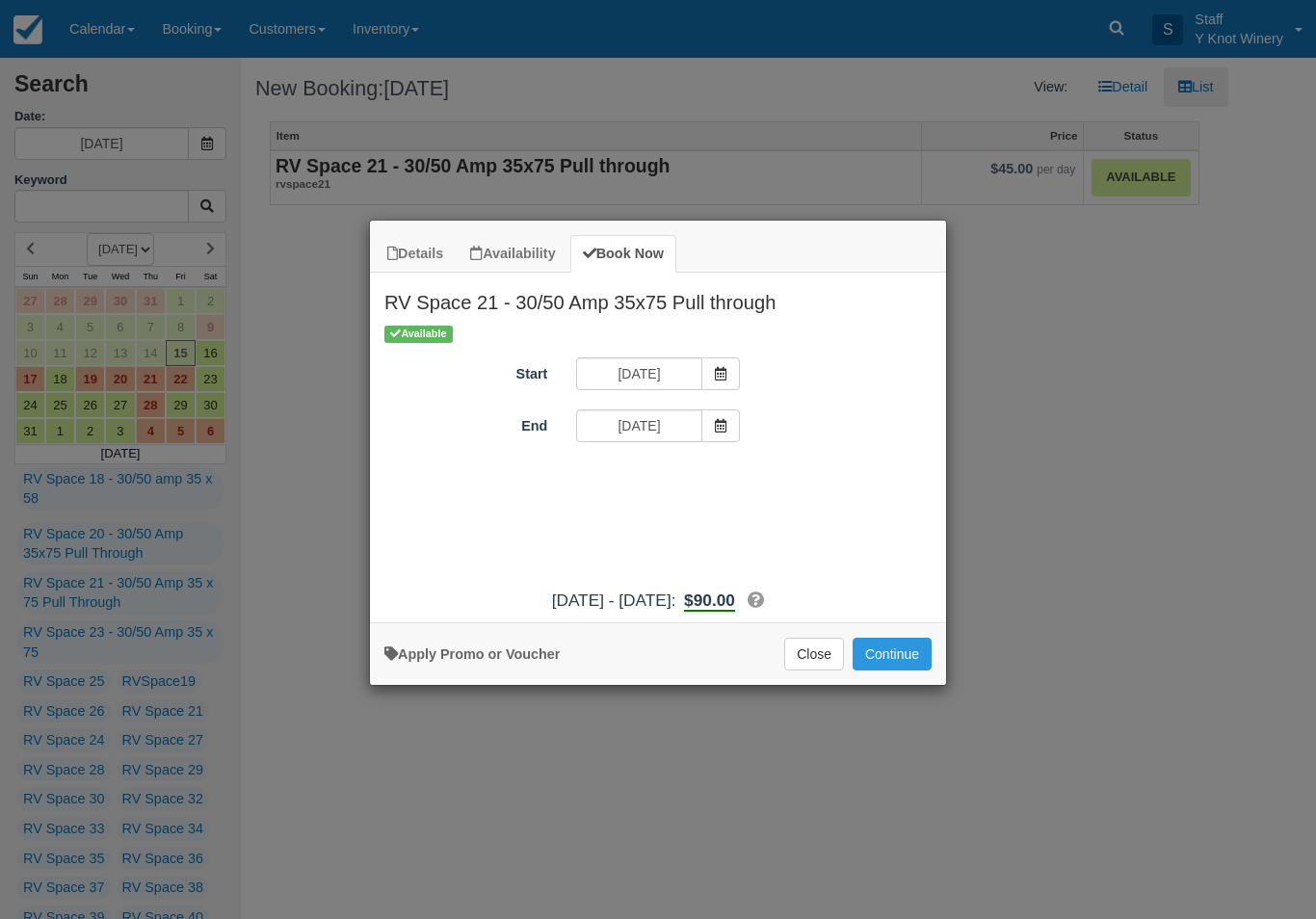
click at [896, 662] on button "Continue" at bounding box center [892, 654] width 79 height 32
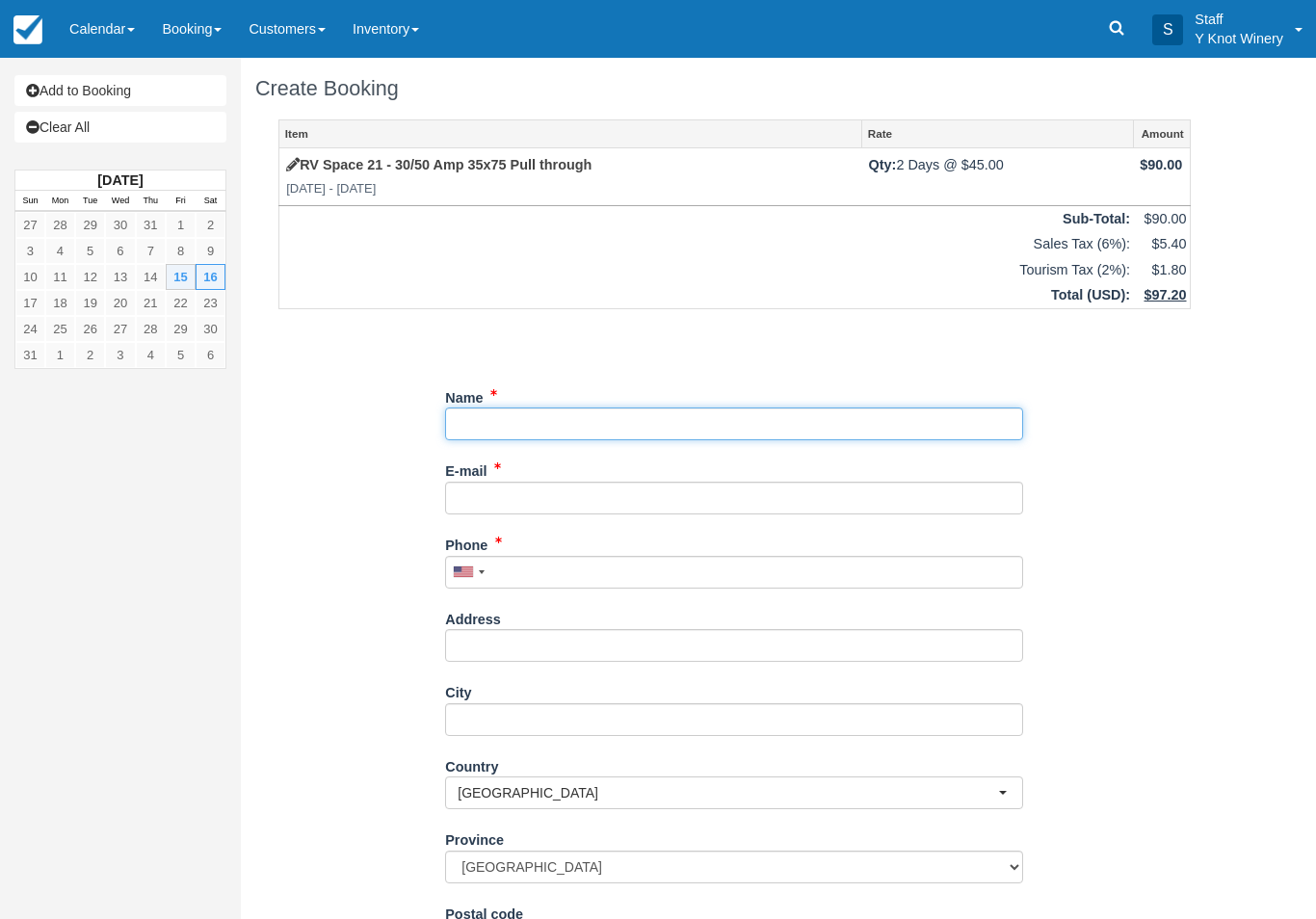
click at [519, 418] on input "Name" at bounding box center [734, 423] width 578 height 32
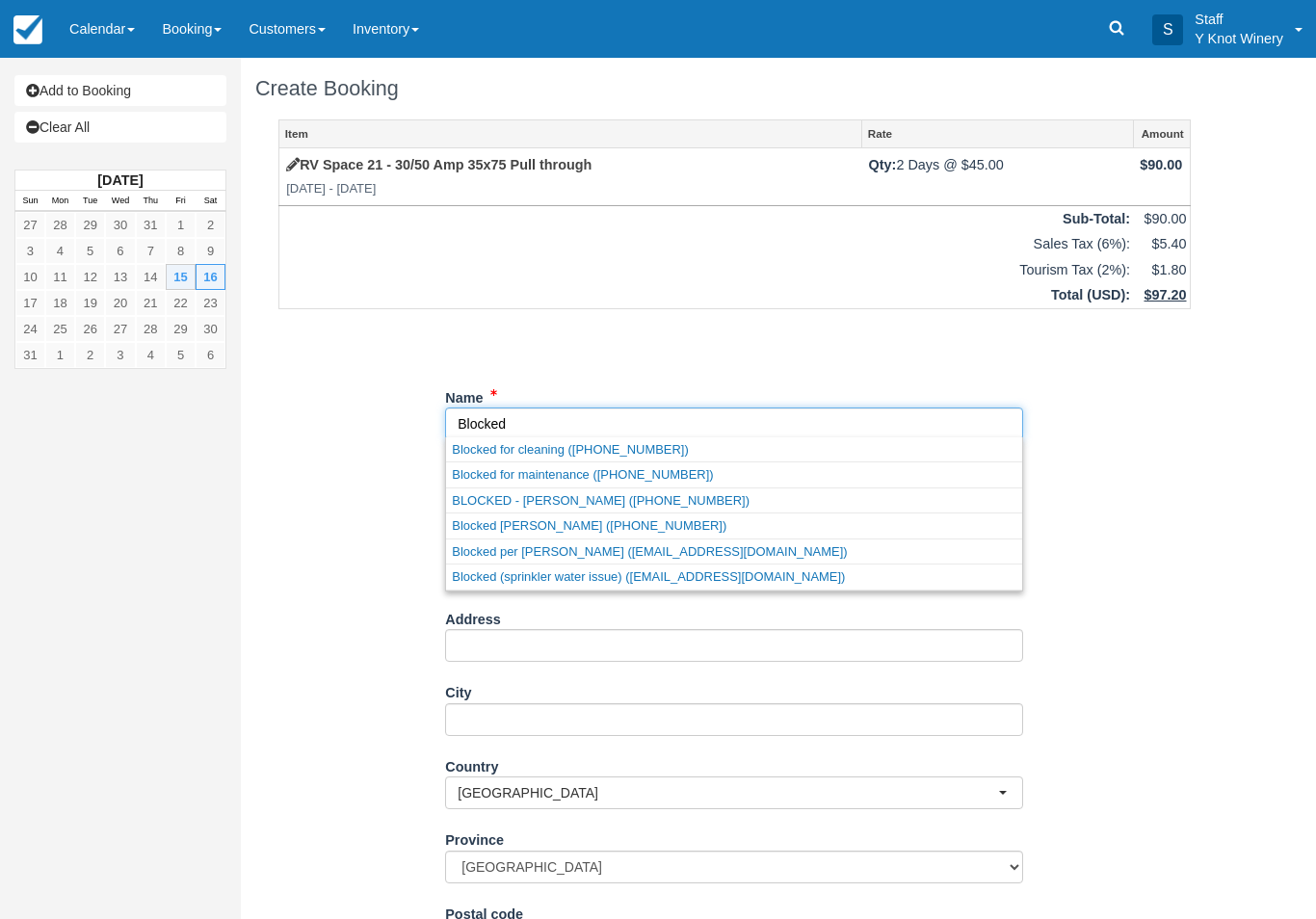
click at [588, 477] on link "Blocked for maintenance (+120083662313)" at bounding box center [734, 474] width 577 height 24
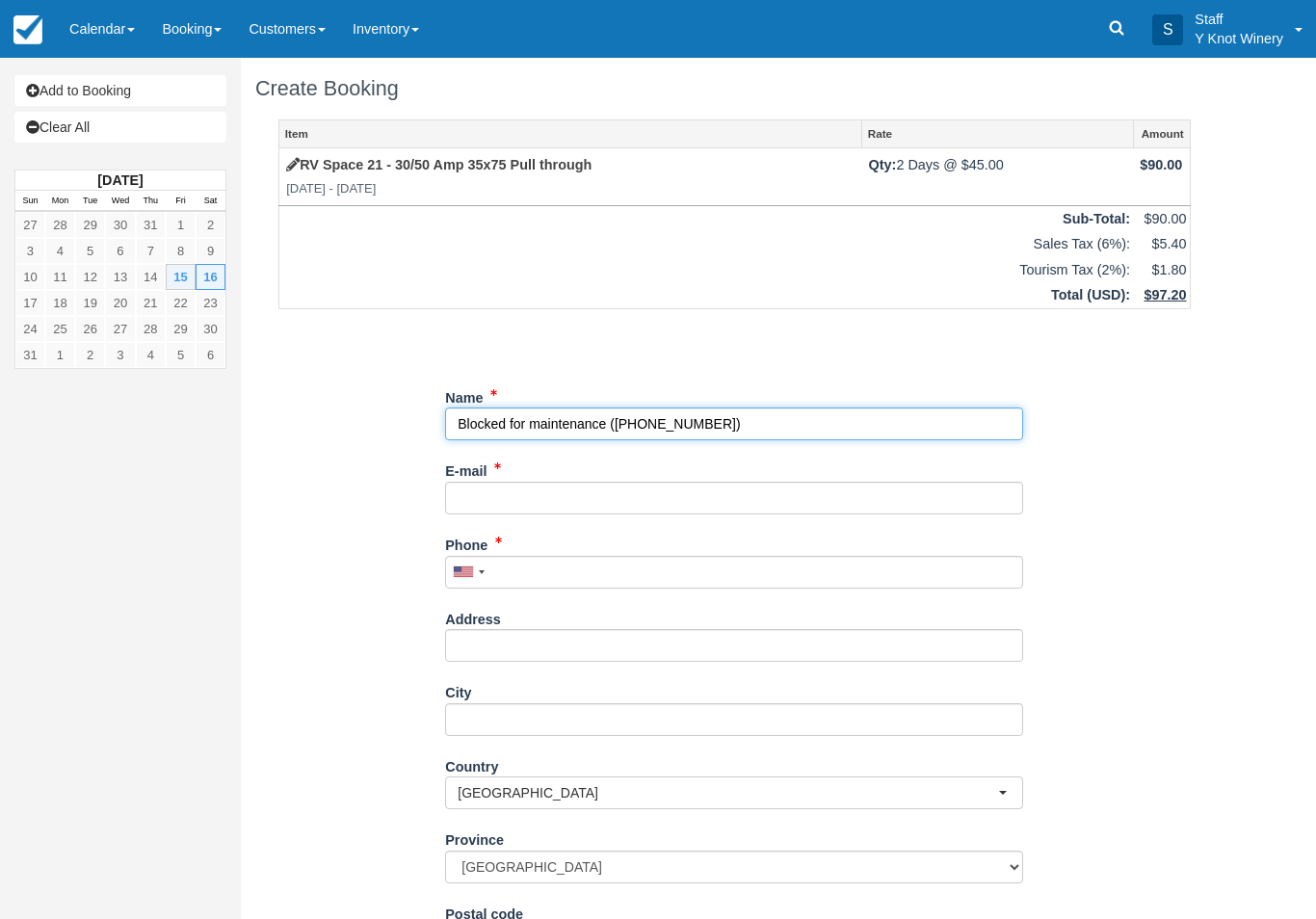
type input "Blocked for maintenance"
type input "+120083662313"
select select "US"
select select
type input "Blocked for maintenanced"
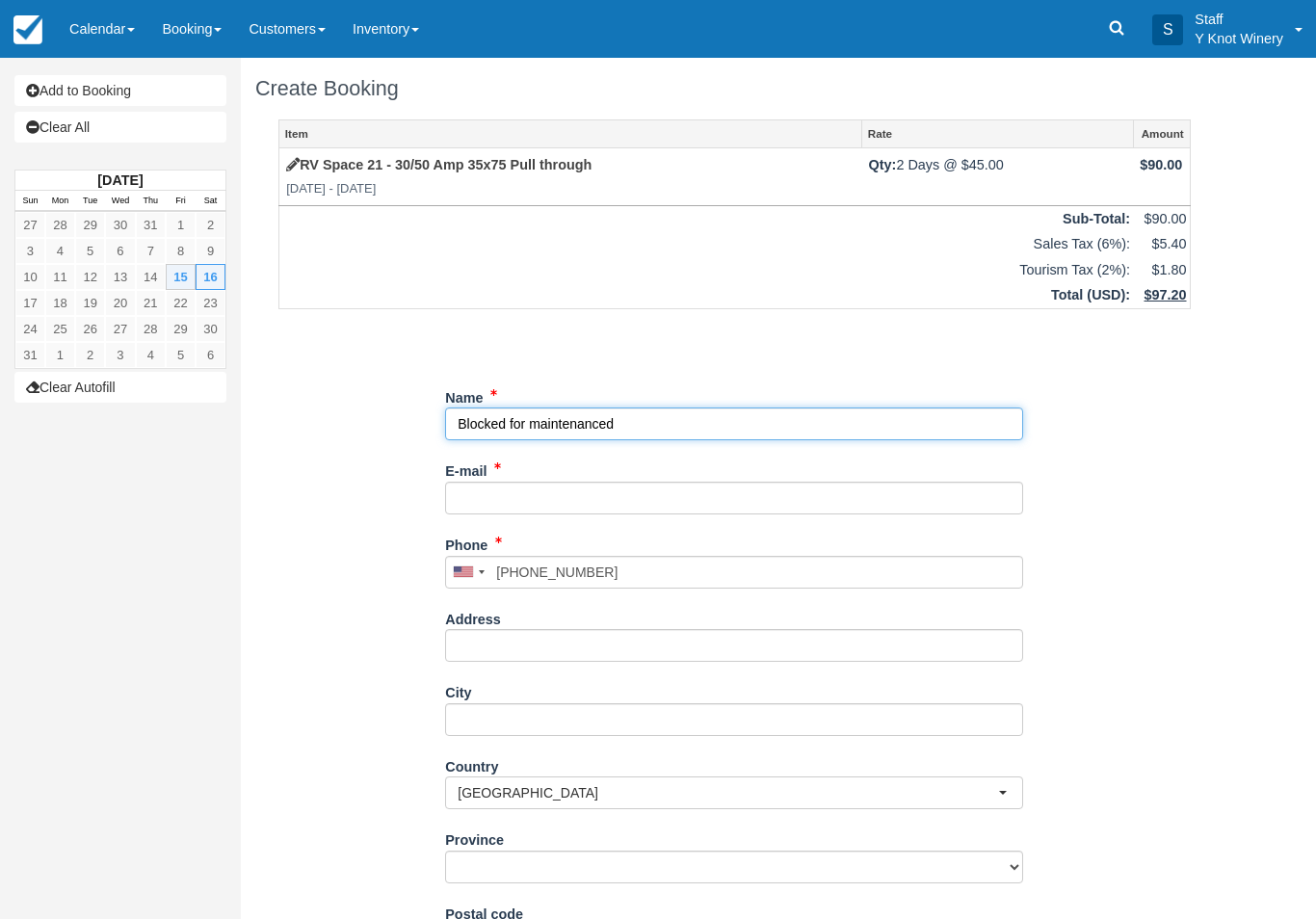
select select "OH"
type input "Blocked for maintenanced"
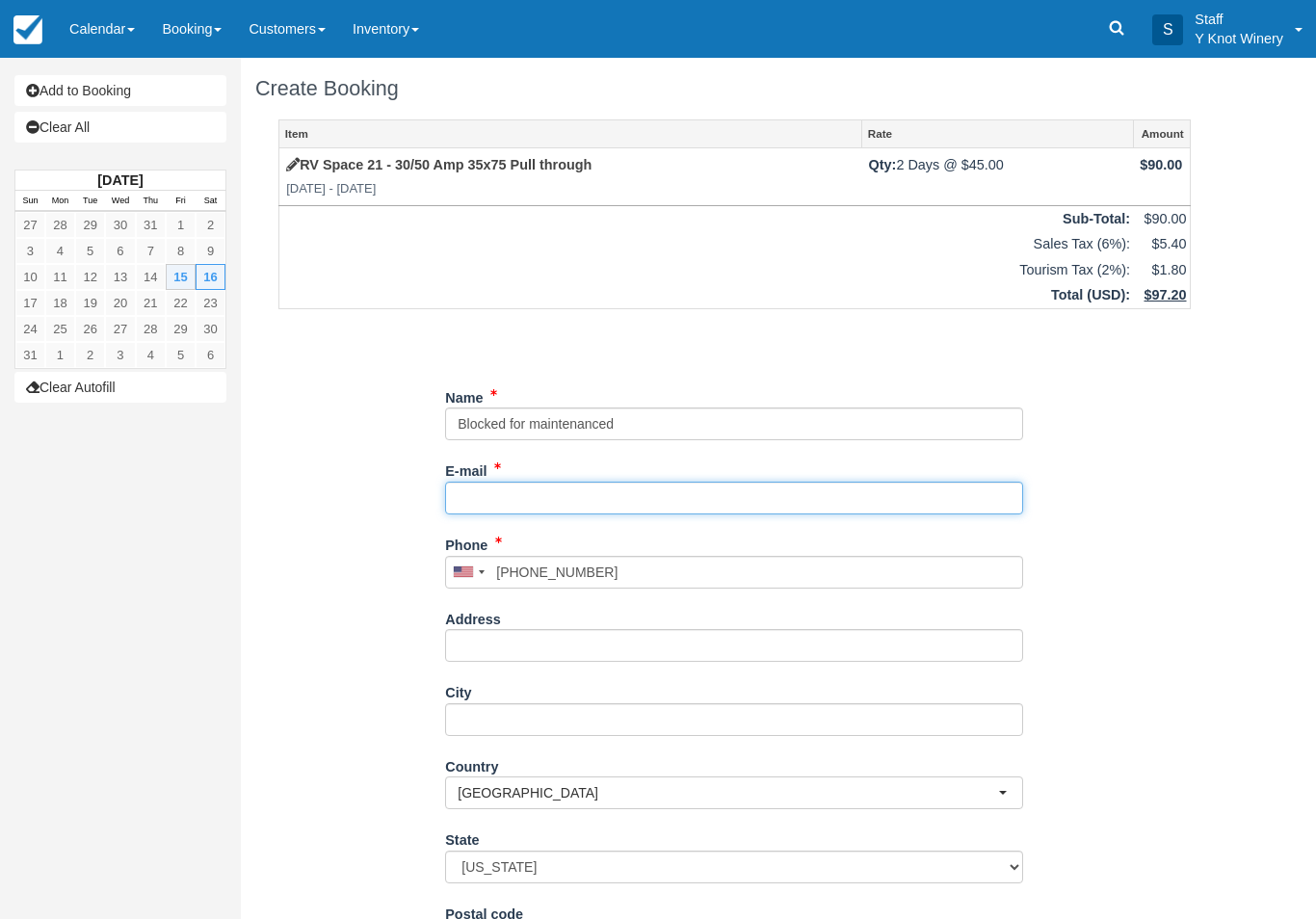
click at [533, 484] on input "E-mail" at bounding box center [734, 497] width 578 height 32
type input "[EMAIL_ADDRESS][DOMAIN_NAME]"
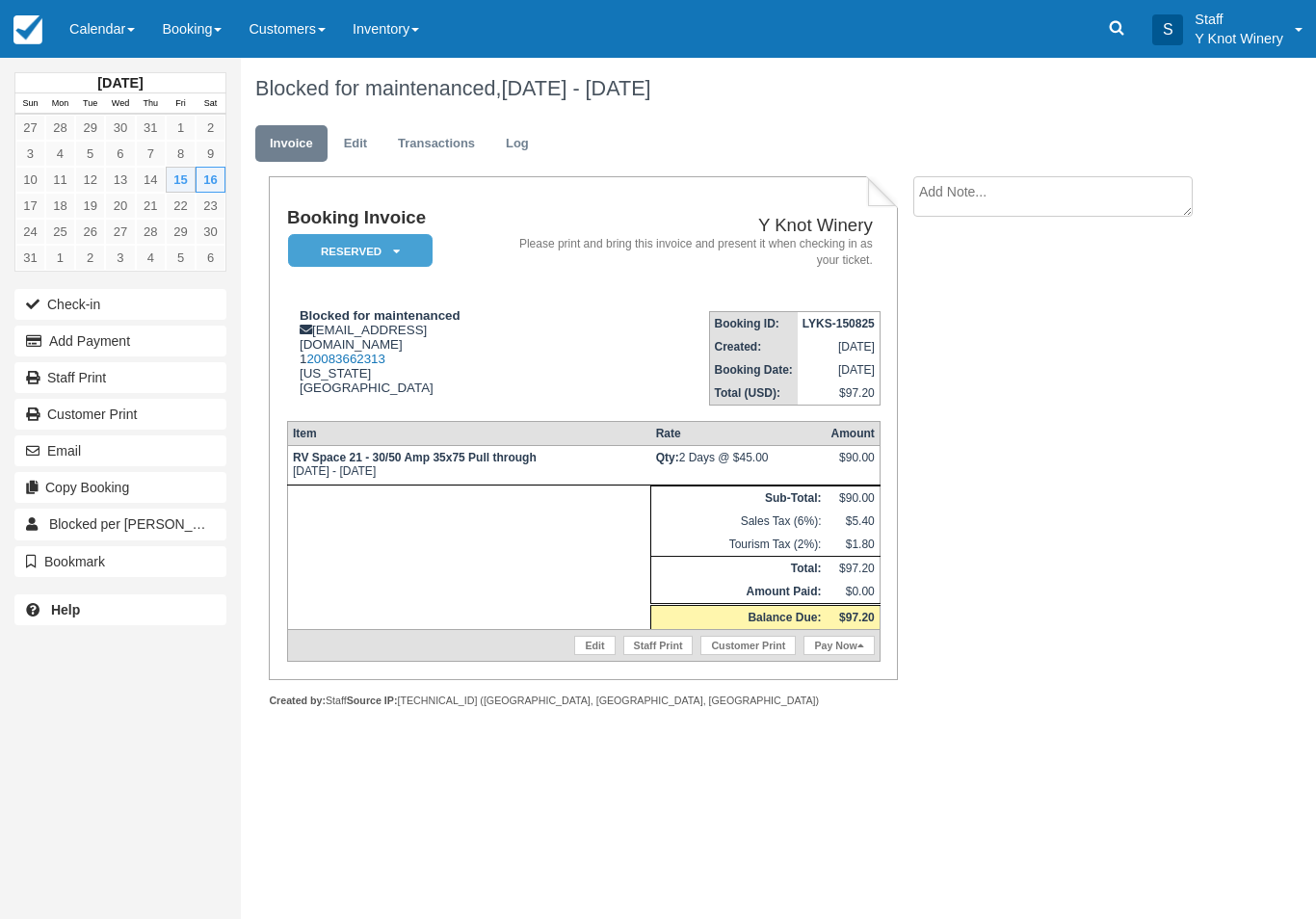
click at [91, 39] on link "Calendar" at bounding box center [102, 28] width 92 height 58
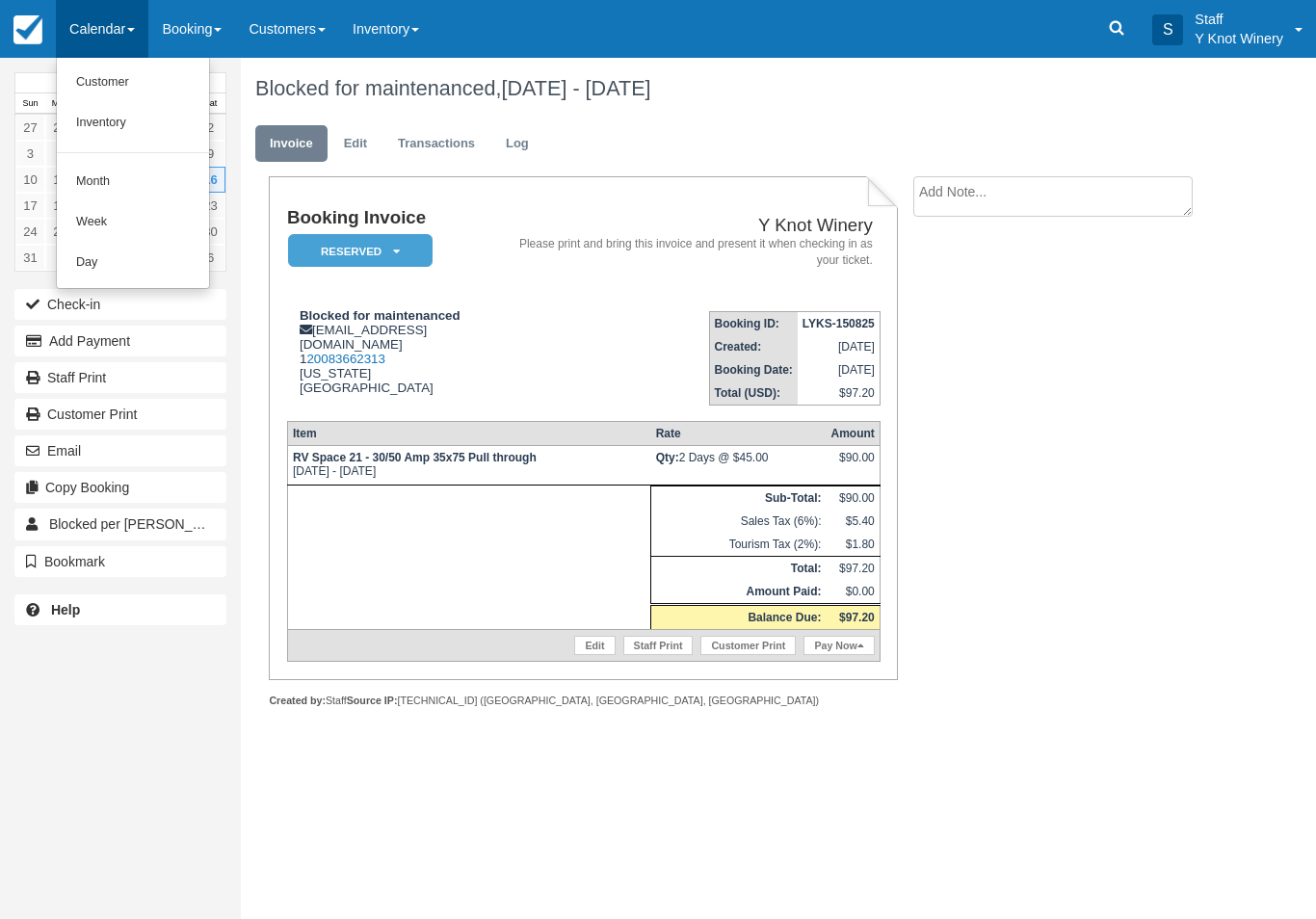
click at [122, 76] on link "Customer" at bounding box center [132, 82] width 152 height 40
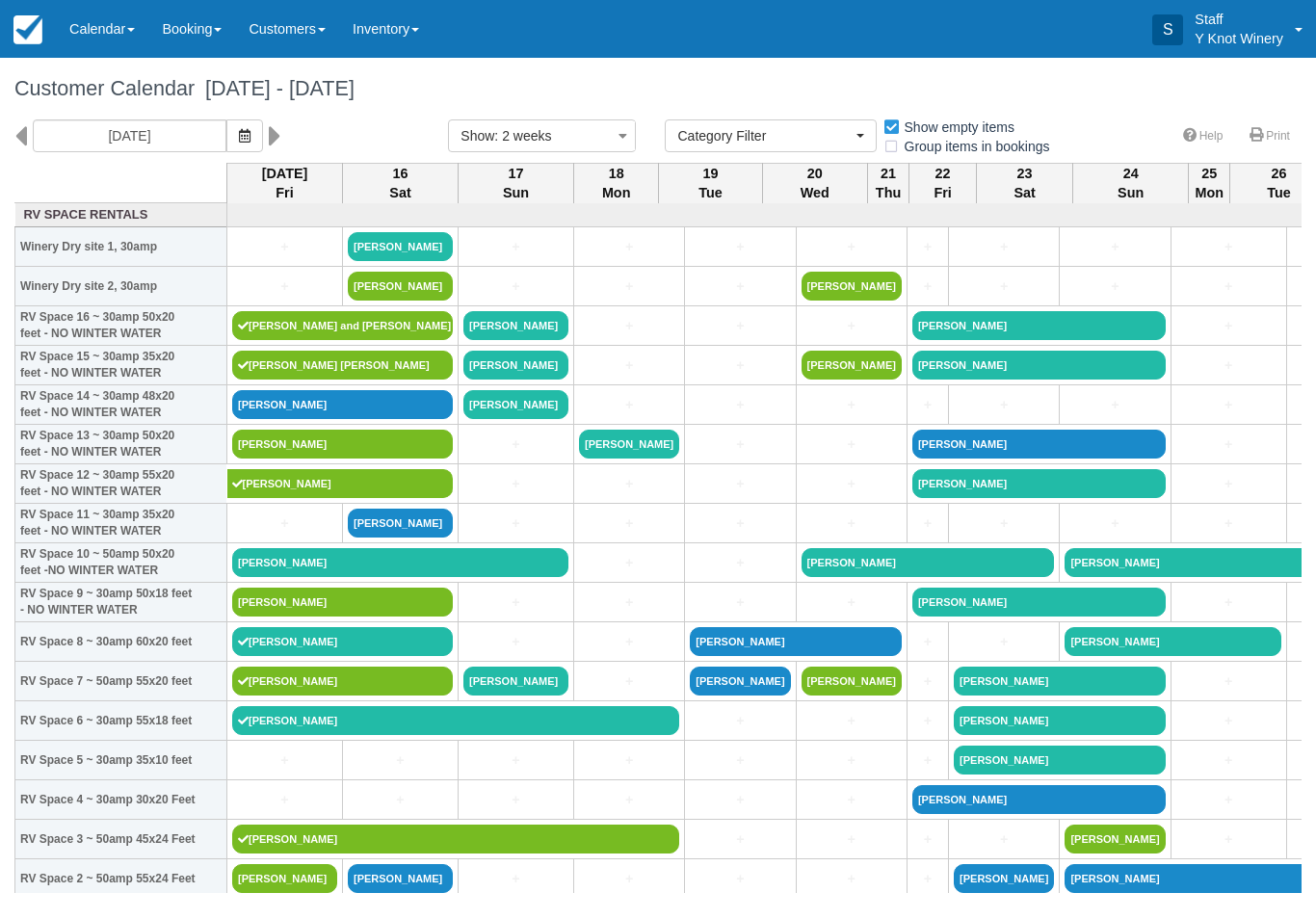
select select
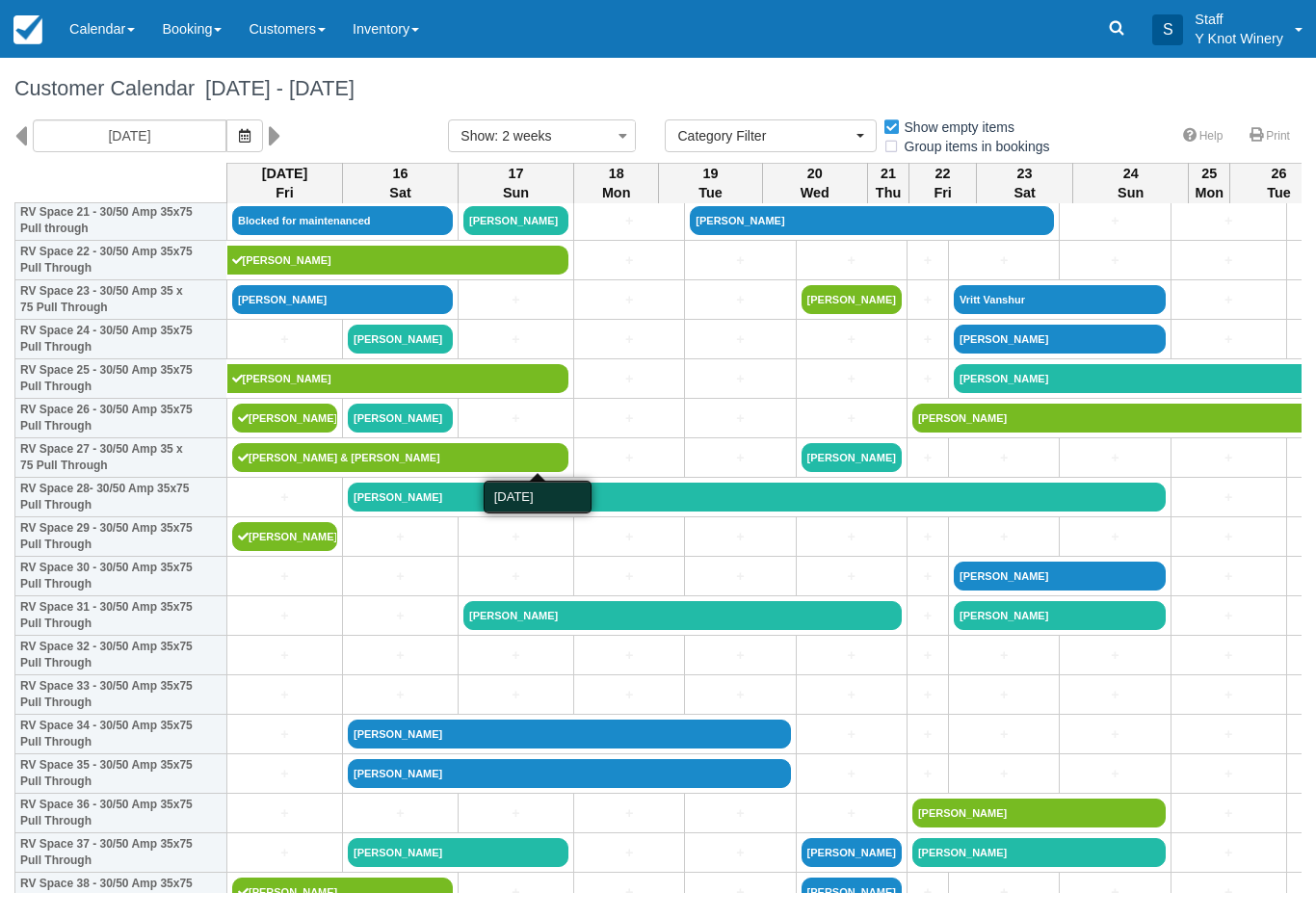
scroll to position [895, 0]
